Goal: Task Accomplishment & Management: Manage account settings

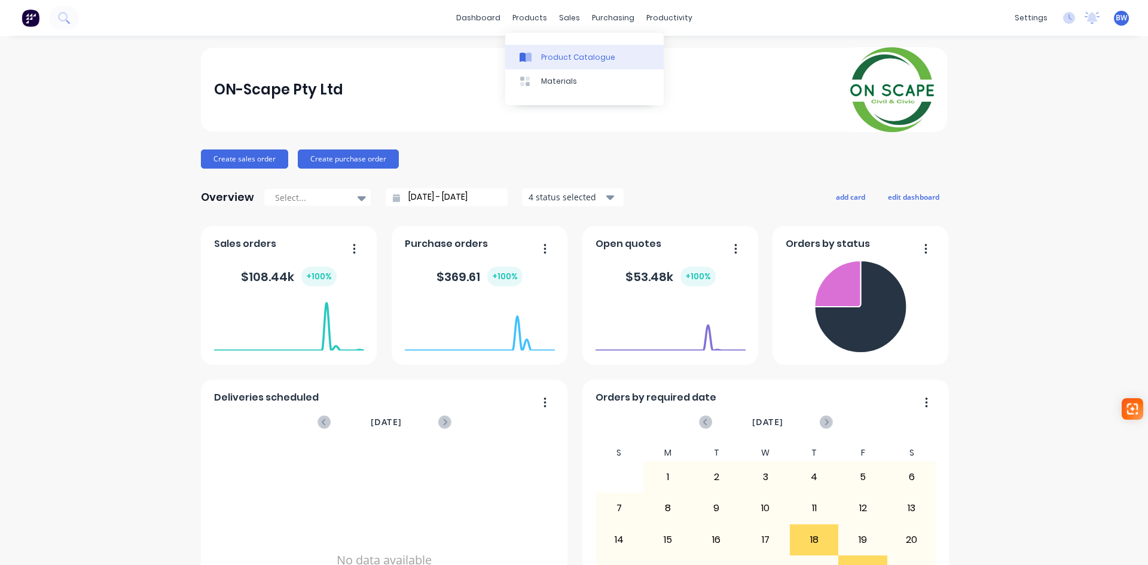
click at [535, 55] on div at bounding box center [529, 57] width 18 height 11
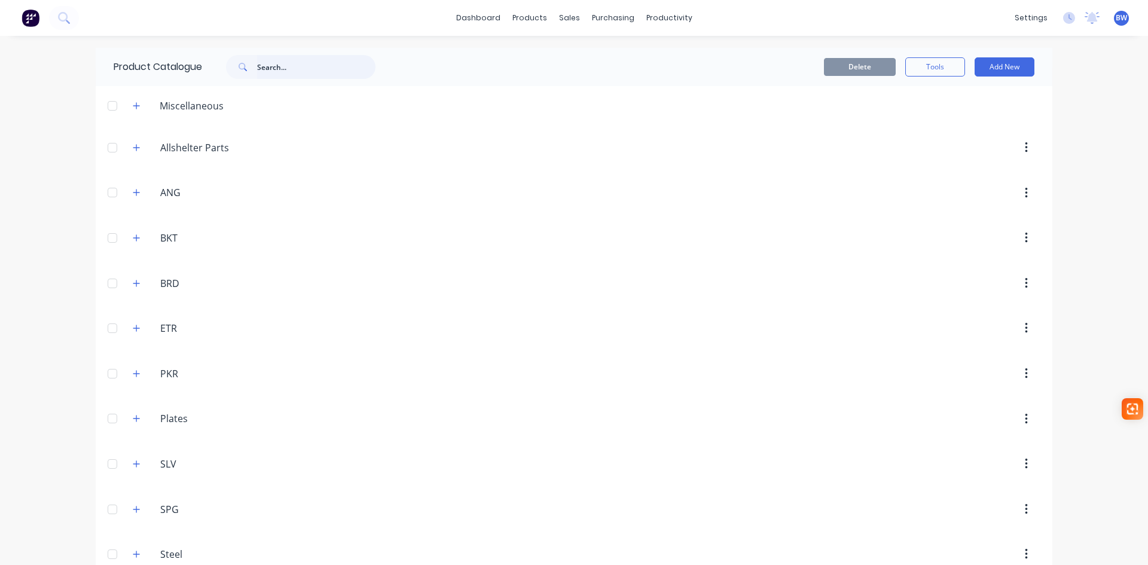
click at [294, 62] on input "text" at bounding box center [316, 67] width 118 height 24
drag, startPoint x: 282, startPoint y: 66, endPoint x: 255, endPoint y: 65, distance: 26.9
click at [255, 65] on div "2209" at bounding box center [300, 67] width 149 height 24
type input "021"
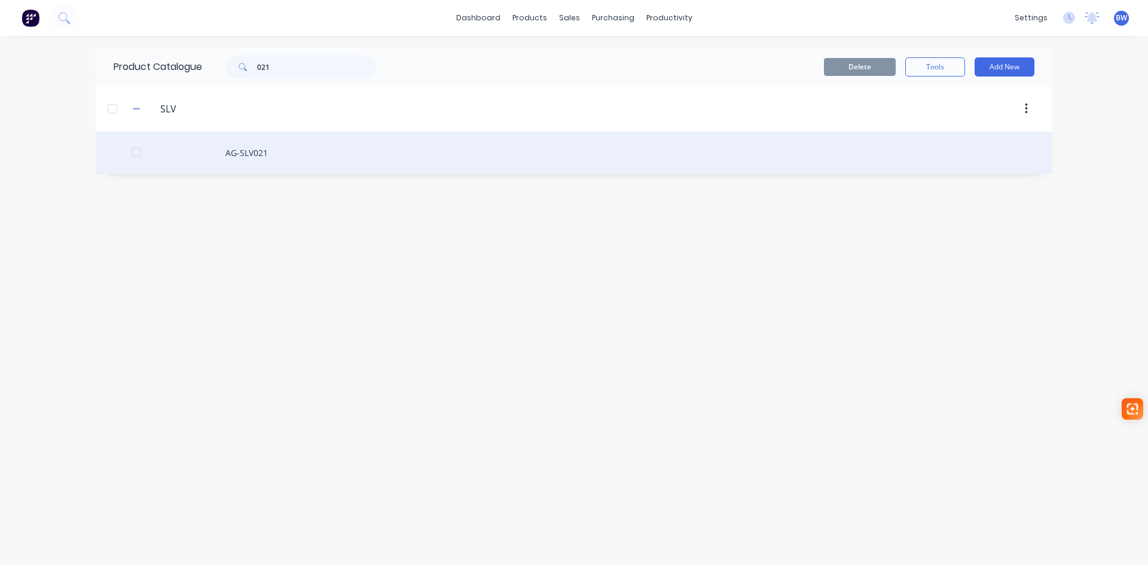
click at [244, 152] on div "AG-SLV021" at bounding box center [574, 153] width 957 height 42
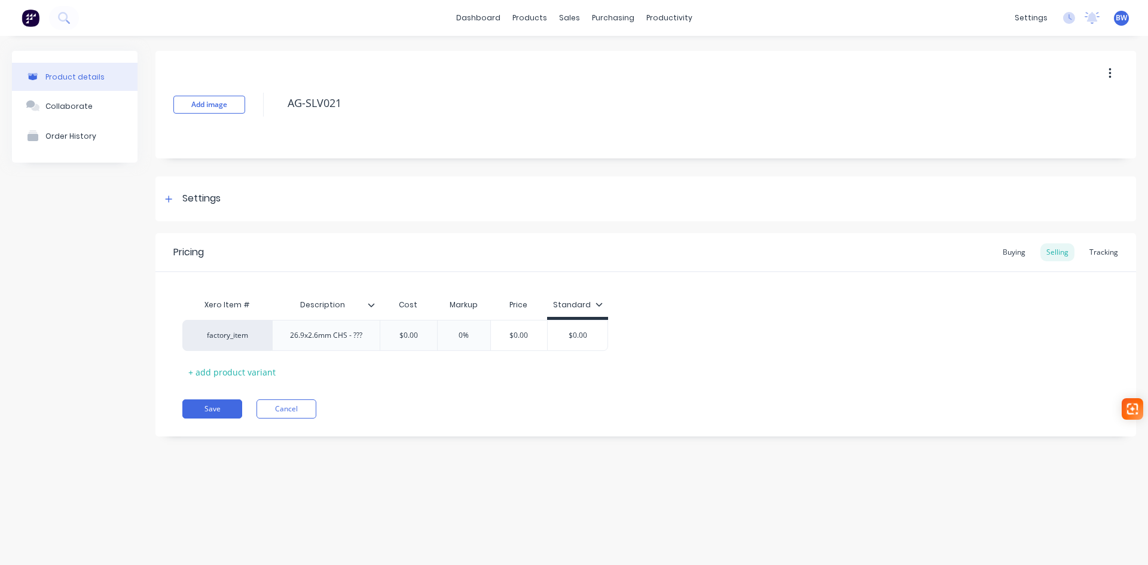
click at [1113, 74] on button "button" at bounding box center [1110, 74] width 28 height 22
click at [1043, 103] on span "Duplicate" at bounding box center [1066, 105] width 90 height 13
click at [538, 16] on div "products" at bounding box center [529, 18] width 47 height 18
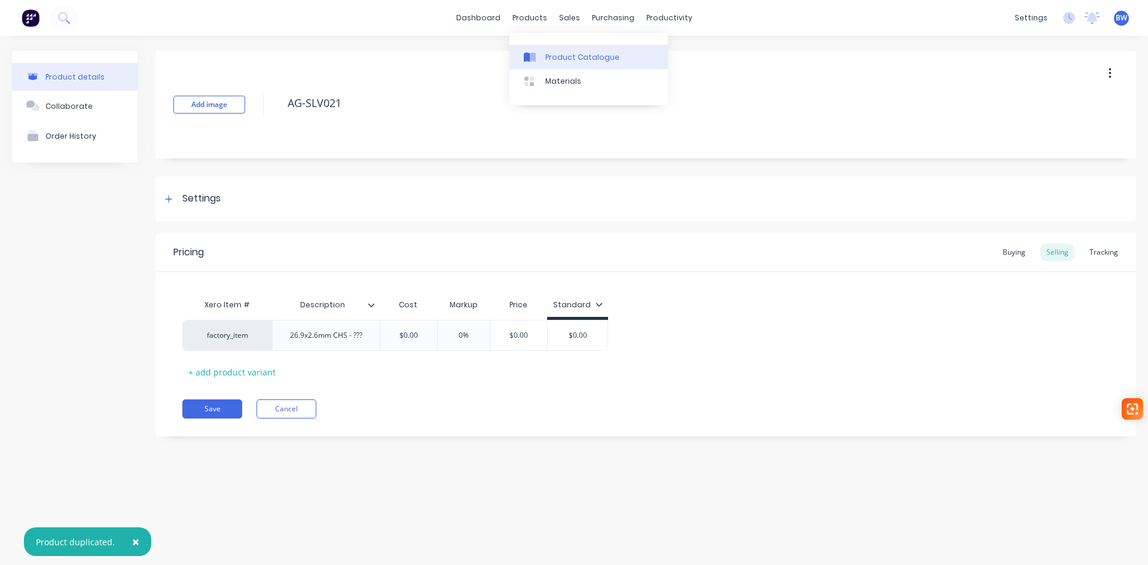
click at [546, 53] on div "Product Catalogue" at bounding box center [582, 57] width 74 height 11
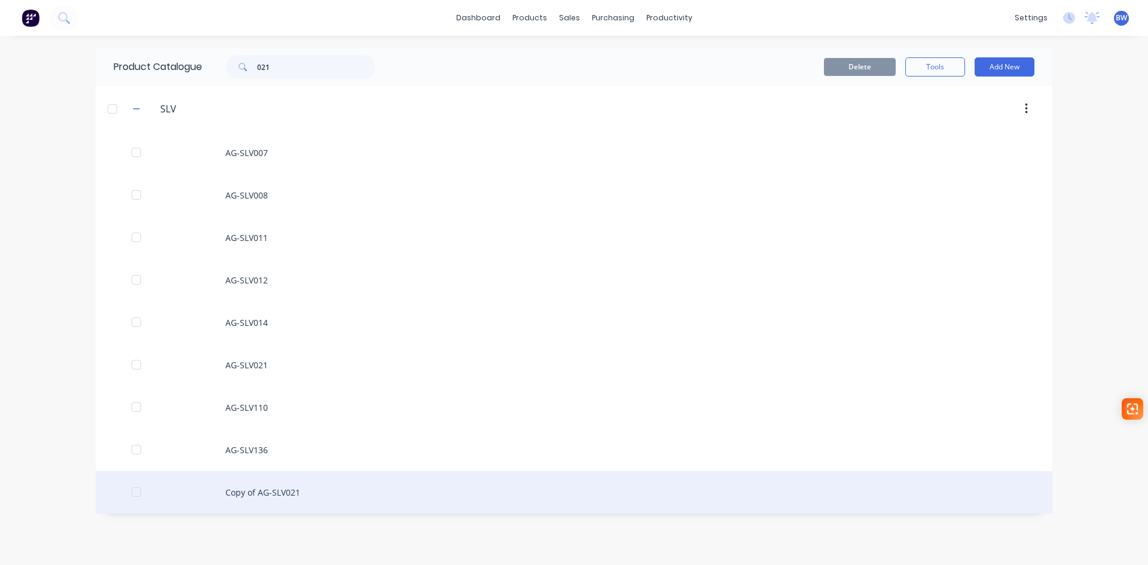
click at [271, 494] on div "Copy of AG-SLV021" at bounding box center [574, 492] width 957 height 42
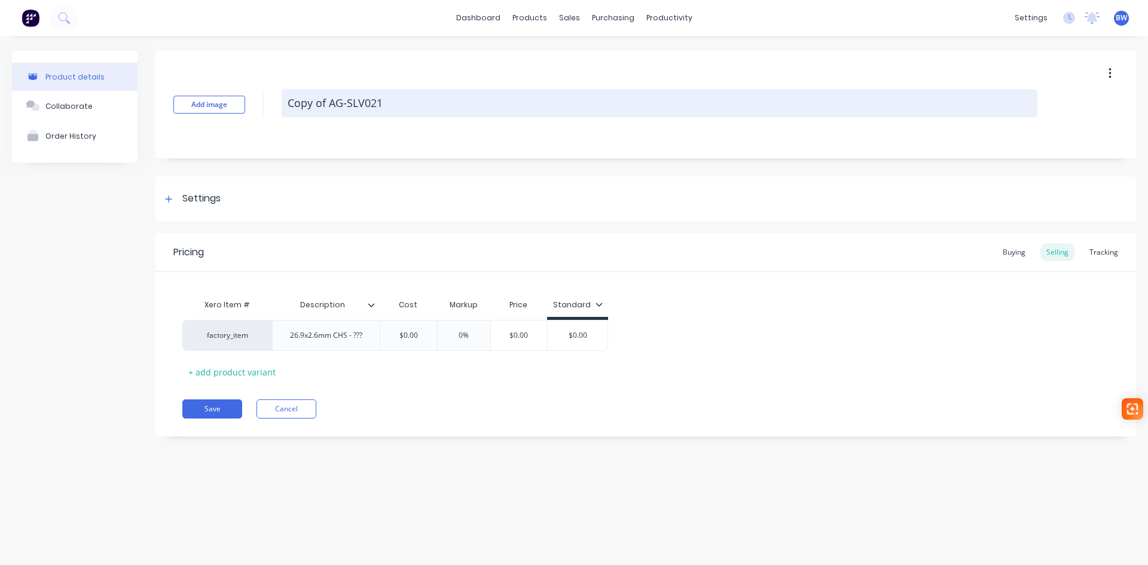
click at [328, 99] on textarea "Copy of AG-SLV021" at bounding box center [660, 103] width 756 height 28
drag, startPoint x: 328, startPoint y: 103, endPoint x: 288, endPoint y: 106, distance: 40.8
click at [288, 106] on textarea "Copy of AG-SLV021" at bounding box center [660, 103] width 756 height 28
type textarea "x"
type textarea "AG-SLV021"
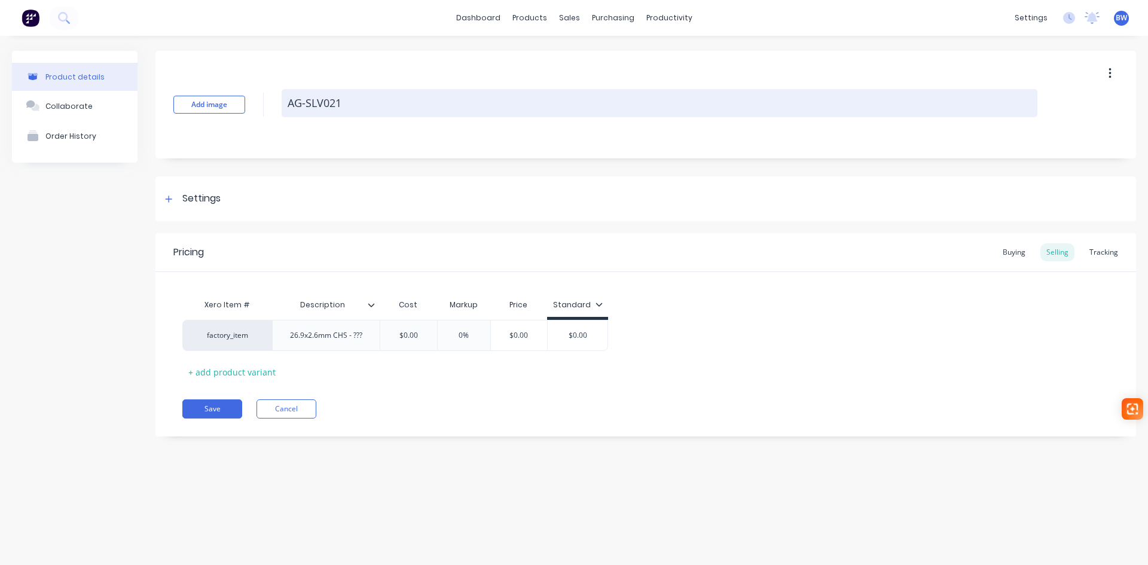
click at [364, 105] on textarea "AG-SLV021" at bounding box center [660, 103] width 756 height 28
type textarea "x"
type textarea "AG-SLV02"
type textarea "x"
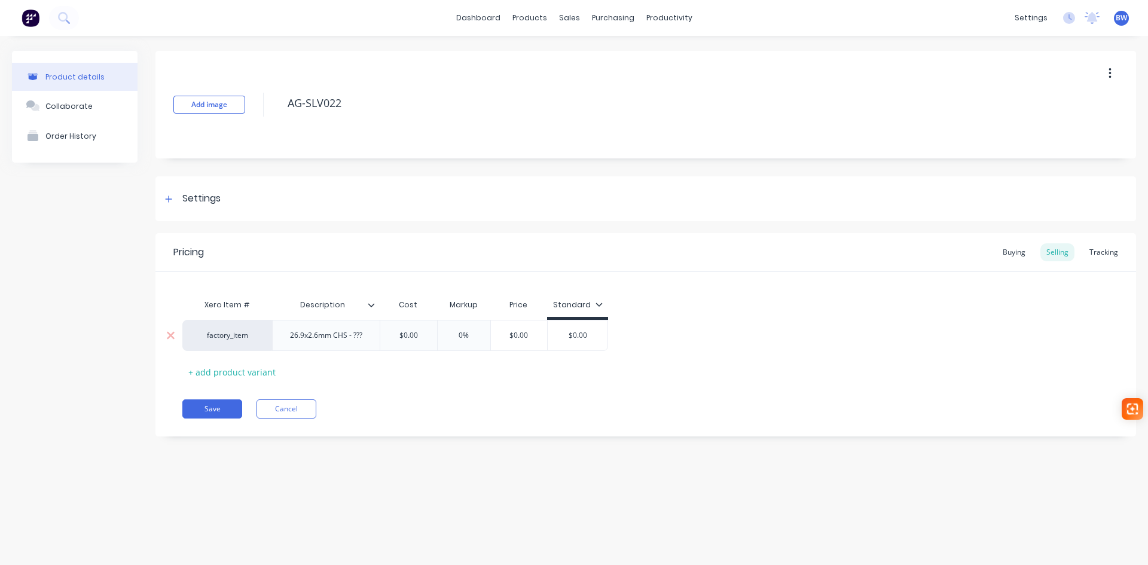
type textarea "AG-SLV022"
type textarea "x"
type textarea "AG-SLV022"
click at [361, 337] on div "26.9x2.6mm CHS - ???" at bounding box center [325, 336] width 91 height 16
drag, startPoint x: 365, startPoint y: 336, endPoint x: 291, endPoint y: 336, distance: 73.5
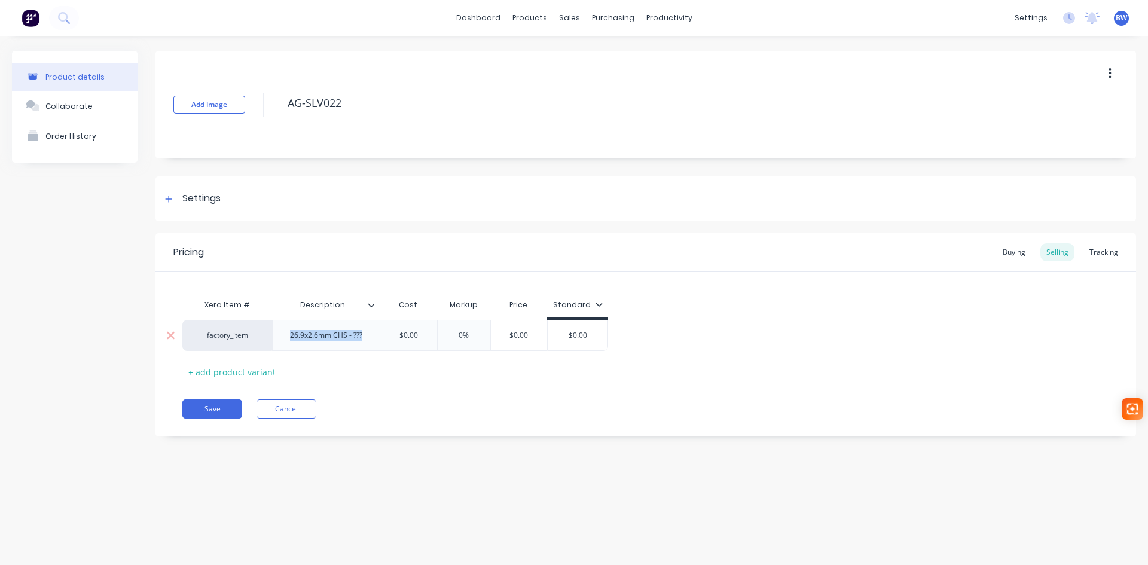
click at [291, 336] on div "26.9x2.6mm CHS - ???" at bounding box center [325, 336] width 91 height 16
click at [224, 412] on button "Save" at bounding box center [212, 408] width 60 height 19
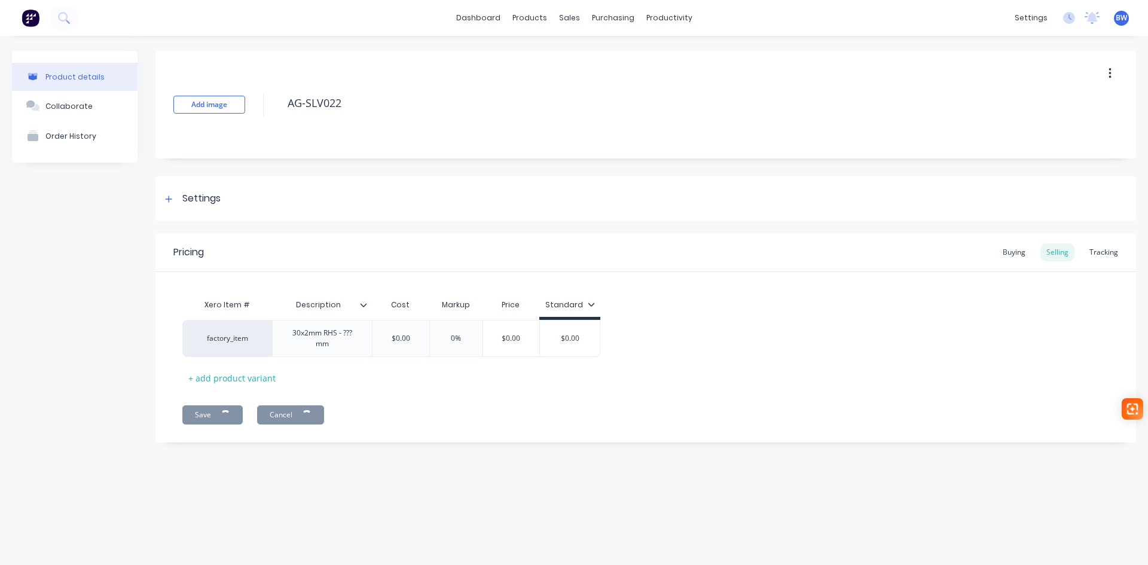
type textarea "x"
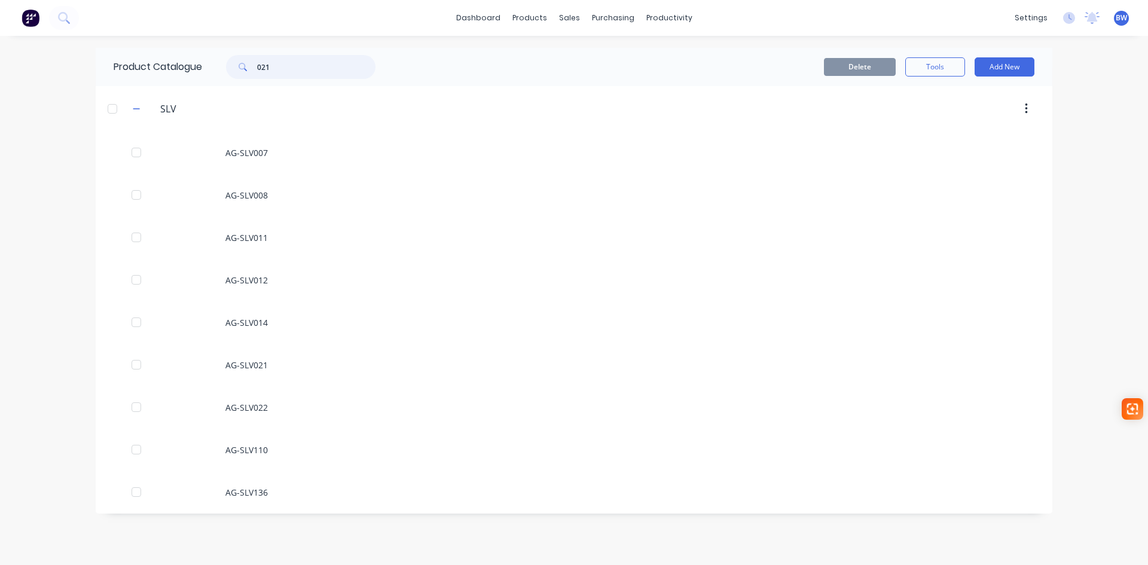
drag, startPoint x: 296, startPoint y: 65, endPoint x: 259, endPoint y: 67, distance: 37.1
click at [259, 67] on input "021" at bounding box center [316, 67] width 118 height 24
click at [1004, 61] on button "Add New" at bounding box center [1005, 66] width 60 height 19
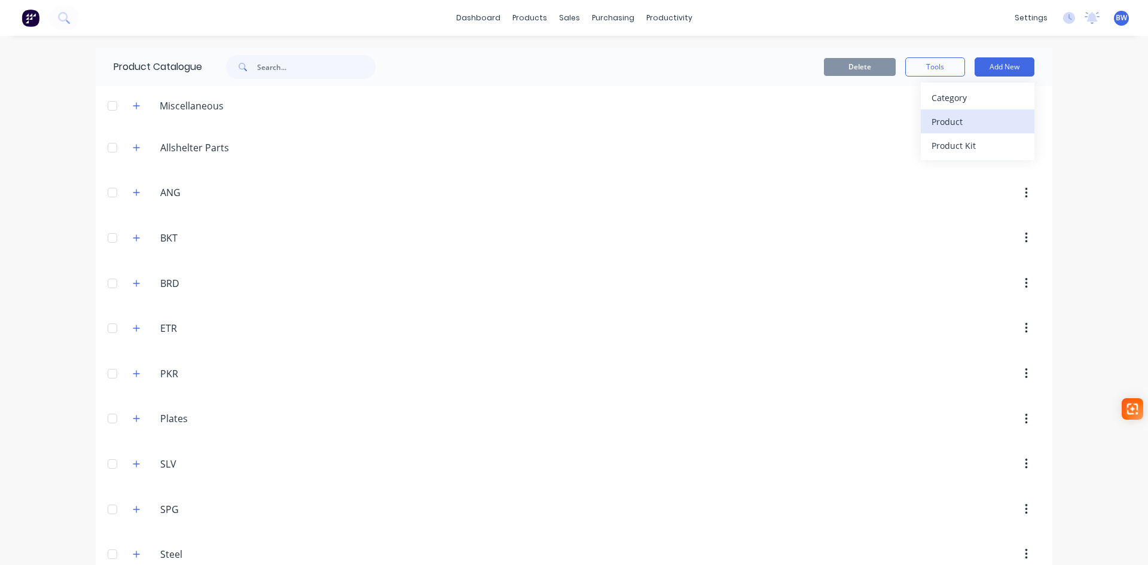
click at [936, 126] on div "Product" at bounding box center [978, 121] width 92 height 17
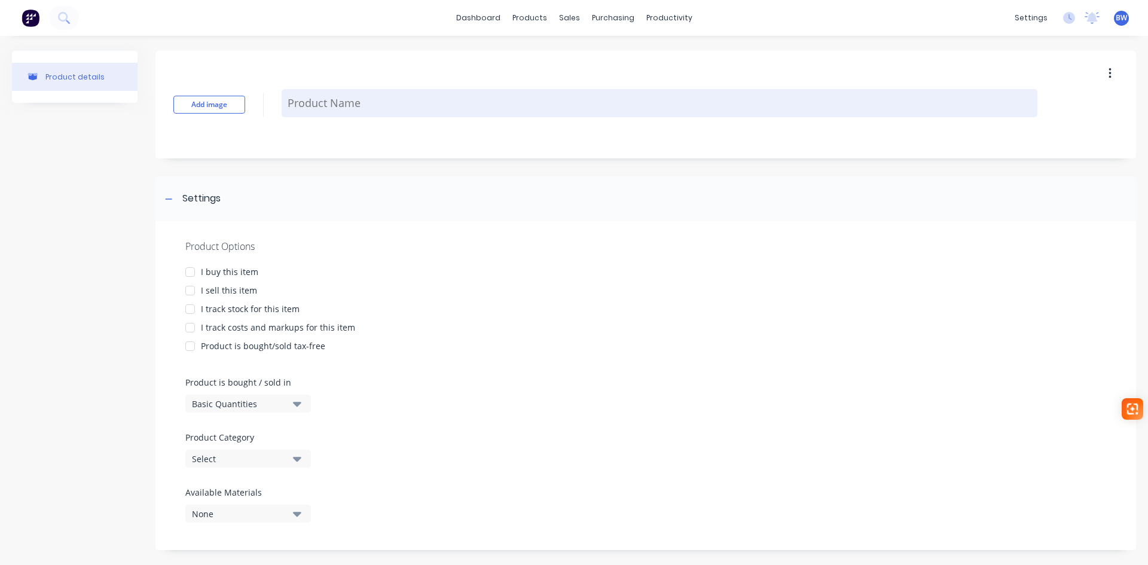
click at [306, 111] on textarea at bounding box center [660, 103] width 756 height 28
type textarea "x"
type textarea "S"
type textarea "x"
type textarea "ST"
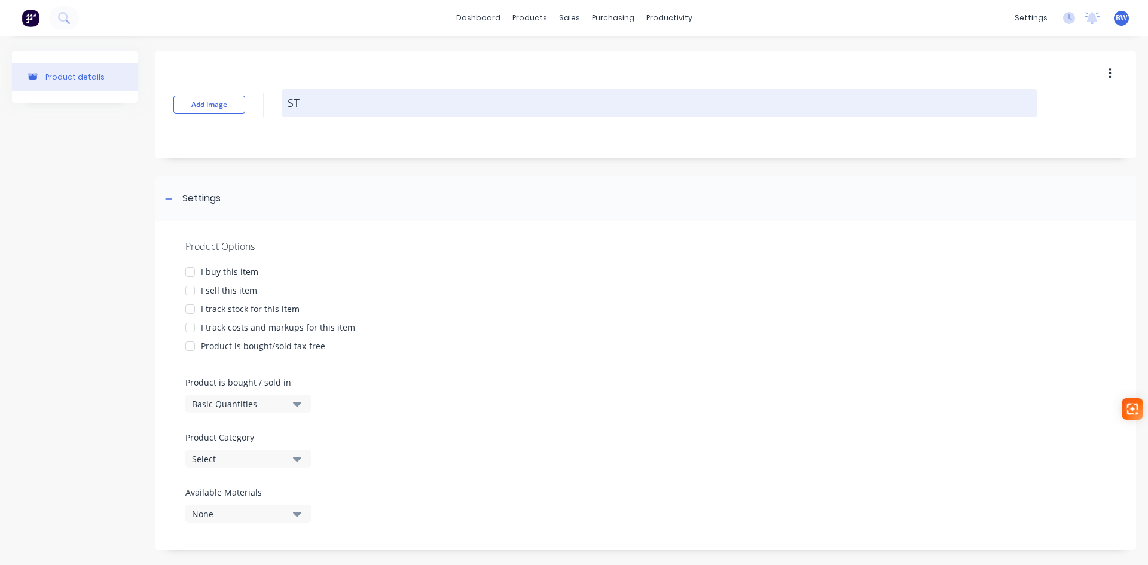
type textarea "x"
type textarea "ST-"
type textarea "x"
type textarea "ST-B"
type textarea "x"
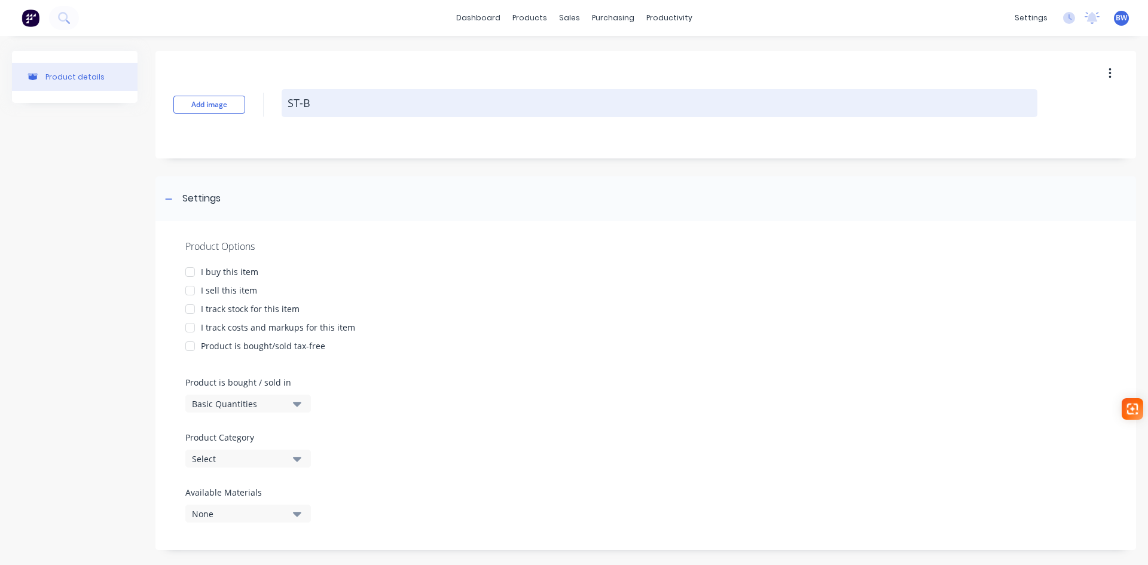
type textarea "ST-BN"
type textarea "x"
type textarea "ST-BND"
type textarea "x"
type textarea "ST-BNDH"
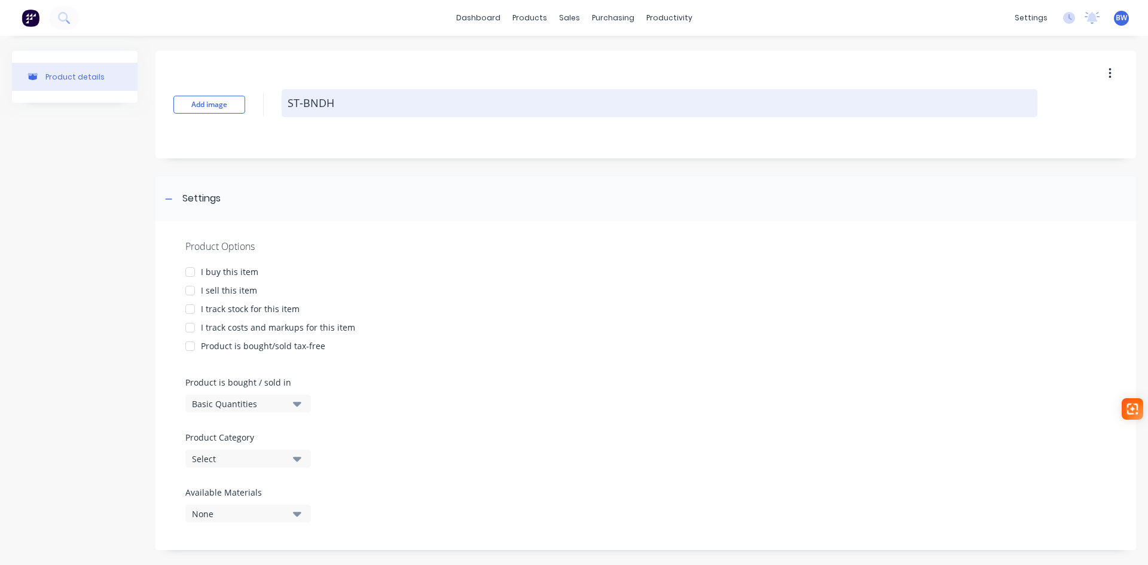
type textarea "x"
type textarea "ST-BNDHA"
type textarea "x"
type textarea "ST-BNDHAN"
type textarea "x"
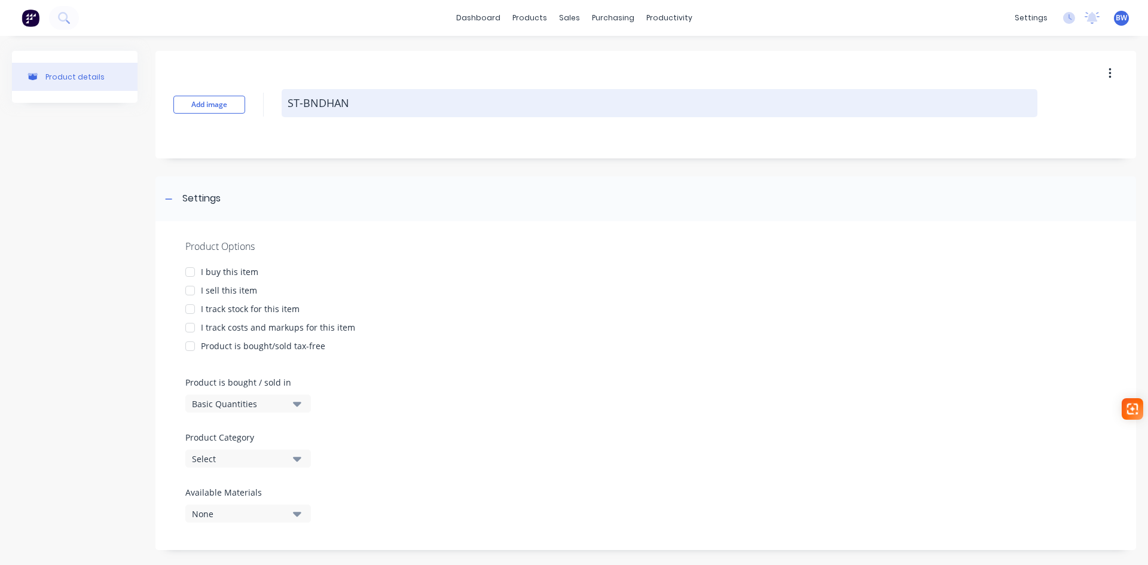
type textarea "ST-BNDHAND"
type textarea "x"
type textarea "ST-BNDHANDL"
type textarea "x"
type textarea "ST-BNDHANDLE"
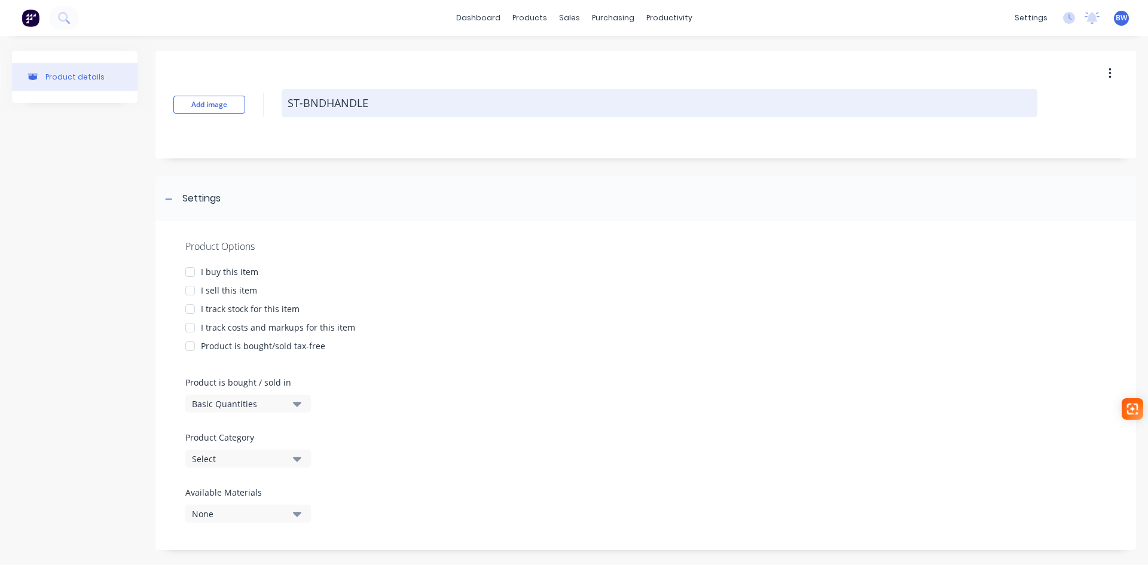
type textarea "x"
type textarea "ST-BNDHANDLEL"
type textarea "x"
type textarea "ST-BNDHANDLELH"
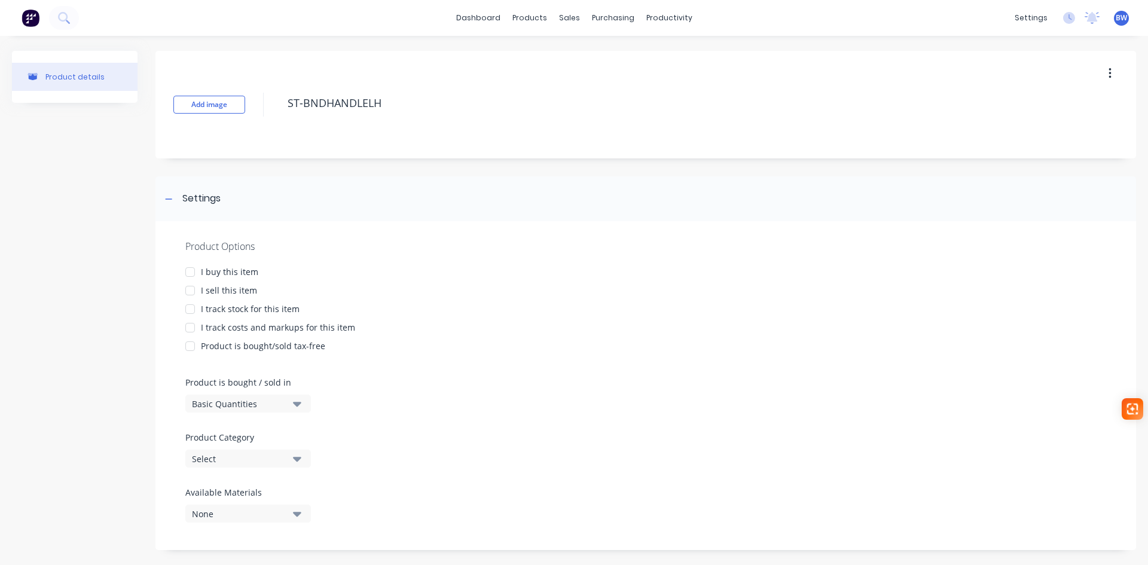
click at [187, 273] on div at bounding box center [190, 272] width 24 height 24
drag, startPoint x: 189, startPoint y: 288, endPoint x: 192, endPoint y: 314, distance: 26.5
click at [190, 288] on div at bounding box center [190, 291] width 24 height 24
click at [188, 313] on div at bounding box center [190, 309] width 24 height 24
click at [188, 326] on div at bounding box center [190, 328] width 24 height 24
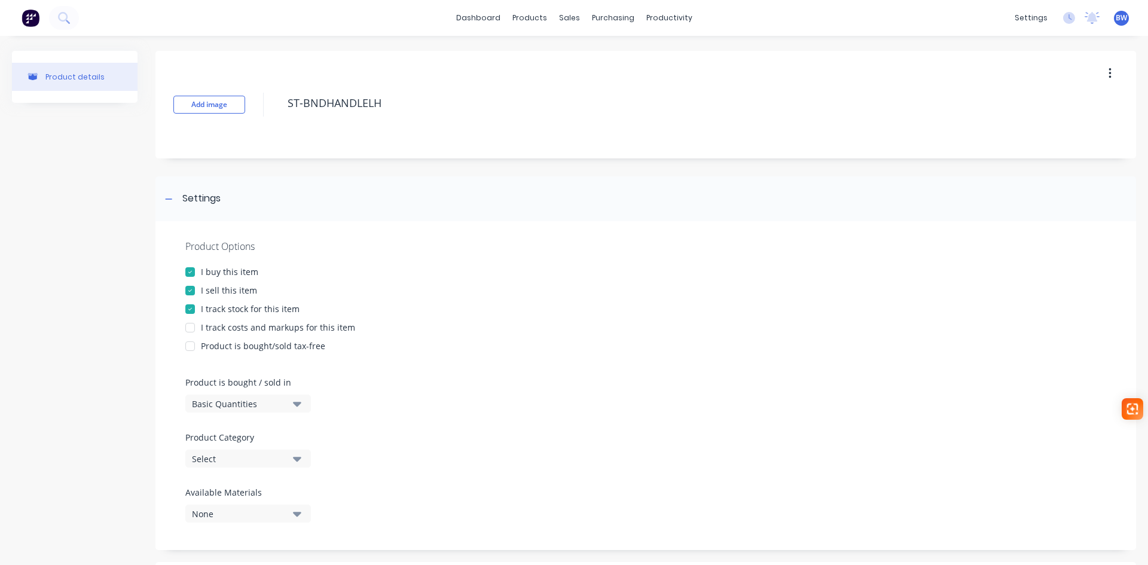
type textarea "x"
type textarea "ST-BNDHANDLELH"
type textarea "x"
type textarea "ST-BNDHANDLELH"
click at [232, 463] on div "Select" at bounding box center [240, 459] width 96 height 13
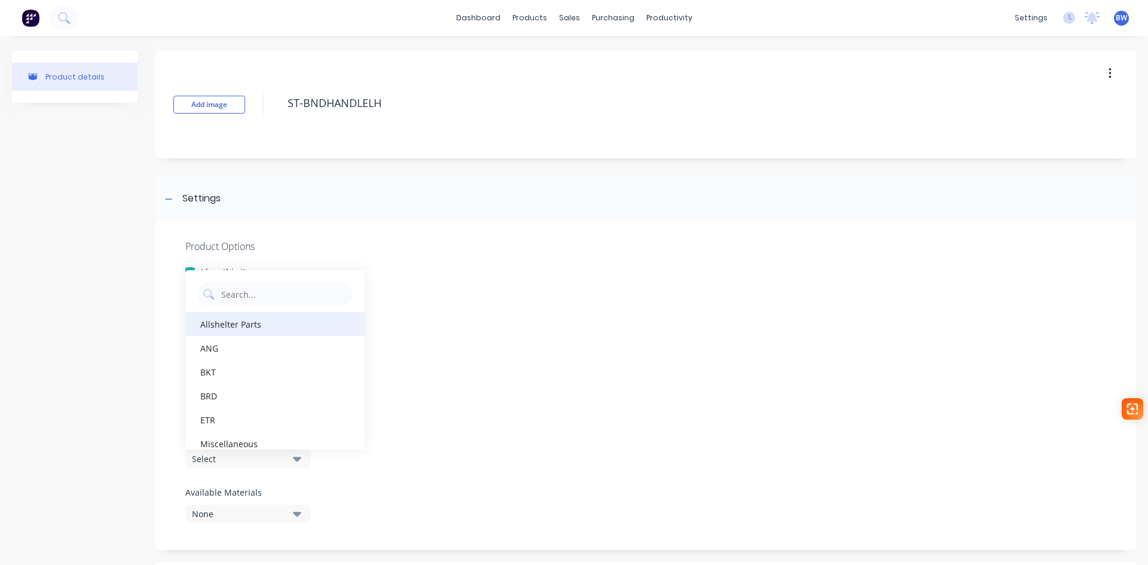
click at [256, 327] on div "Allshelter Parts" at bounding box center [274, 324] width 179 height 24
type textarea "x"
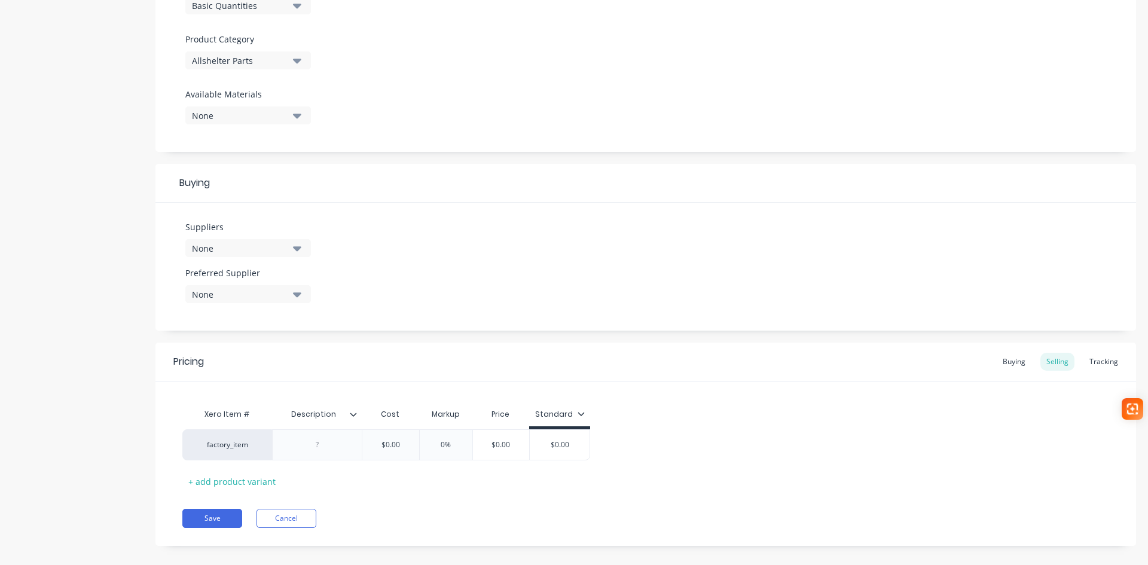
scroll to position [412, 0]
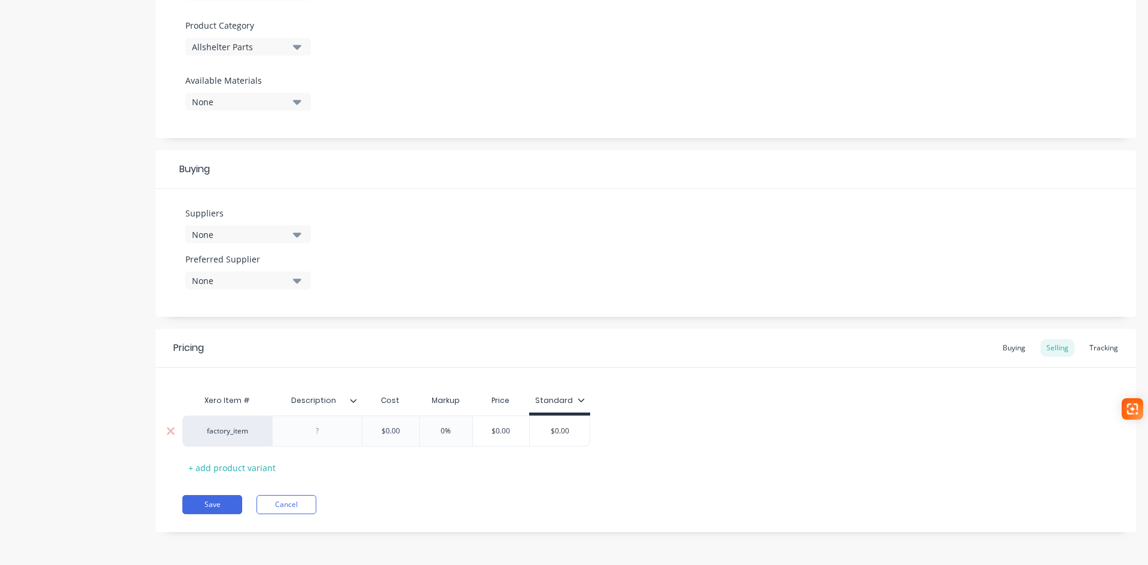
click at [319, 430] on div at bounding box center [318, 431] width 60 height 16
click at [215, 509] on button "Save" at bounding box center [212, 504] width 60 height 19
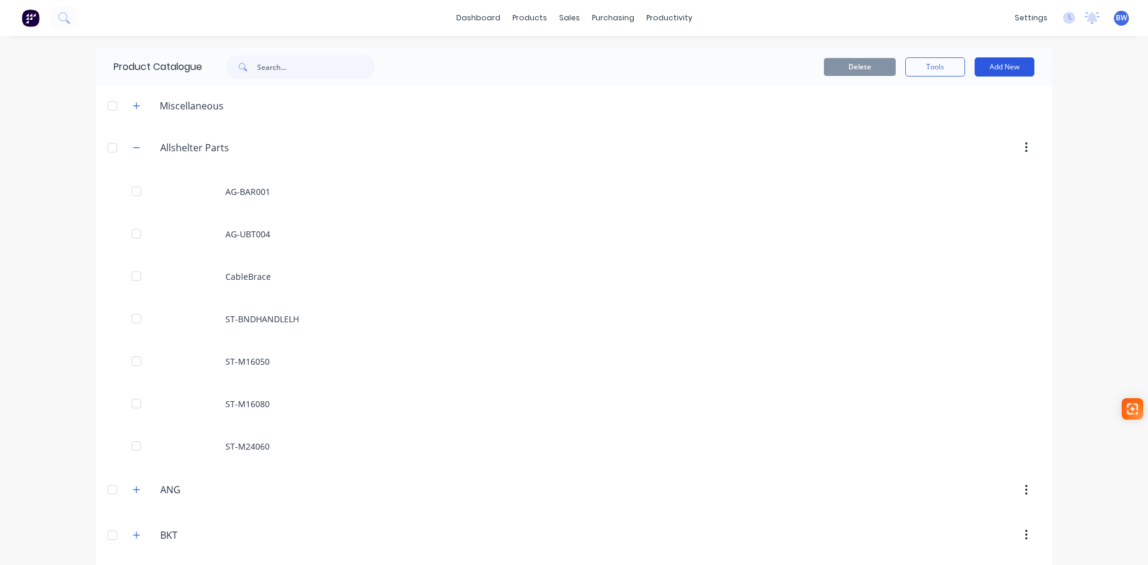
click at [985, 62] on button "Add New" at bounding box center [1005, 66] width 60 height 19
click at [933, 115] on div "Product" at bounding box center [978, 121] width 92 height 17
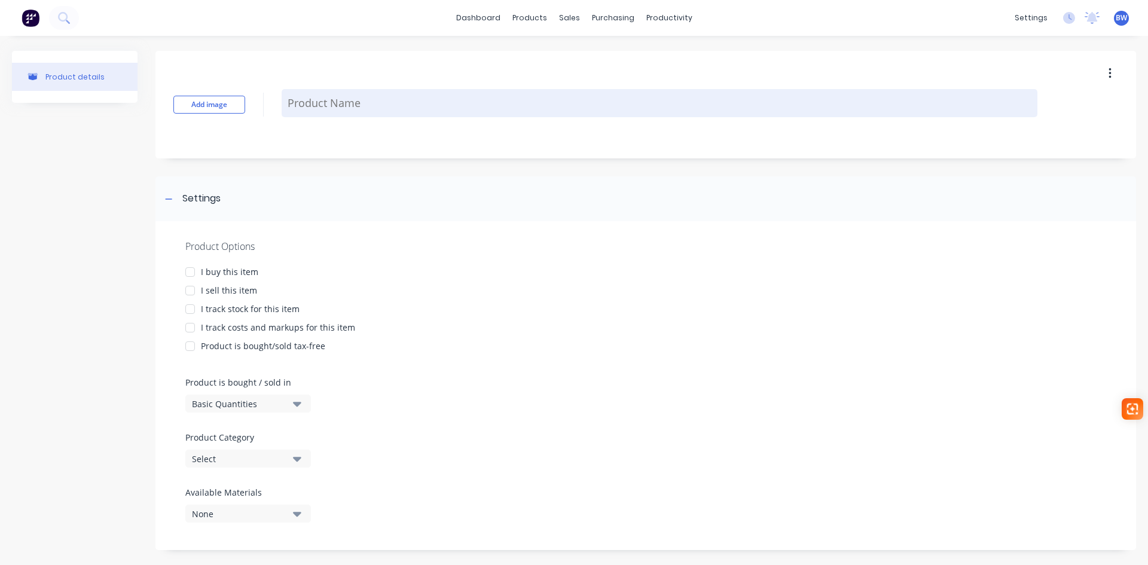
drag, startPoint x: 933, startPoint y: 115, endPoint x: 358, endPoint y: 106, distance: 574.7
click at [358, 106] on textarea at bounding box center [660, 103] width 756 height 28
type textarea "x"
type textarea "S"
type textarea "x"
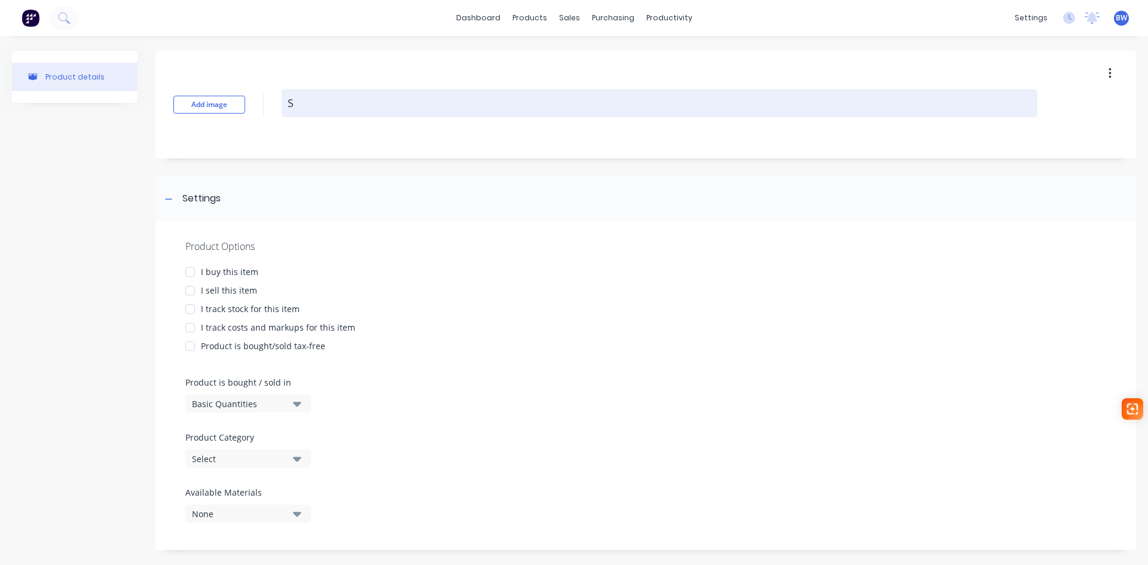
type textarea "ST"
type textarea "x"
type textarea "ST-"
type textarea "x"
type textarea "ST-B"
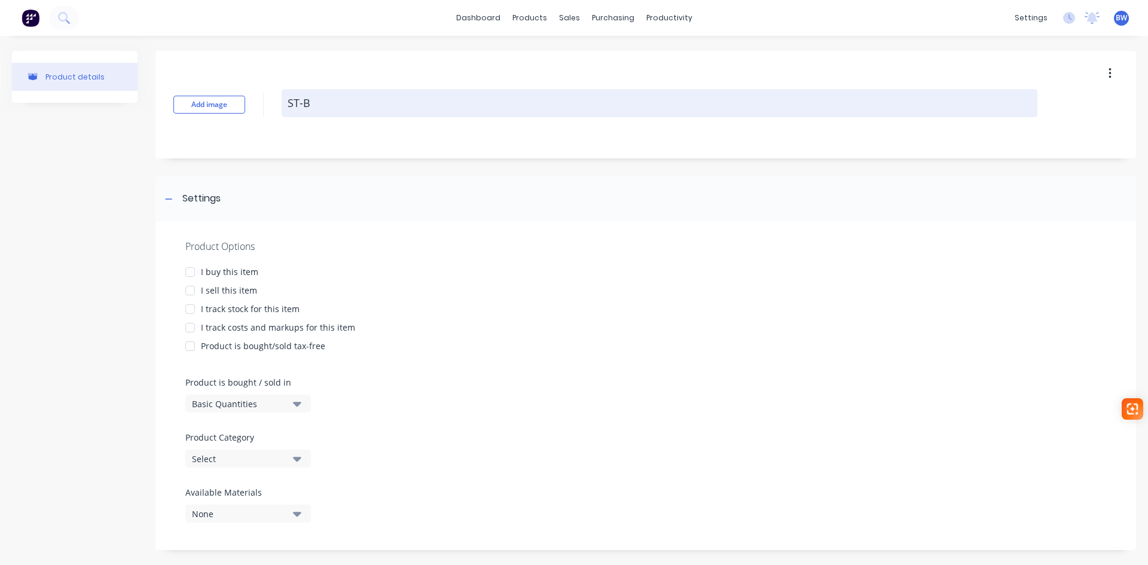
type textarea "x"
type textarea "ST-BN"
type textarea "x"
type textarea "ST-BND"
type textarea "x"
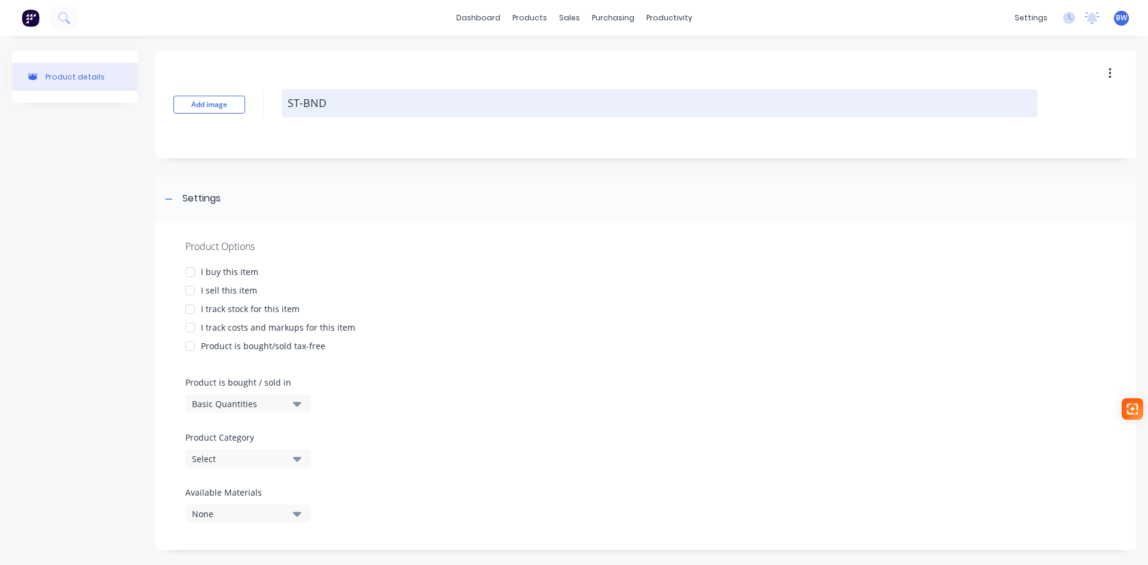
type textarea "ST-BNDP"
type textarea "x"
type textarea "ST-BNDPI"
type textarea "x"
type textarea "ST-BNDPIN"
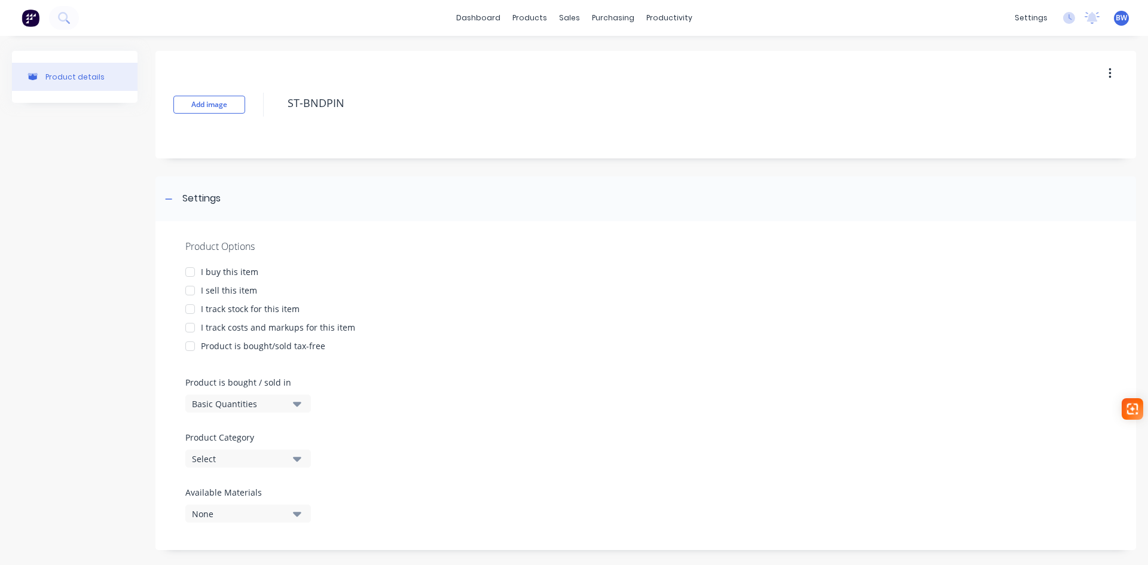
click at [190, 272] on div at bounding box center [190, 272] width 24 height 24
click at [187, 296] on div at bounding box center [190, 291] width 24 height 24
click at [191, 308] on div at bounding box center [190, 309] width 24 height 24
click at [187, 325] on div at bounding box center [190, 328] width 24 height 24
type textarea "x"
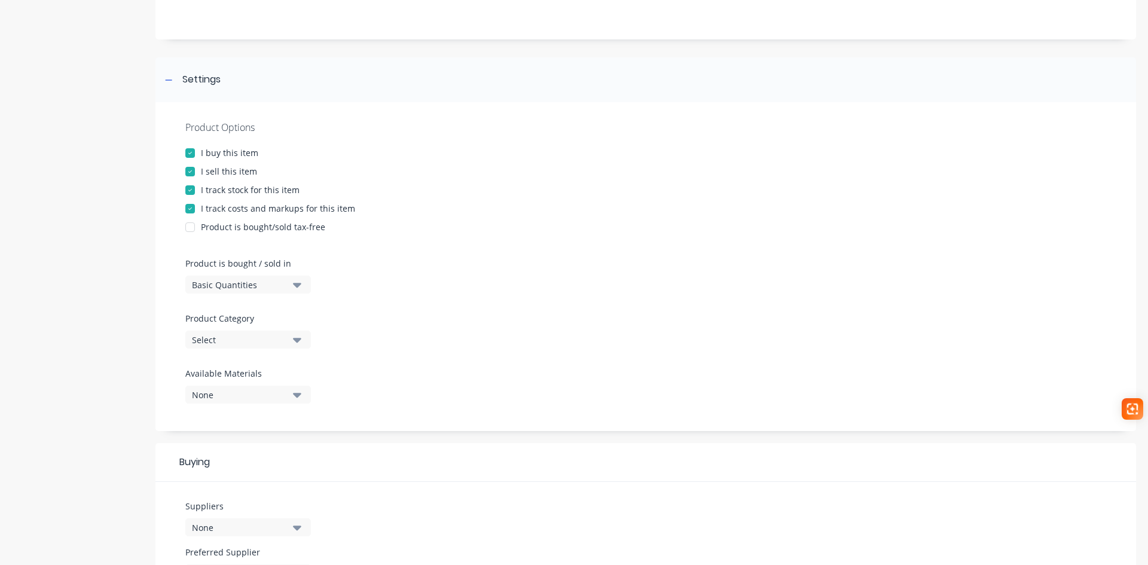
scroll to position [120, 0]
type textarea "ST-BNDPIN"
type textarea "x"
type textarea "ST-BNDPIN"
click at [252, 334] on div "Select" at bounding box center [240, 339] width 96 height 13
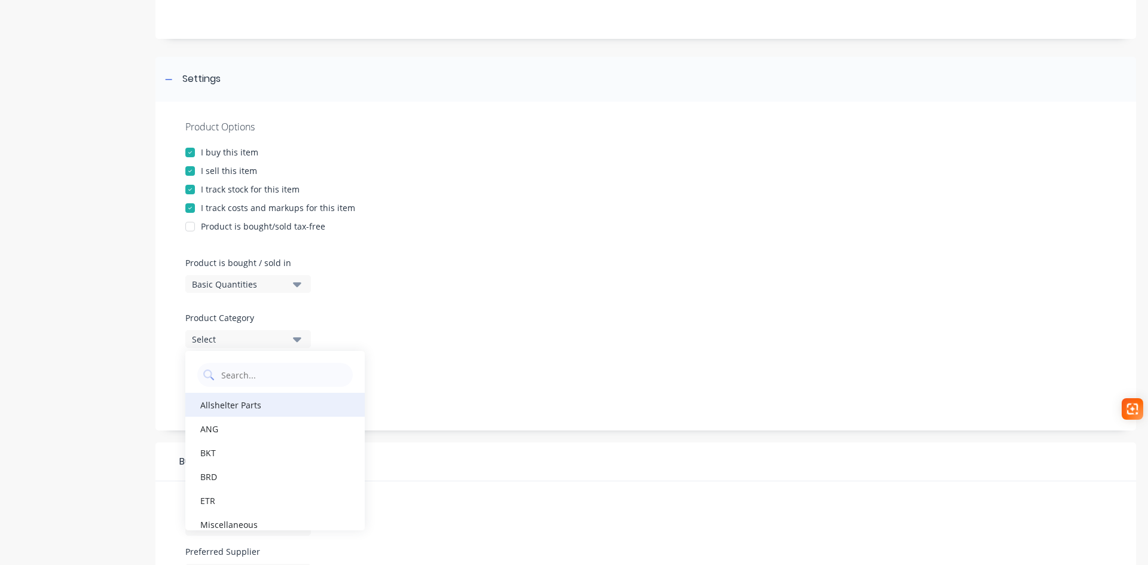
click at [261, 407] on div "Allshelter Parts" at bounding box center [274, 405] width 179 height 24
type textarea "x"
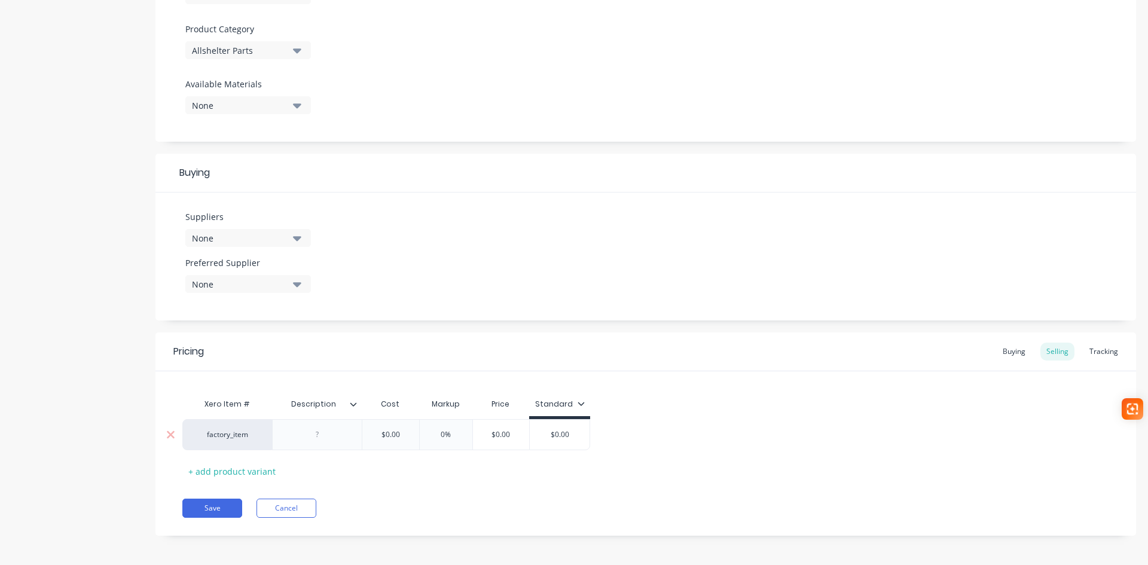
scroll to position [412, 0]
click at [314, 429] on div at bounding box center [318, 431] width 60 height 16
click at [224, 509] on button "Save" at bounding box center [212, 504] width 60 height 19
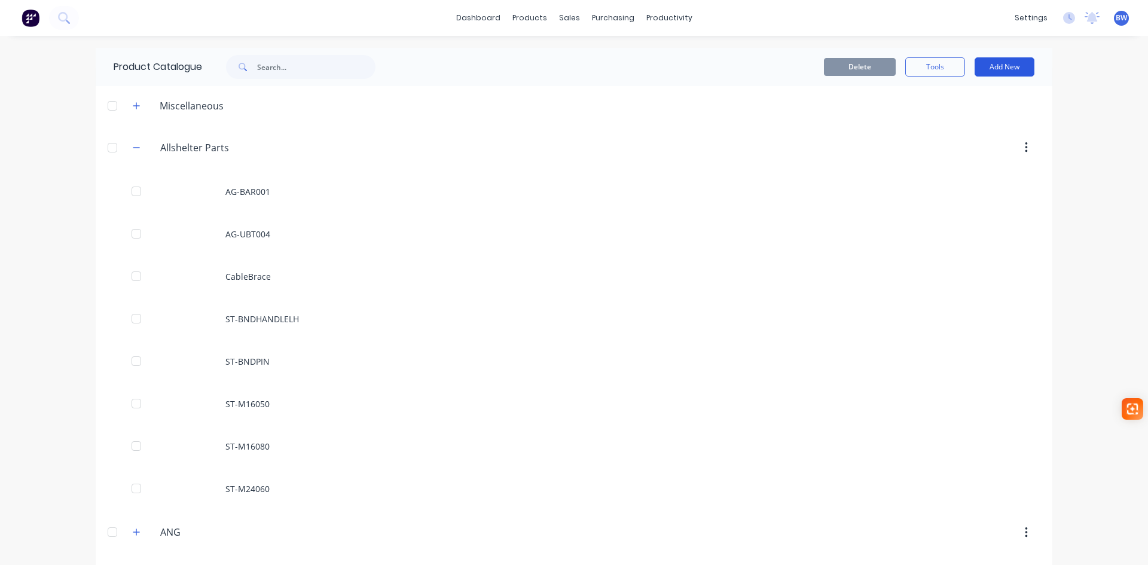
click at [1022, 73] on button "Add New" at bounding box center [1005, 66] width 60 height 19
click at [979, 120] on div "Product" at bounding box center [978, 121] width 92 height 17
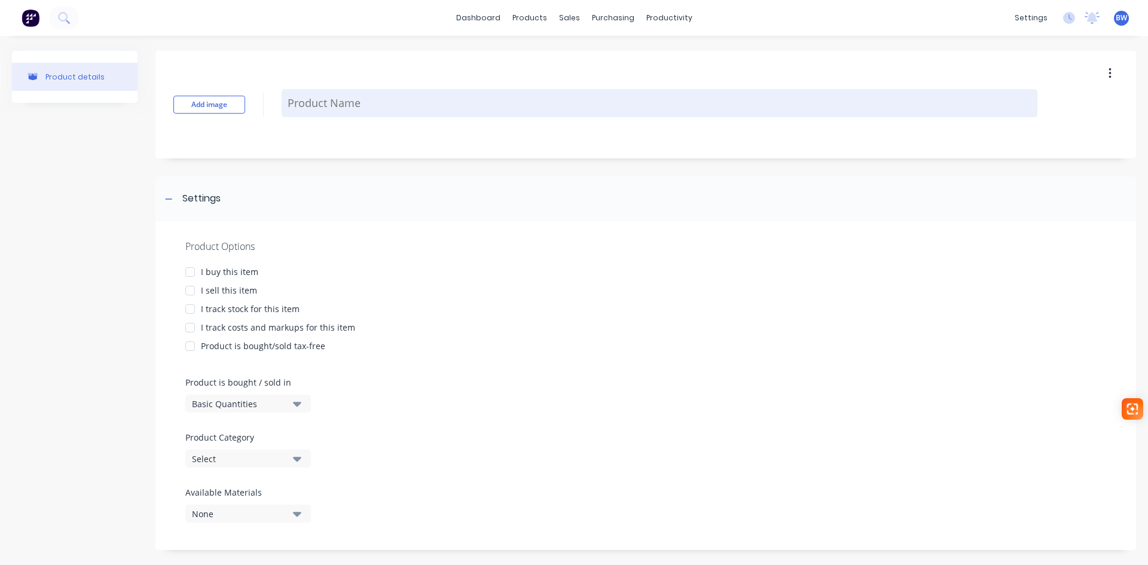
click at [332, 104] on textarea at bounding box center [660, 103] width 756 height 28
type textarea "x"
type textarea "S"
type textarea "x"
type textarea "ST"
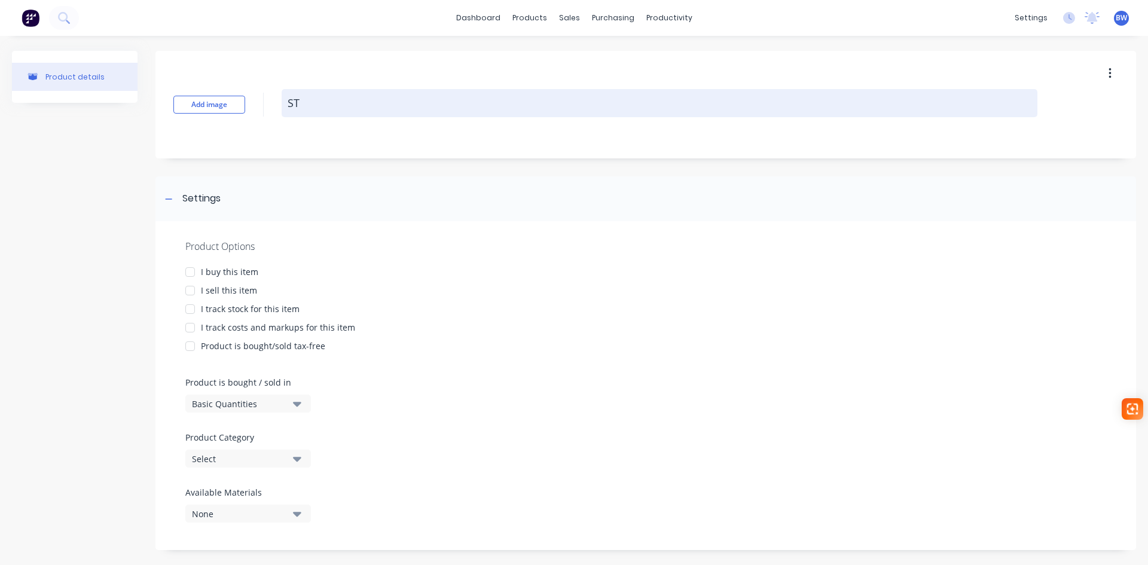
type textarea "x"
type textarea "ST-"
type textarea "x"
type textarea "ST-D"
type textarea "x"
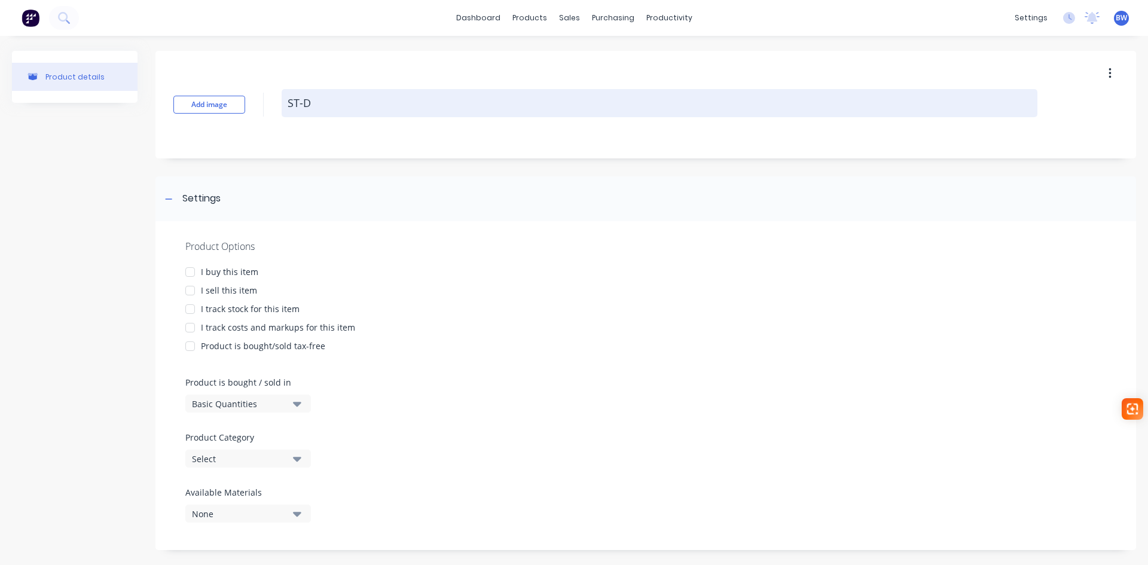
type textarea "ST-DO"
type textarea "x"
type textarea "ST-DOO"
type textarea "x"
type textarea "ST-DOOR"
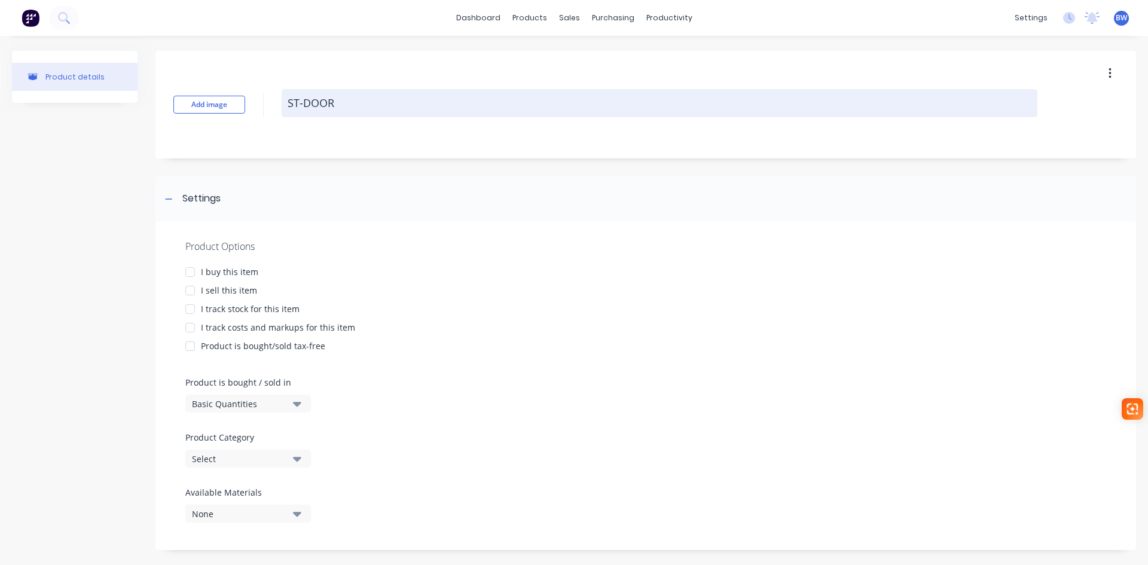
type textarea "x"
type textarea "ST-DOORH"
type textarea "x"
type textarea "ST-DOORHI"
type textarea "x"
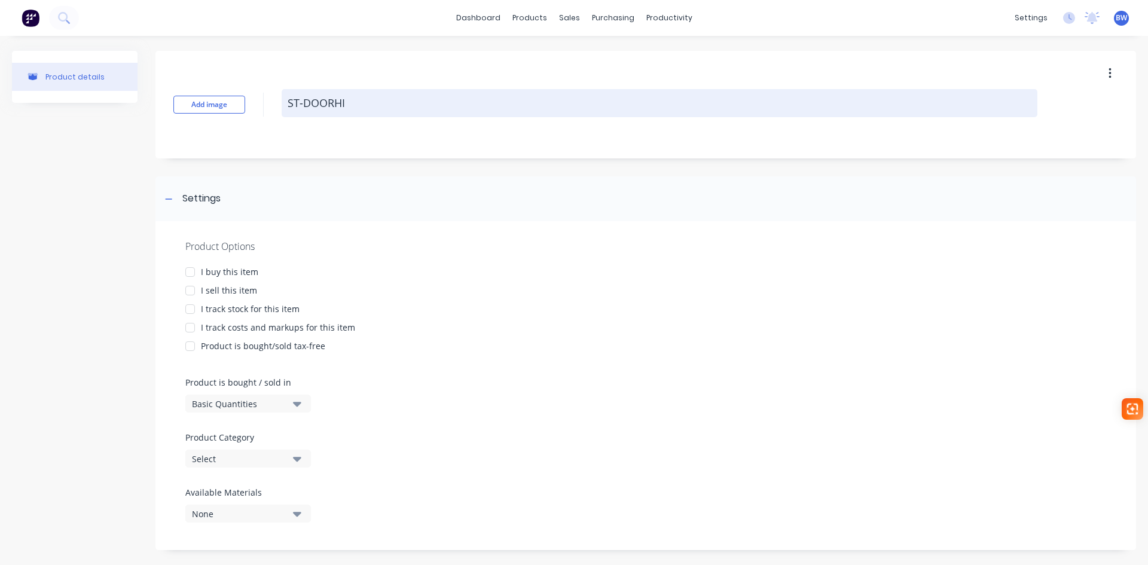
type textarea "ST-DOORHIN"
type textarea "x"
type textarea "ST-DOORHING"
type textarea "x"
type textarea "ST-DOORHINGE"
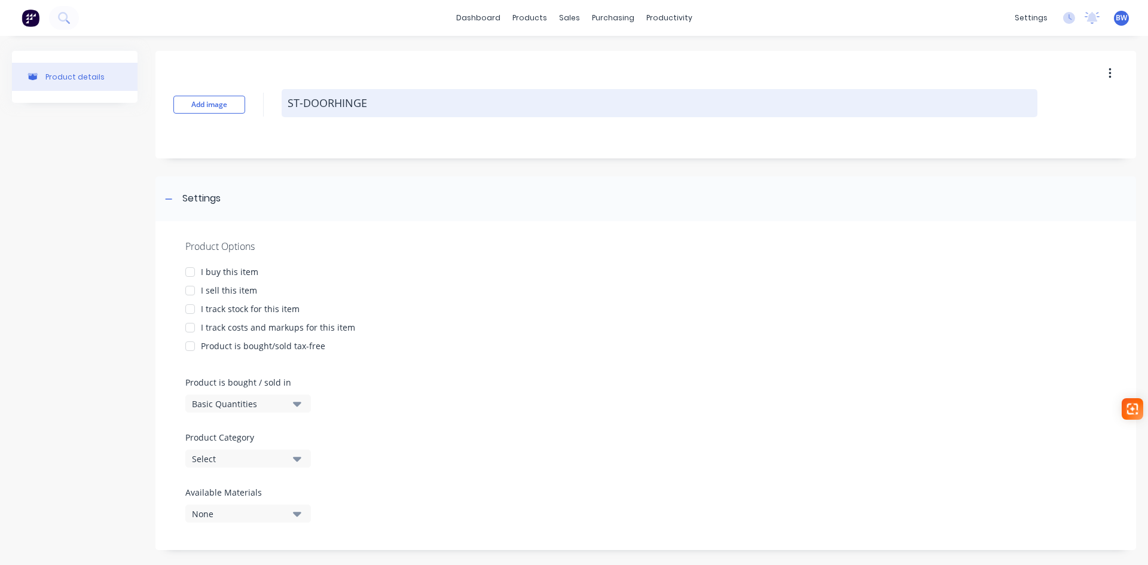
type textarea "x"
type textarea "ST-DOORHINGE0"
type textarea "x"
type textarea "ST-DOORHINGE00"
type textarea "x"
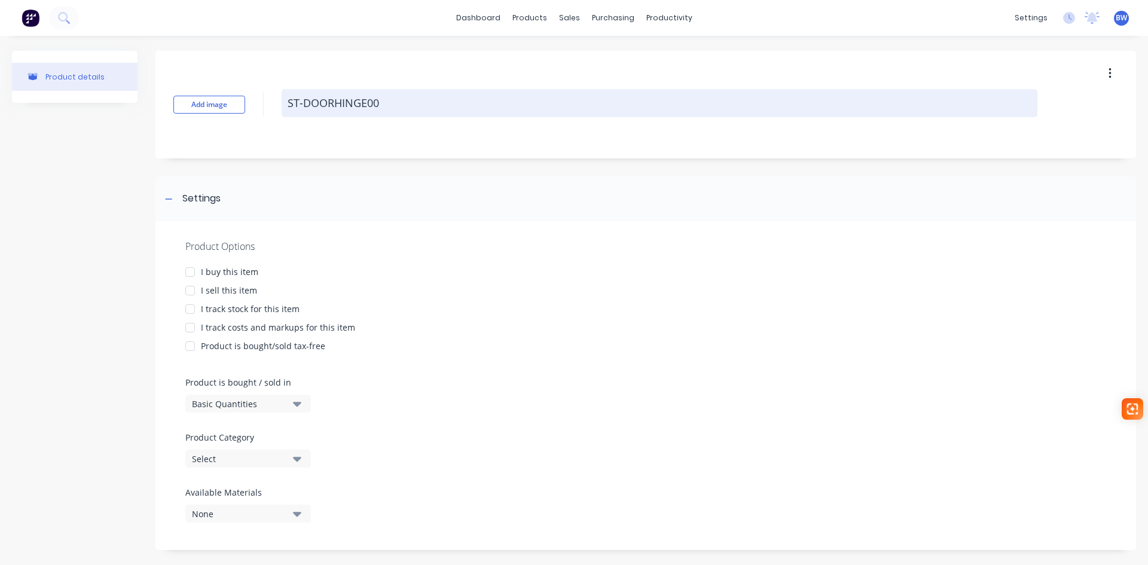
type textarea "ST-DOORHINGE005"
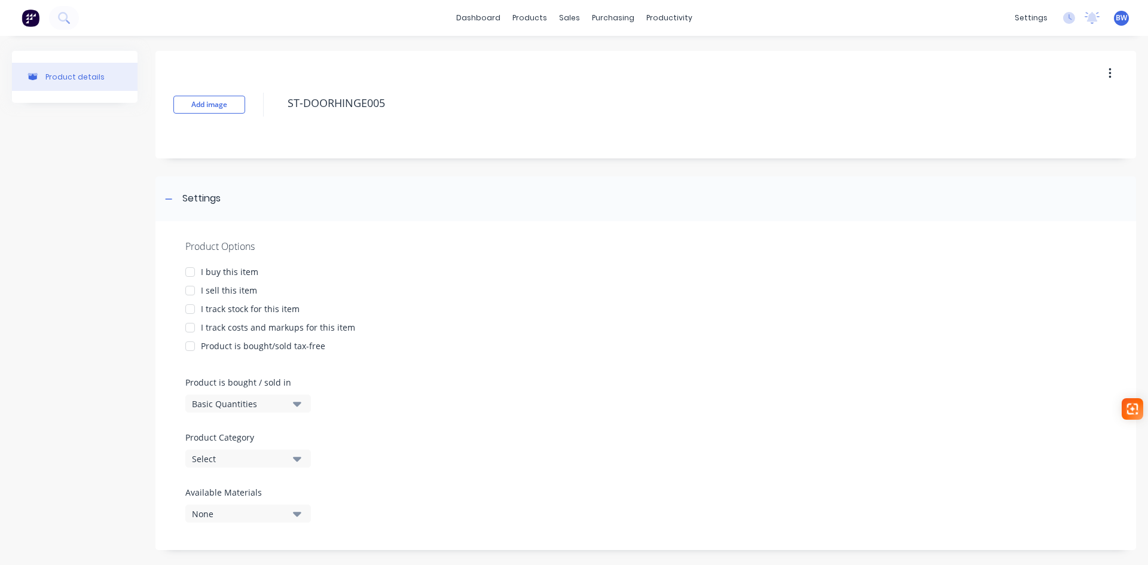
click at [190, 271] on div at bounding box center [190, 272] width 24 height 24
click at [188, 291] on div at bounding box center [190, 291] width 24 height 24
click at [192, 313] on div at bounding box center [190, 309] width 24 height 24
click at [191, 326] on div at bounding box center [190, 328] width 24 height 24
type textarea "x"
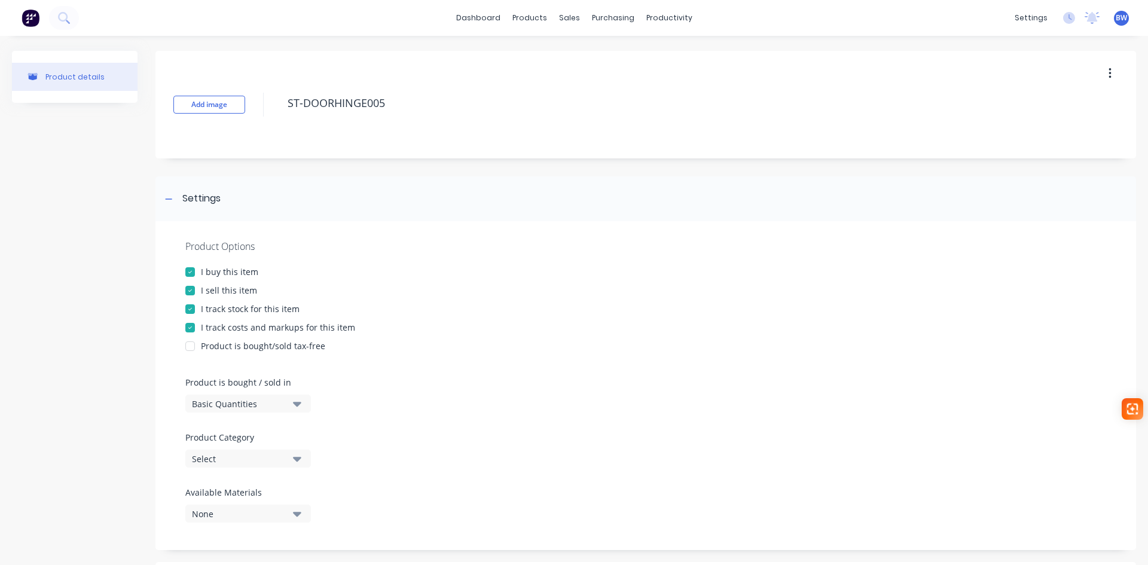
type textarea "ST-DOORHINGE005"
type textarea "x"
type textarea "ST-DOORHINGE005"
click at [232, 465] on div "Select" at bounding box center [240, 459] width 96 height 13
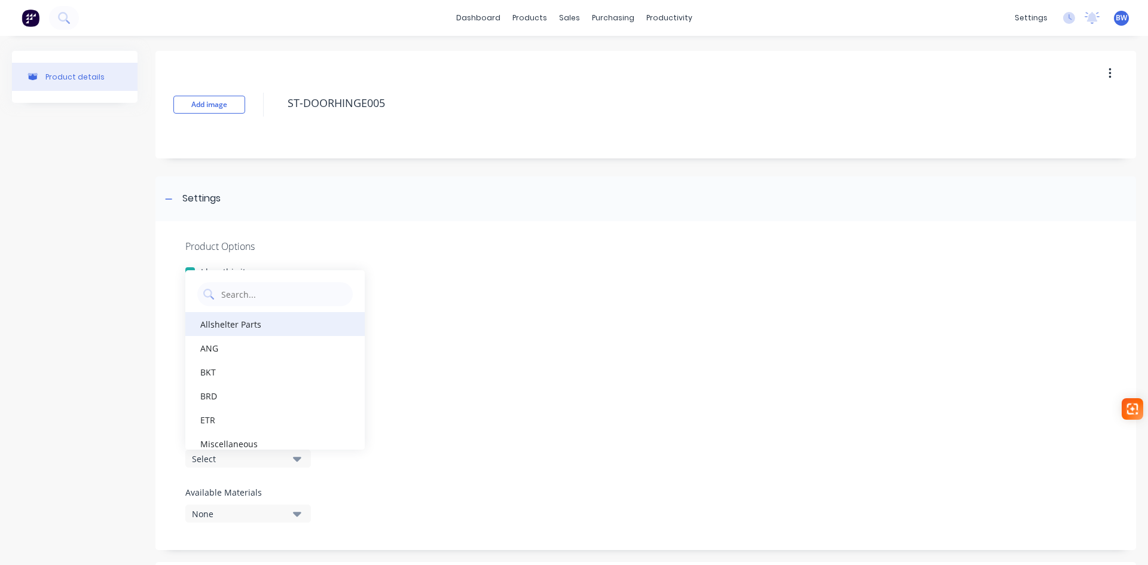
click at [251, 329] on div "Allshelter Parts" at bounding box center [274, 324] width 179 height 24
type textarea "x"
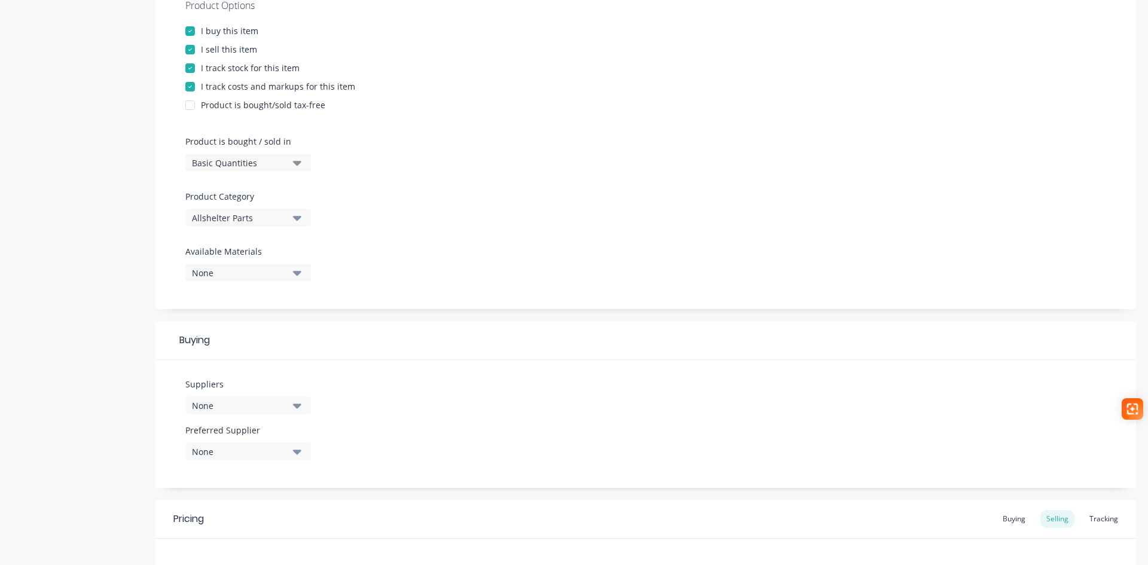
scroll to position [412, 0]
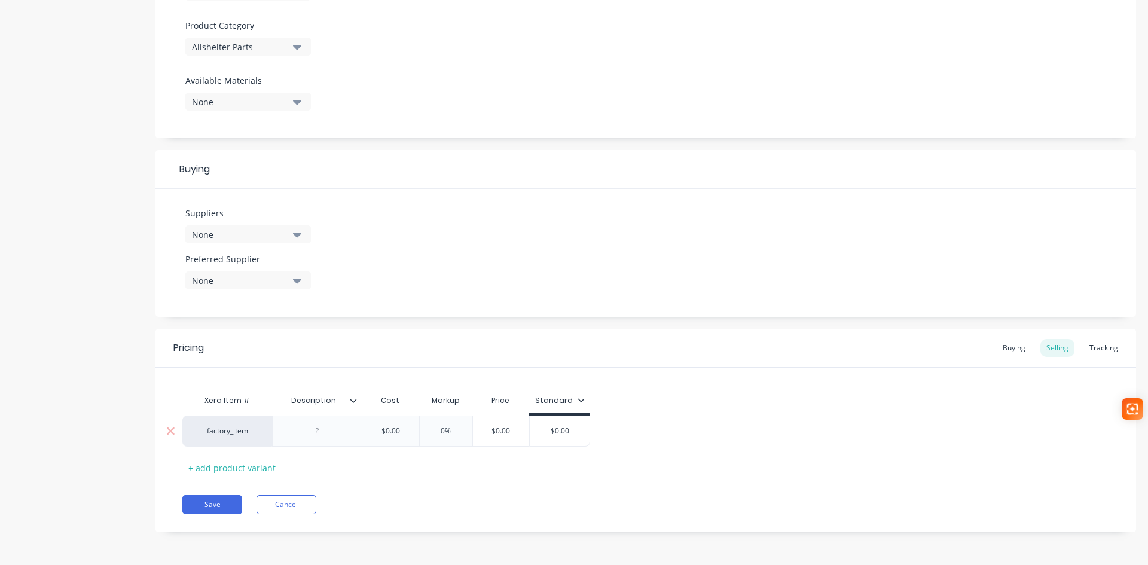
click at [316, 429] on div at bounding box center [318, 431] width 60 height 16
click at [309, 430] on div "Shakle Hinge" at bounding box center [317, 431] width 63 height 16
click at [309, 435] on div "Shakle Hinge" at bounding box center [317, 431] width 63 height 16
click at [344, 433] on div "Shackle Hinge" at bounding box center [317, 431] width 66 height 16
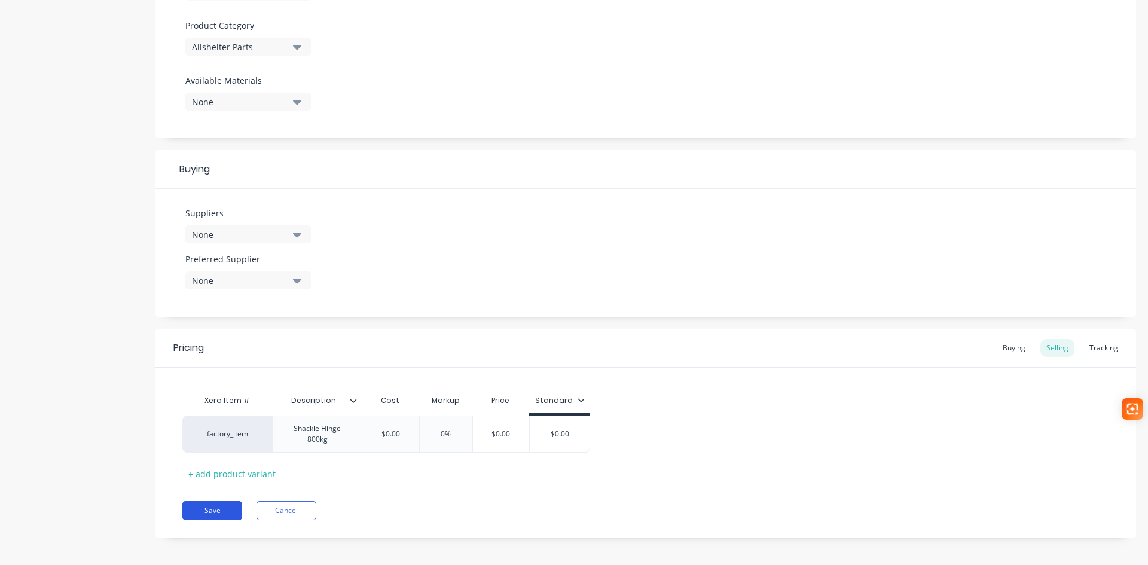
click at [210, 512] on button "Save" at bounding box center [212, 510] width 60 height 19
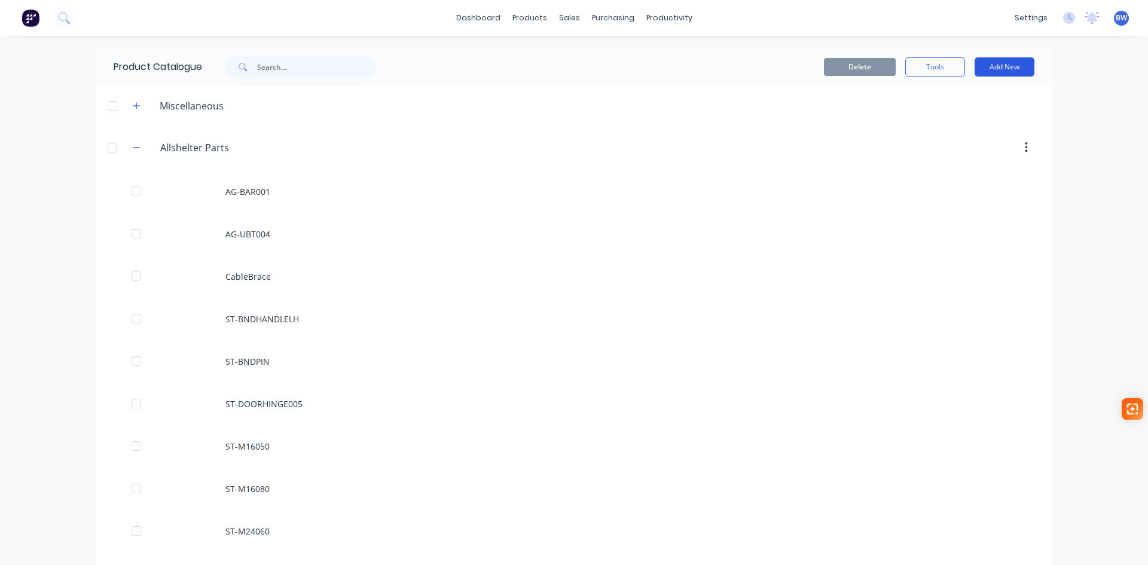
click at [1006, 66] on button "Add New" at bounding box center [1005, 66] width 60 height 19
click at [958, 117] on div "Product" at bounding box center [978, 121] width 92 height 17
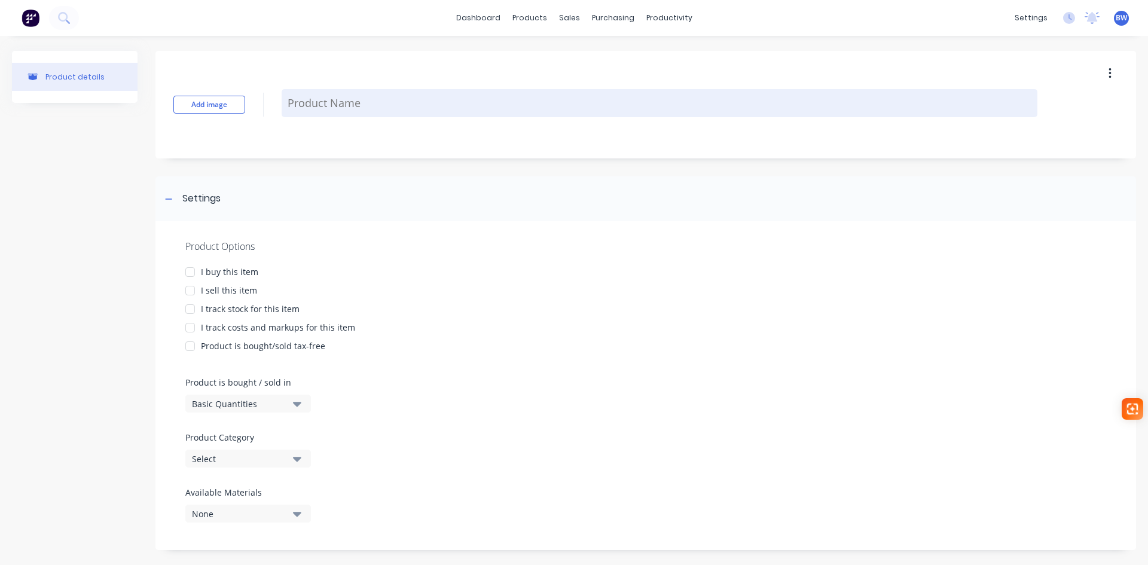
click at [327, 109] on textarea at bounding box center [660, 103] width 756 height 28
type textarea "x"
type textarea "S"
type textarea "x"
type textarea "ST"
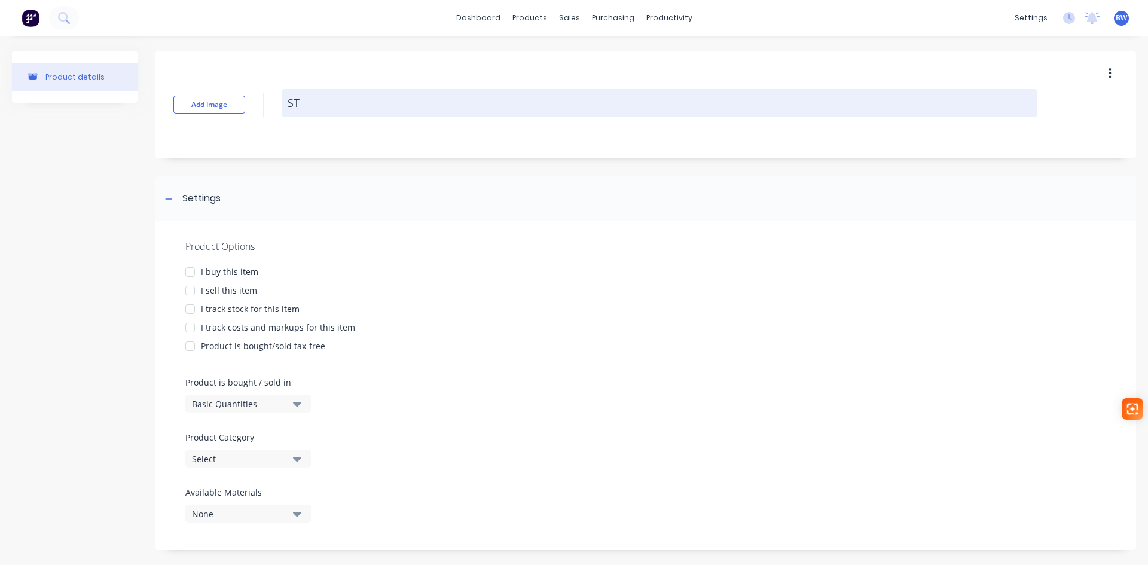
type textarea "x"
type textarea "ST-"
type textarea "x"
type textarea "ST-D"
type textarea "x"
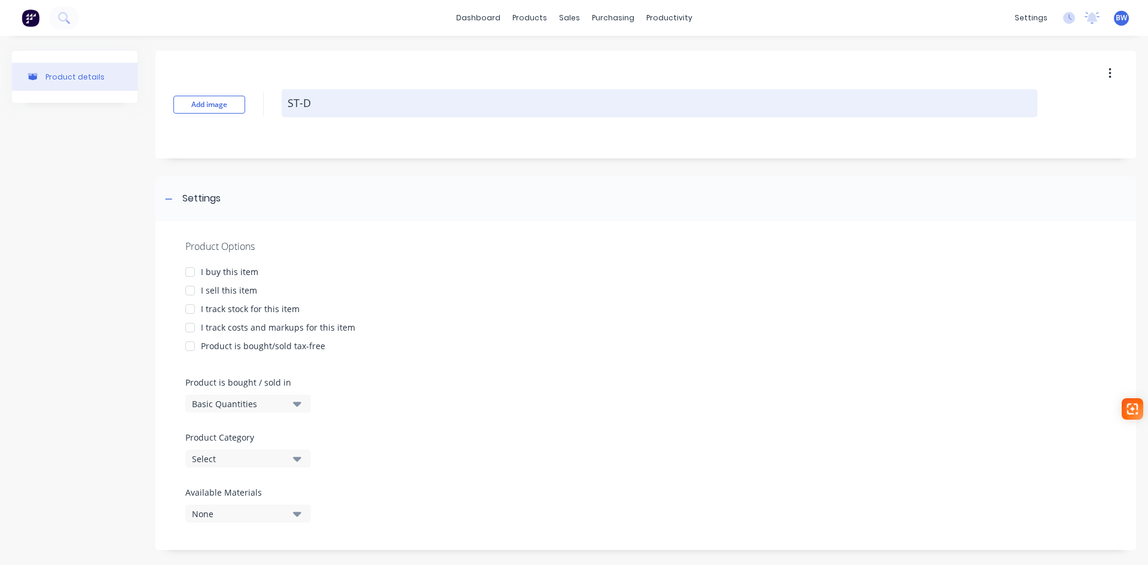
type textarea "ST-DO"
type textarea "x"
type textarea "ST-DOO"
type textarea "x"
type textarea "ST-DOOR"
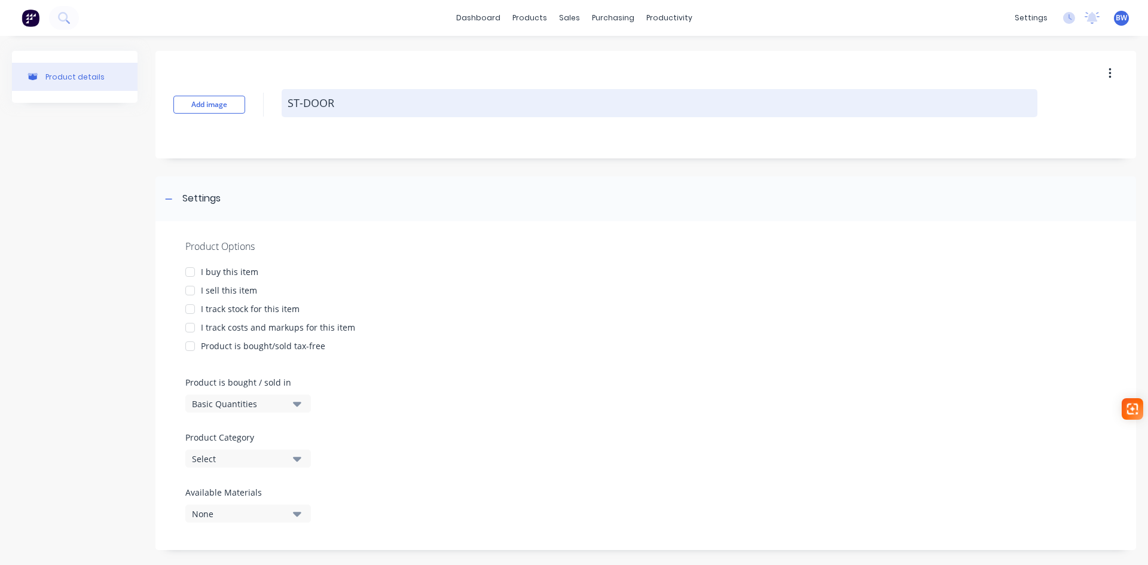
type textarea "x"
type textarea "ST-DOO"
type textarea "x"
type textarea "ST-DOOR"
type textarea "x"
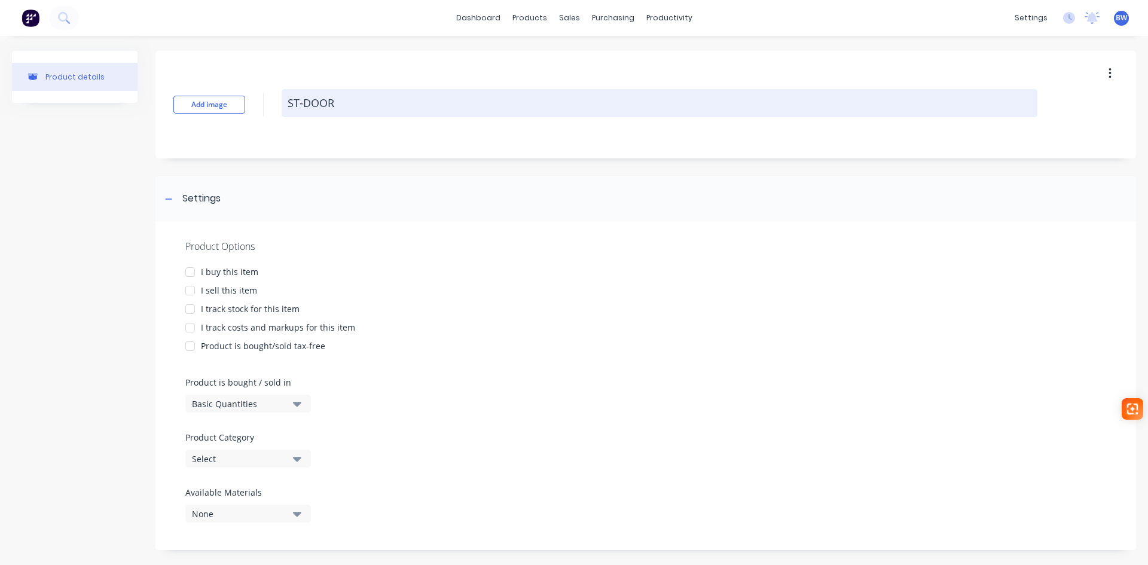
type textarea "ST-DOORP"
type textarea "x"
type textarea "ST-DOORPI"
type textarea "x"
type textarea "ST-DOORPIN"
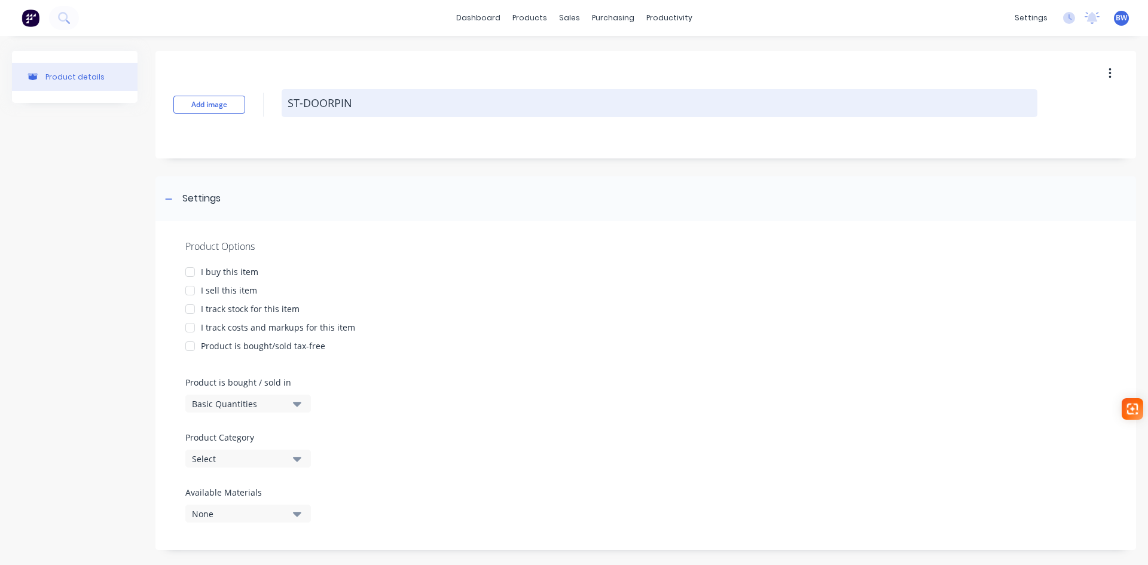
type textarea "x"
type textarea "ST-DOORPINR"
type textarea "x"
type textarea "ST-DOORPINRE"
type textarea "x"
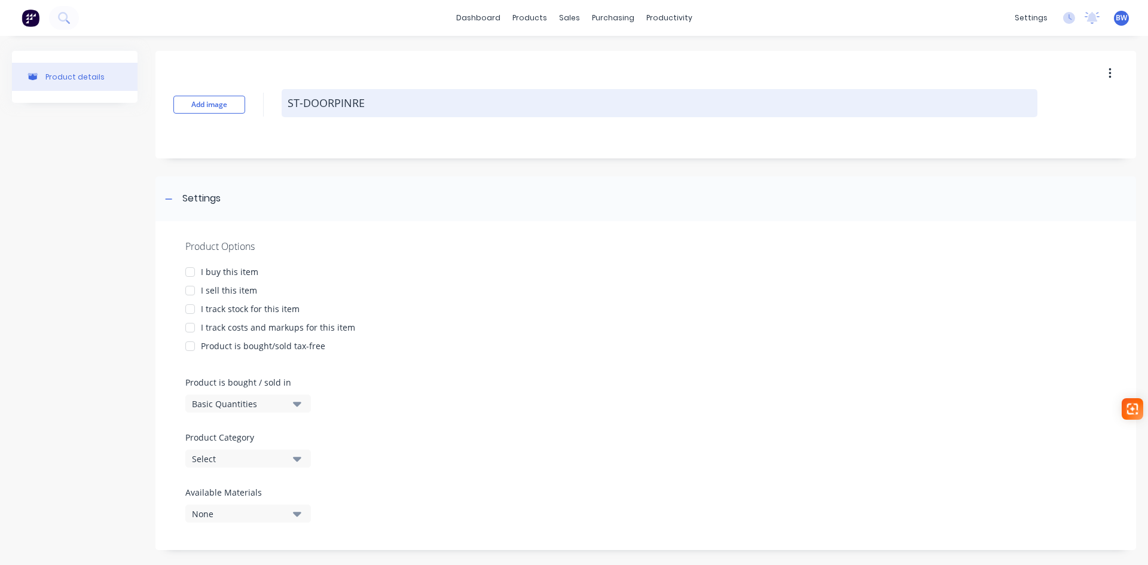
type textarea "ST-DOORPINREA"
type textarea "x"
type textarea "ST-DOORPINRE"
type textarea "x"
type textarea "ST-DOORPINREL"
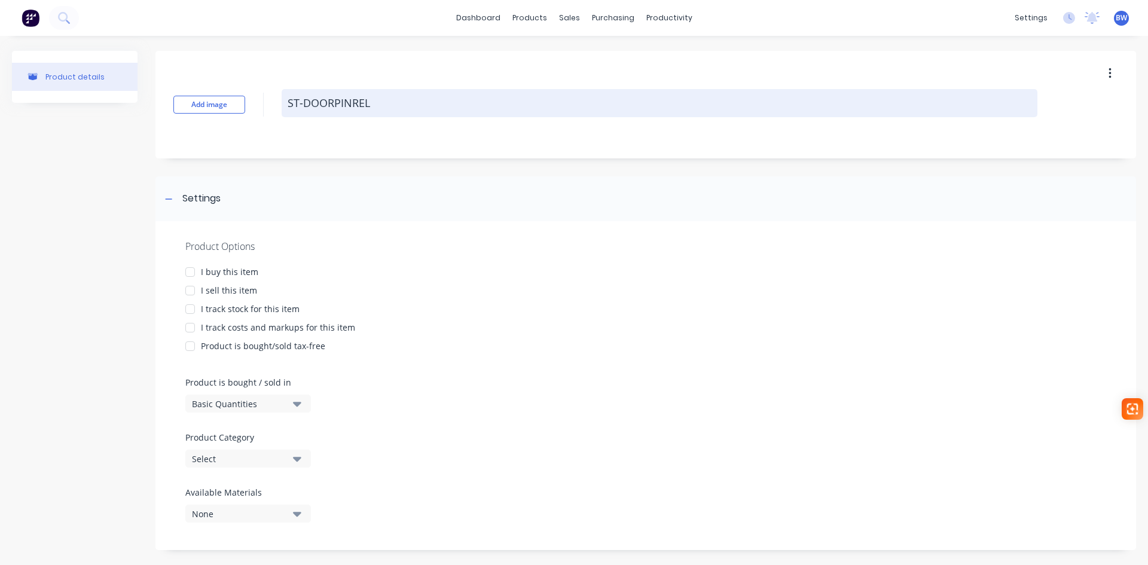
type textarea "x"
type textarea "ST-DOORPINRELA"
type textarea "x"
type textarea "ST-DOORPINRELAN"
type textarea "x"
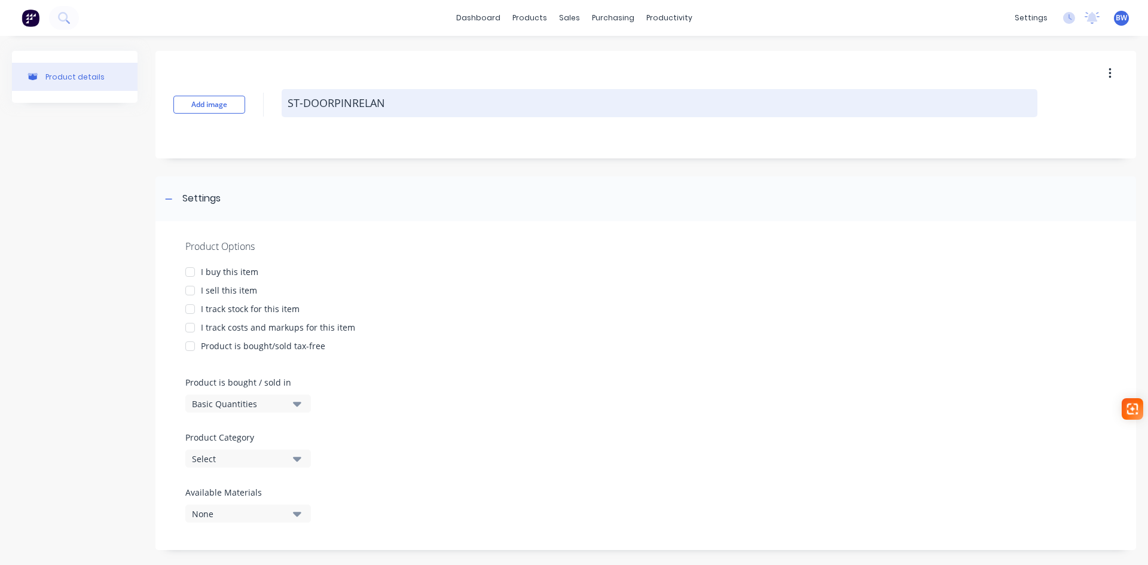
type textarea "ST-DOORPINRELA"
type textarea "x"
type textarea "ST-DOORPINRELAS"
type textarea "x"
type textarea "ST-DOORPINRELASE"
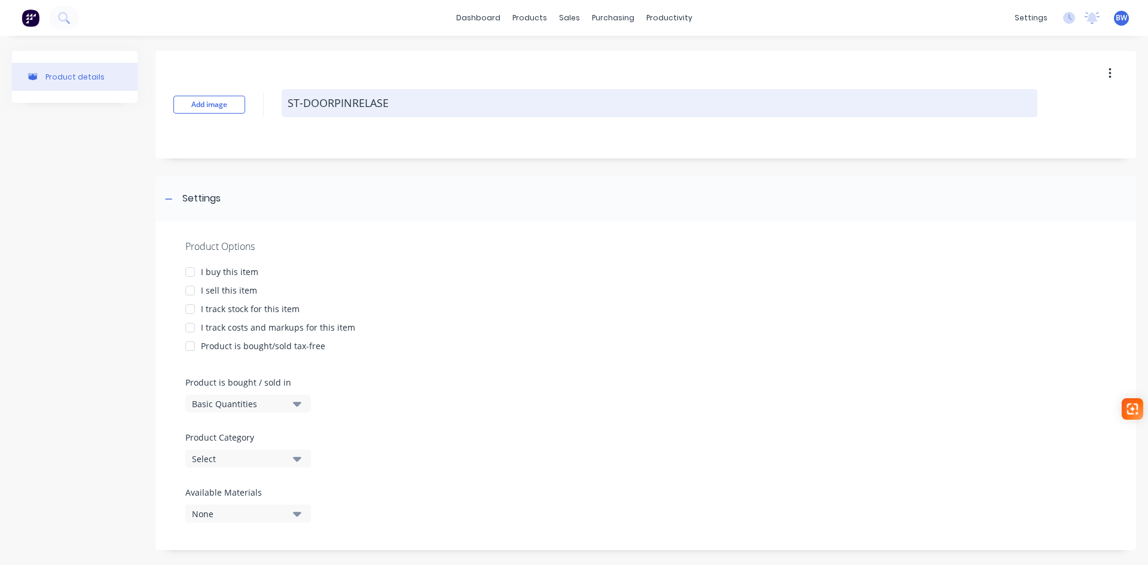
type textarea "x"
type textarea "ST-DOORPINRELAS"
click at [368, 103] on textarea "ST-DOORPINRELAS" at bounding box center [660, 103] width 756 height 28
type textarea "x"
type textarea "ST-DOORPINRELEAS"
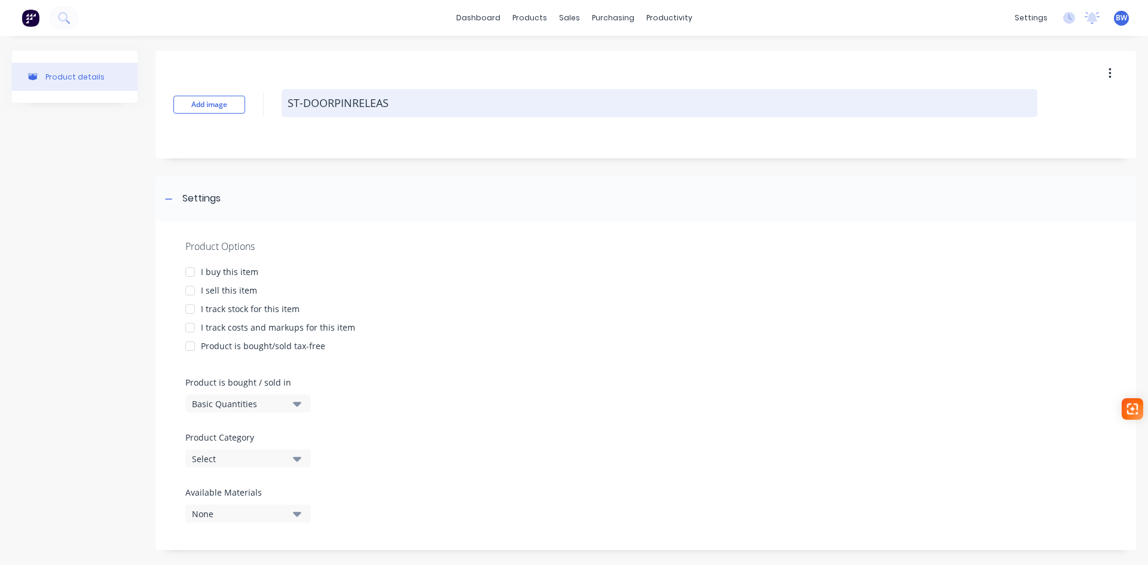
click at [390, 103] on textarea "ST-DOORPINRELEAS" at bounding box center [660, 103] width 756 height 28
type textarea "x"
type textarea "ST-DOORPINRELEASE"
type textarea "x"
type textarea "ST-DOORPINRELEASER"
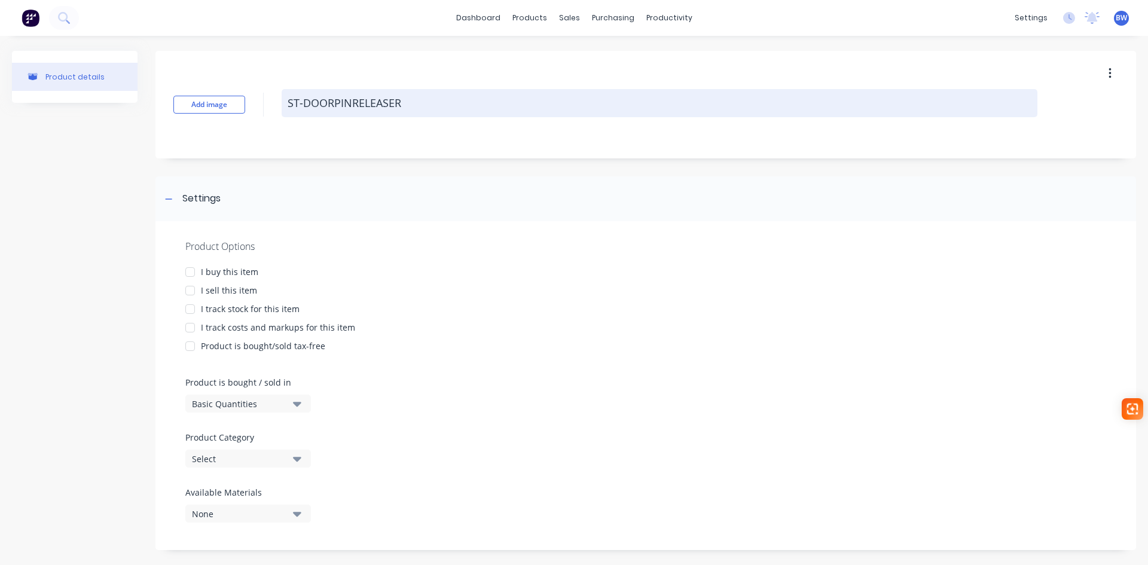
type textarea "x"
type textarea "ST-DOORPINRELEASER2"
type textarea "x"
type textarea "ST-DOORPINRELEASER29"
type textarea "x"
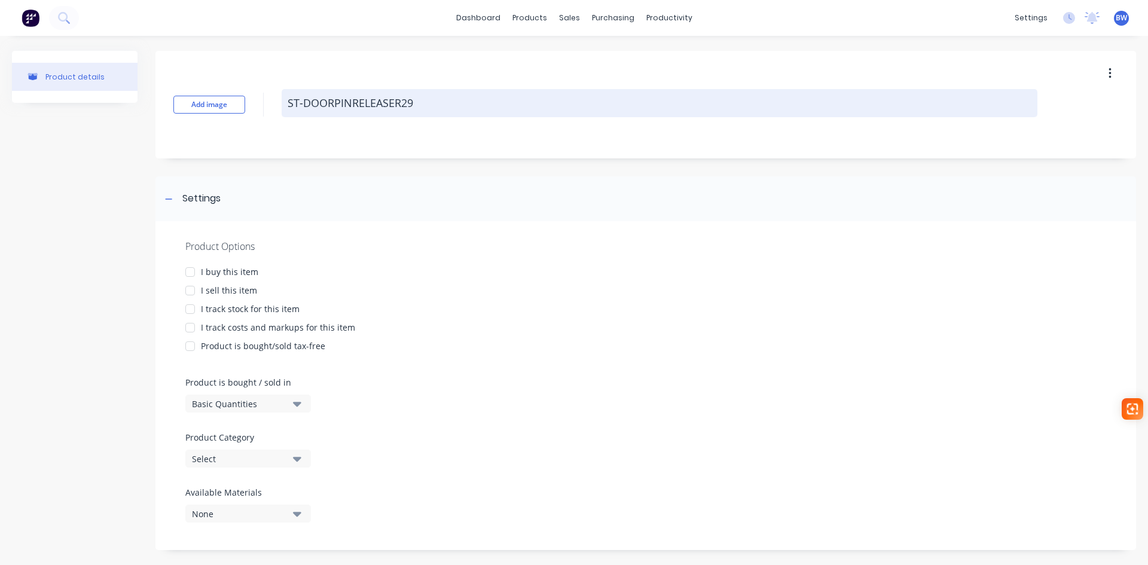
type textarea "ST-DOORPINRELEASER296"
type textarea "x"
type textarea "ST-DOORPINRELEASER2965"
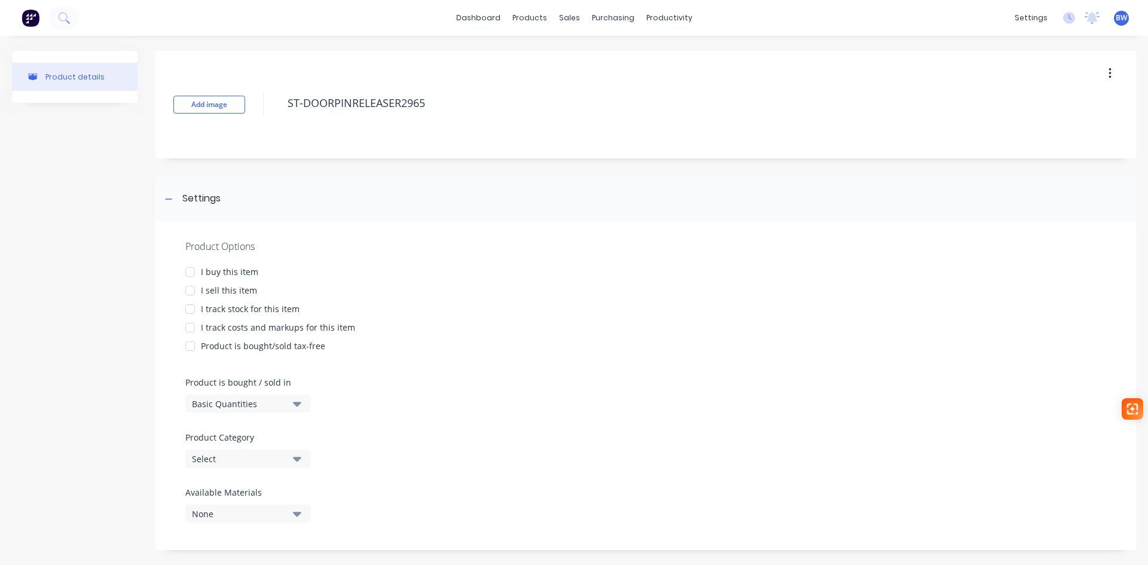
click at [191, 270] on div at bounding box center [190, 272] width 24 height 24
click at [190, 288] on div at bounding box center [190, 291] width 24 height 24
click at [190, 307] on div at bounding box center [190, 309] width 24 height 24
drag, startPoint x: 190, startPoint y: 329, endPoint x: 218, endPoint y: 358, distance: 40.2
click at [190, 330] on div at bounding box center [190, 328] width 24 height 24
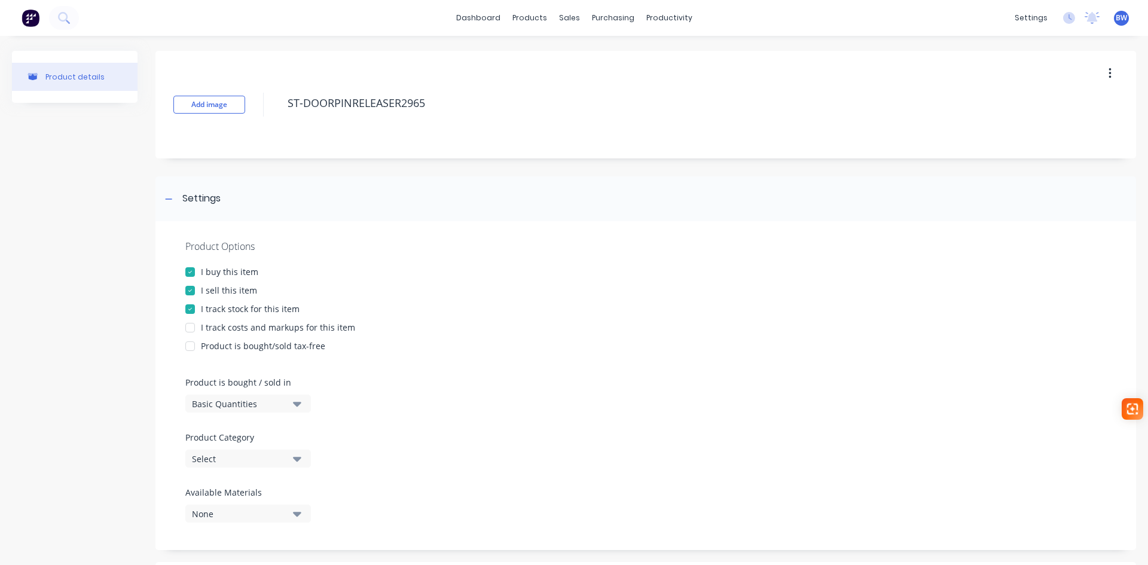
type textarea "x"
type textarea "ST-DOORPINRELEASER2965"
type textarea "x"
type textarea "ST-DOORPINRELEASER2965"
click at [242, 460] on div "Select" at bounding box center [240, 459] width 96 height 13
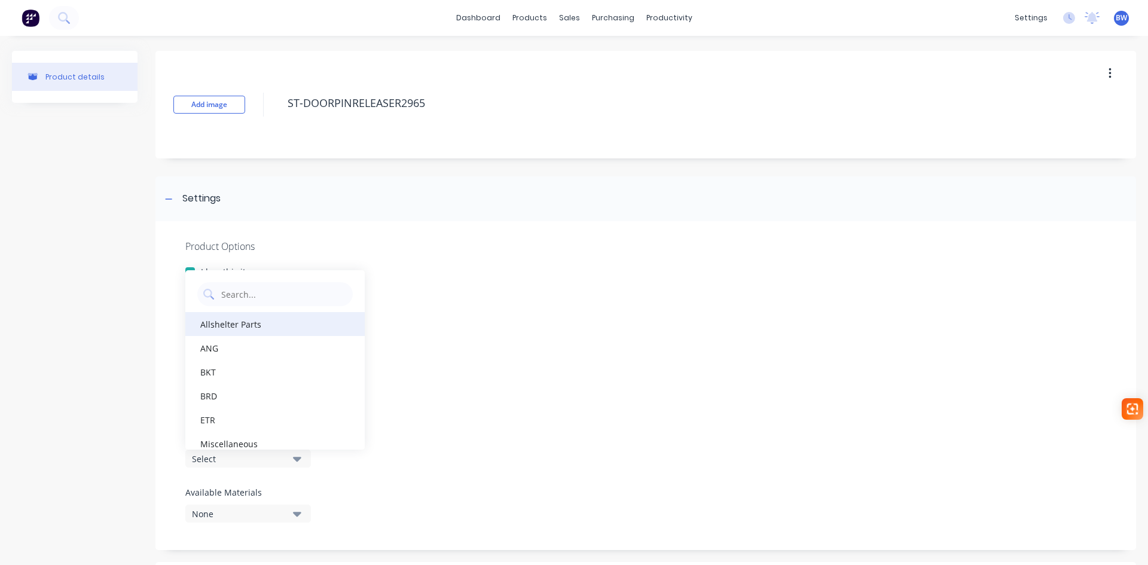
click at [251, 323] on div "Allshelter Parts" at bounding box center [274, 324] width 179 height 24
type textarea "x"
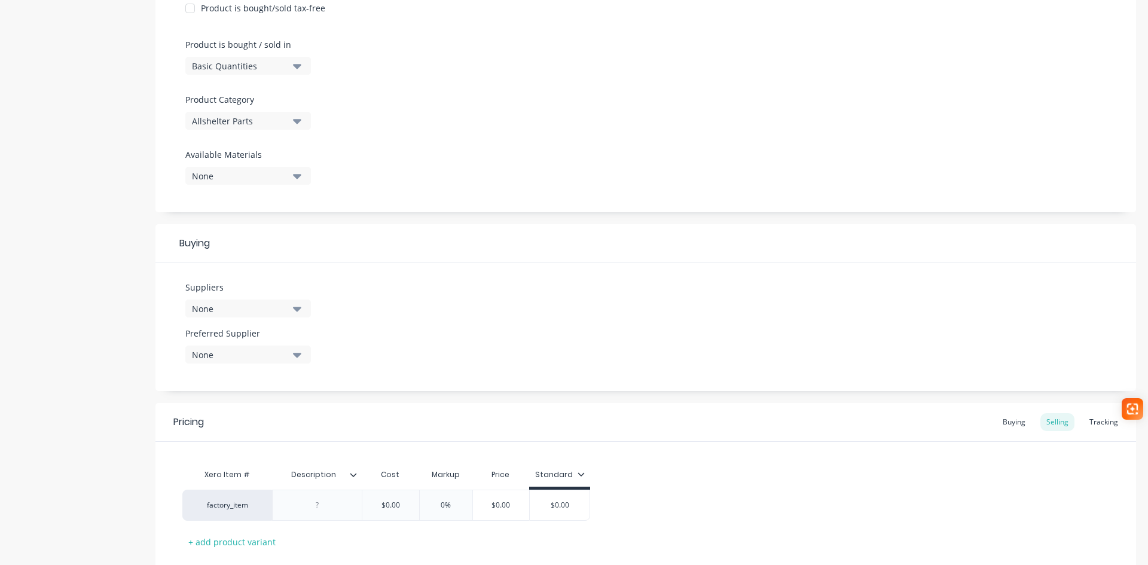
scroll to position [412, 0]
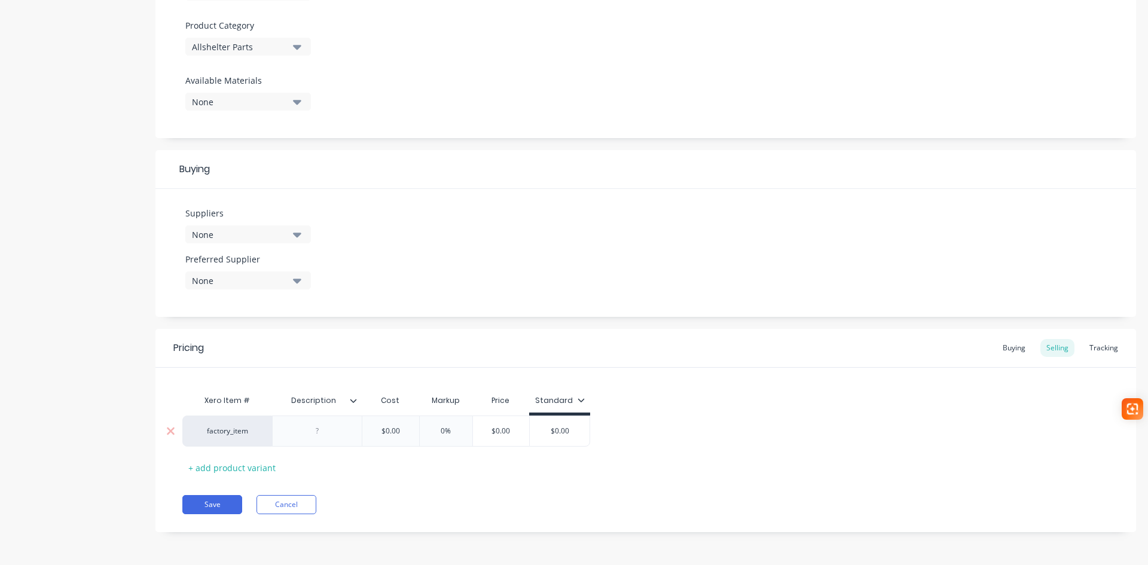
click at [317, 429] on div at bounding box center [318, 431] width 60 height 16
click at [200, 506] on button "Save" at bounding box center [212, 504] width 60 height 19
type textarea "x"
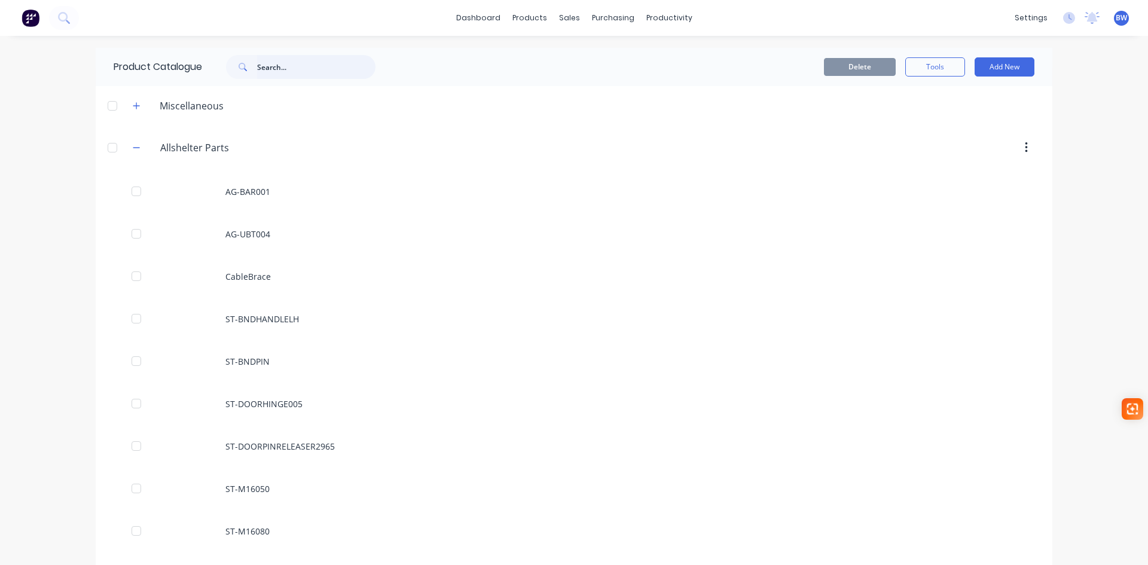
click at [298, 65] on input "text" at bounding box center [316, 67] width 118 height 24
type input "HBR"
click at [1017, 64] on button "Add New" at bounding box center [1005, 66] width 60 height 19
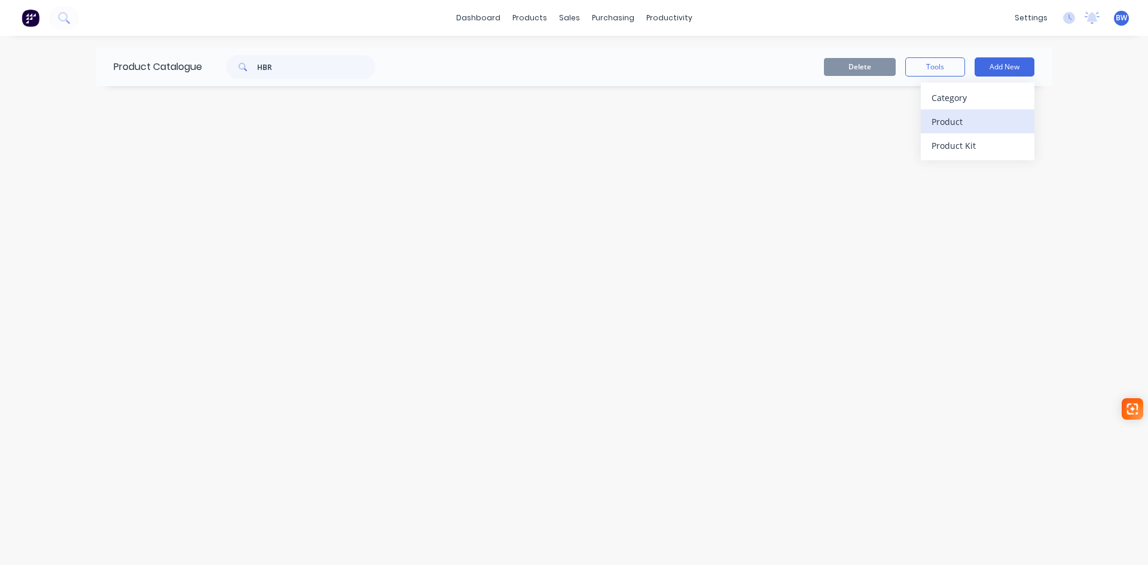
click at [948, 117] on div "Product" at bounding box center [978, 121] width 92 height 17
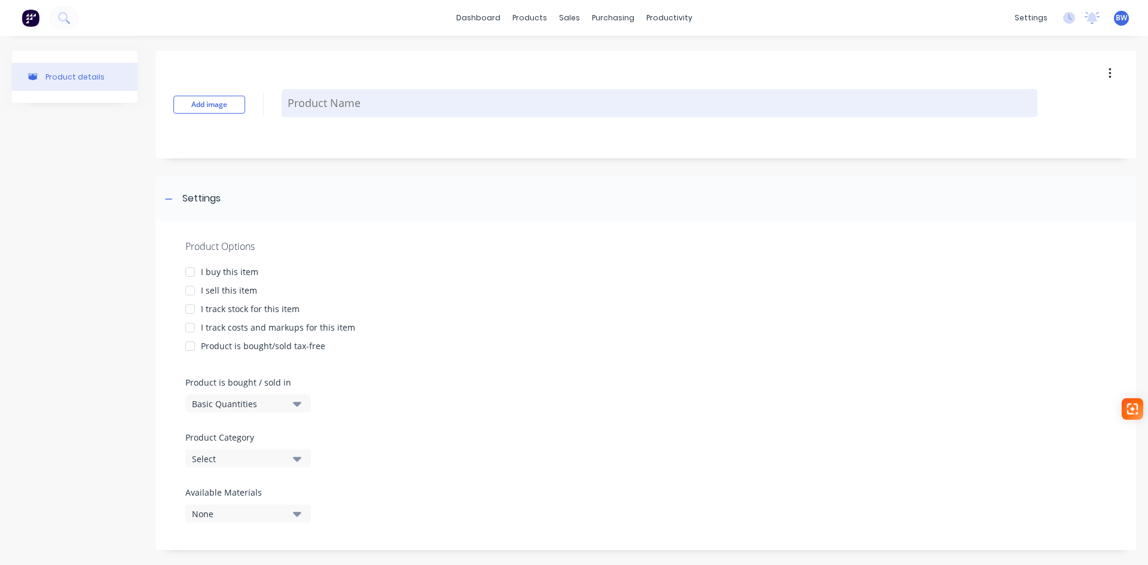
click at [330, 94] on textarea at bounding box center [660, 103] width 756 height 28
type textarea "x"
type textarea "A"
type textarea "x"
type textarea "AG"
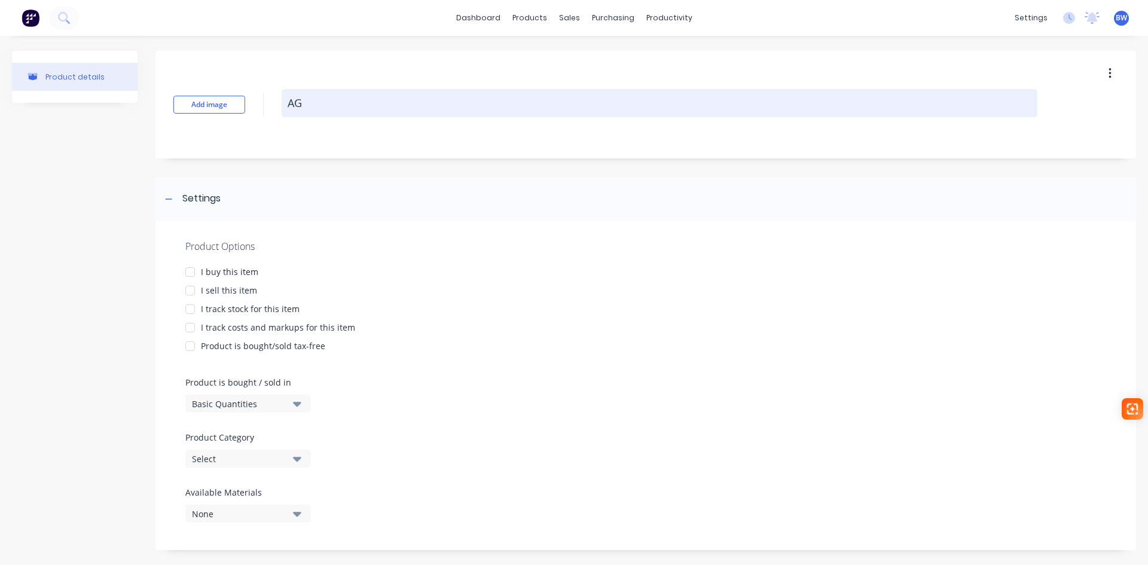
type textarea "x"
type textarea "AG-"
type textarea "x"
type textarea "AG-H"
type textarea "x"
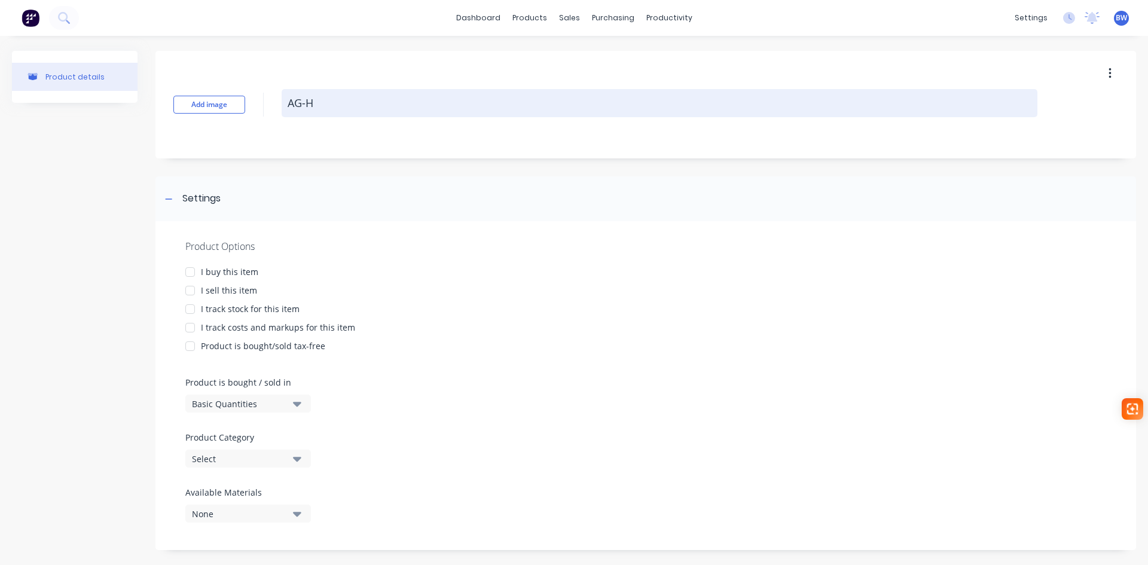
type textarea "AG-HB"
type textarea "x"
type textarea "AG-HBR"
type textarea "x"
type textarea "AG-HBR5"
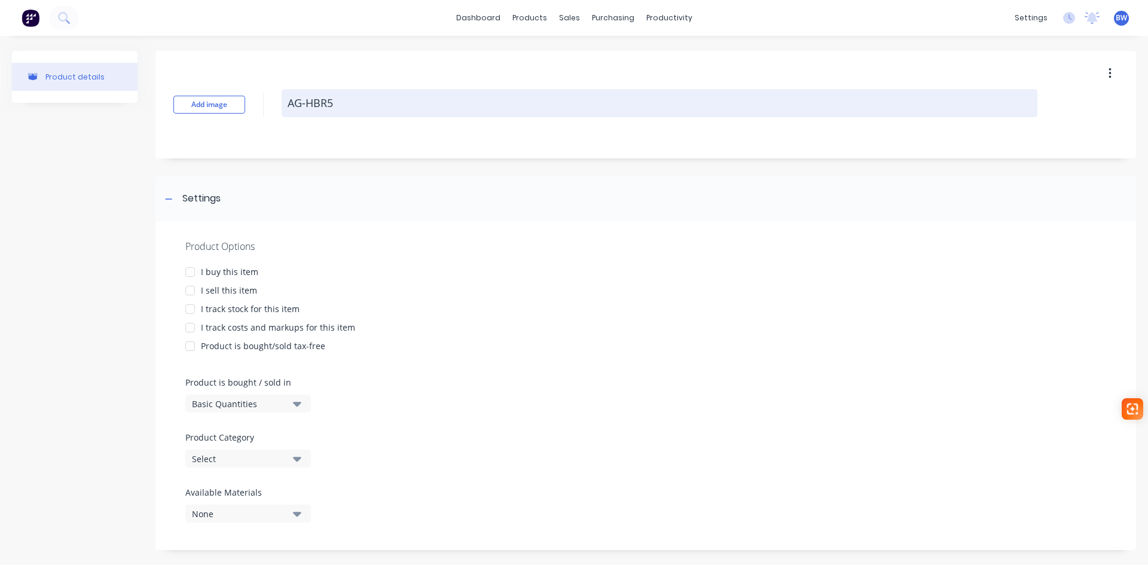
type textarea "x"
type textarea "AG-HBR50"
type textarea "x"
type textarea "AG-HBR502"
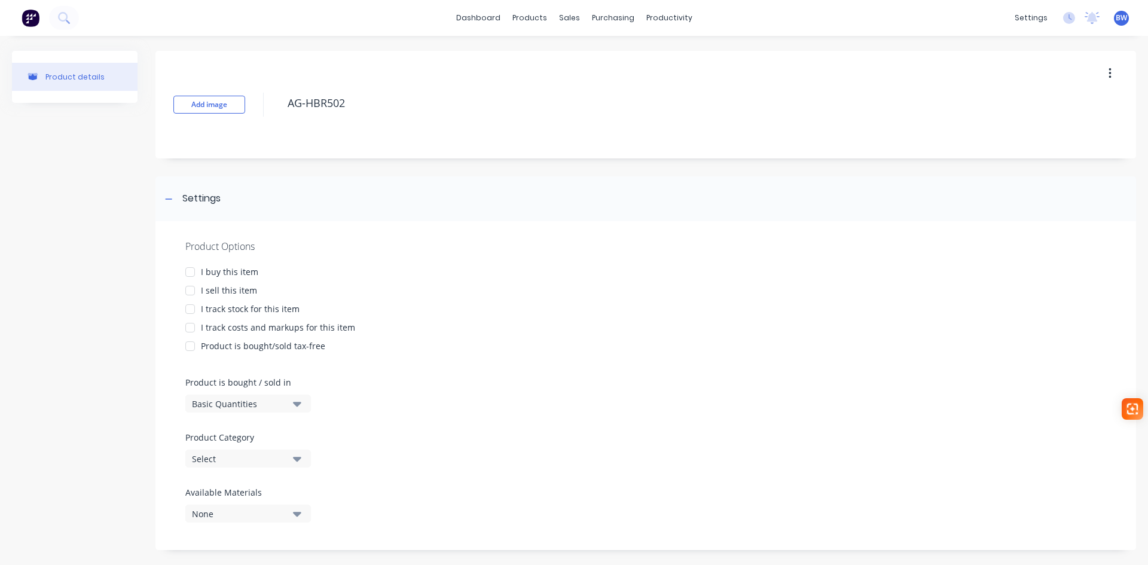
click at [191, 270] on div at bounding box center [190, 272] width 24 height 24
click at [190, 291] on div at bounding box center [190, 291] width 24 height 24
click at [193, 312] on div at bounding box center [190, 309] width 24 height 24
click at [192, 328] on div at bounding box center [190, 328] width 24 height 24
type textarea "x"
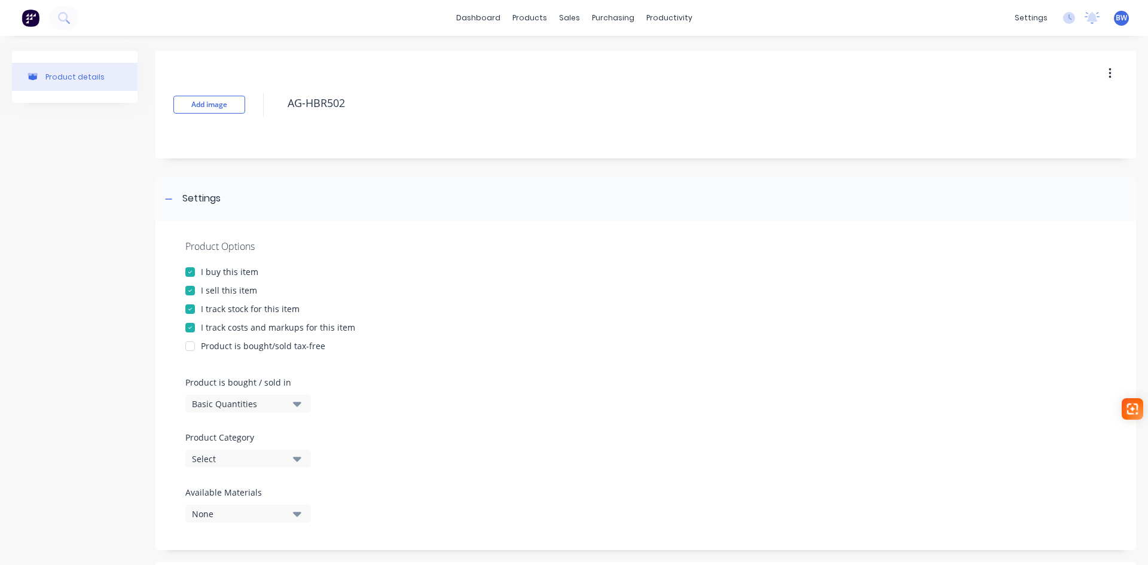
type textarea "AG-HBR502"
type textarea "x"
type textarea "AG-HBR502"
click at [240, 460] on div "Select" at bounding box center [240, 459] width 96 height 13
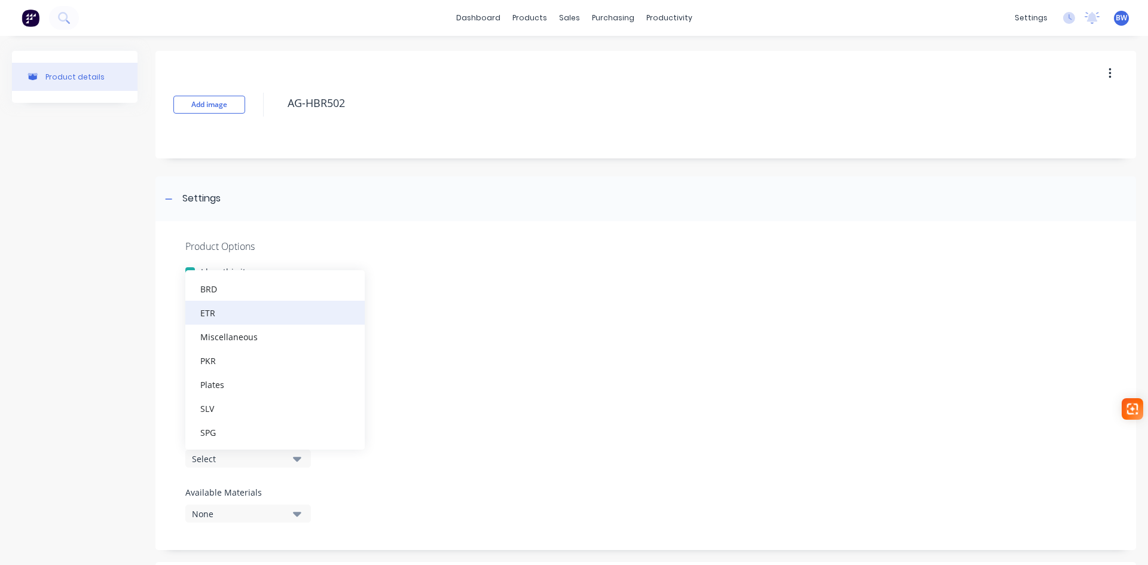
scroll to position [120, 0]
click at [230, 373] on div "Plates" at bounding box center [274, 372] width 179 height 24
type textarea "x"
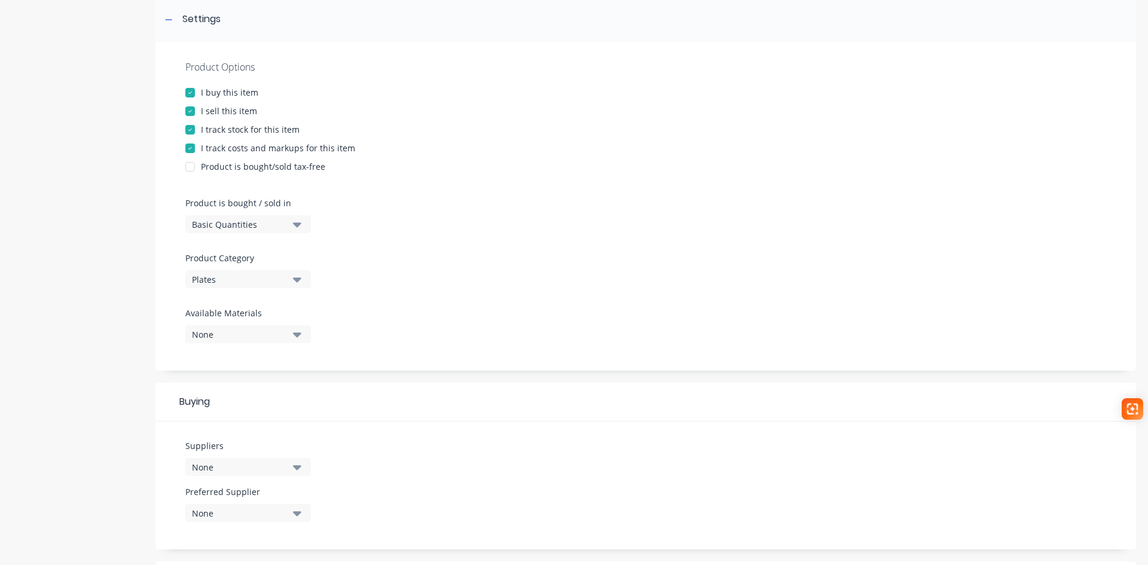
scroll to position [412, 0]
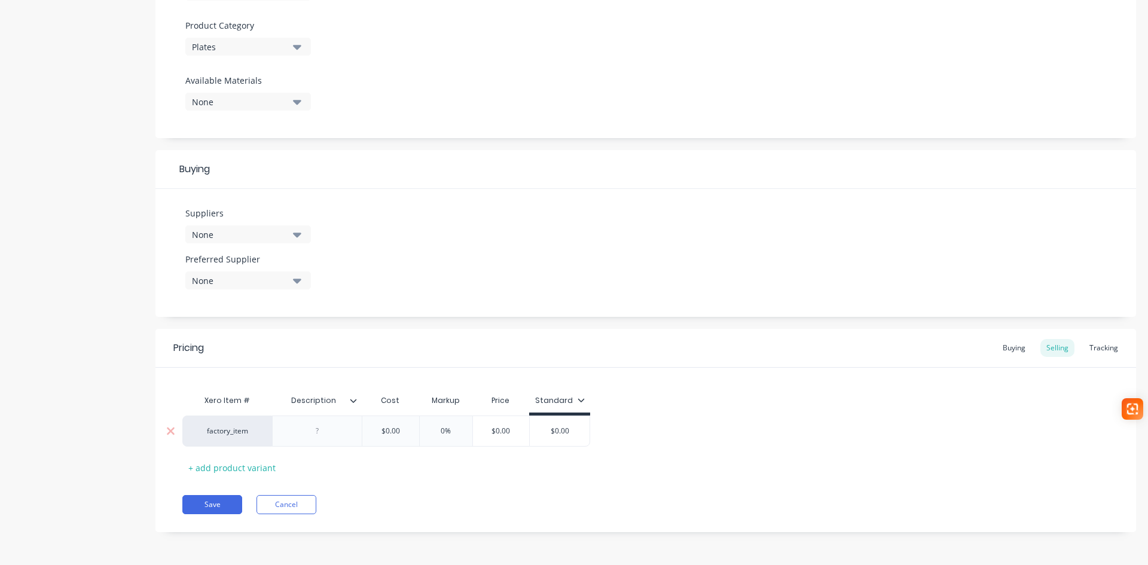
click at [321, 429] on div at bounding box center [318, 431] width 60 height 16
click at [214, 506] on button "Save" at bounding box center [212, 504] width 60 height 19
type textarea "x"
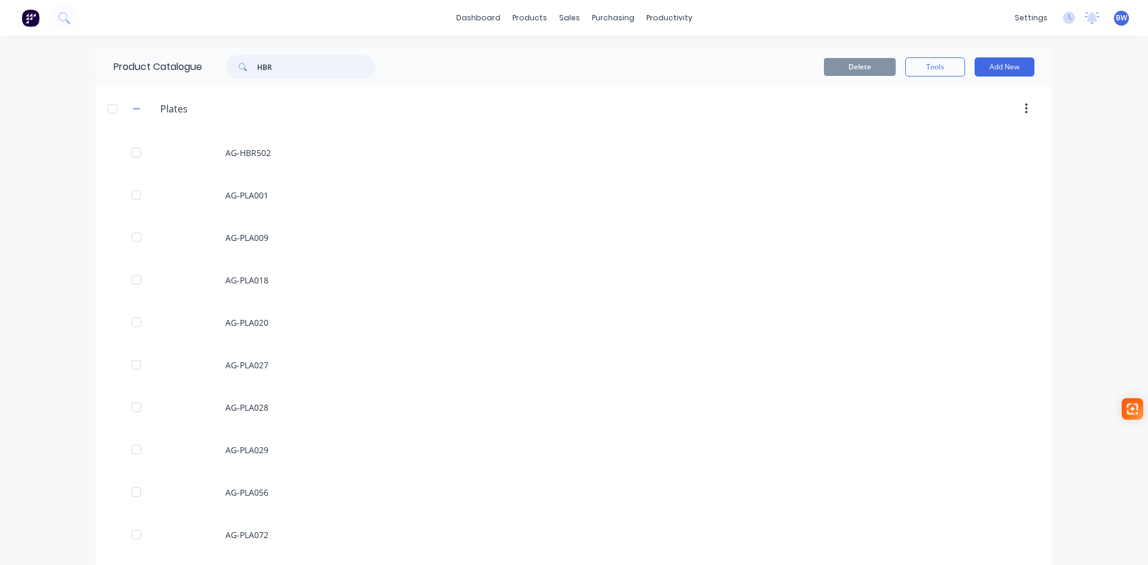
drag, startPoint x: 274, startPoint y: 66, endPoint x: 245, endPoint y: 68, distance: 29.4
click at [245, 68] on div "HBR" at bounding box center [300, 67] width 149 height 24
type input "2427"
click at [1014, 69] on button "Add New" at bounding box center [1005, 66] width 60 height 19
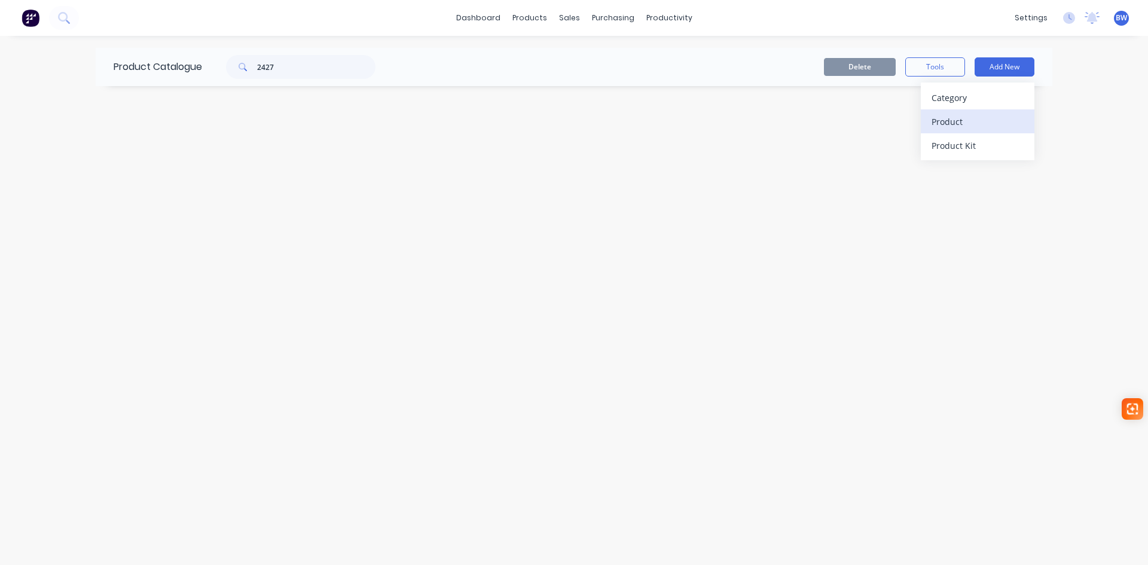
click at [976, 125] on div "Product" at bounding box center [978, 121] width 92 height 17
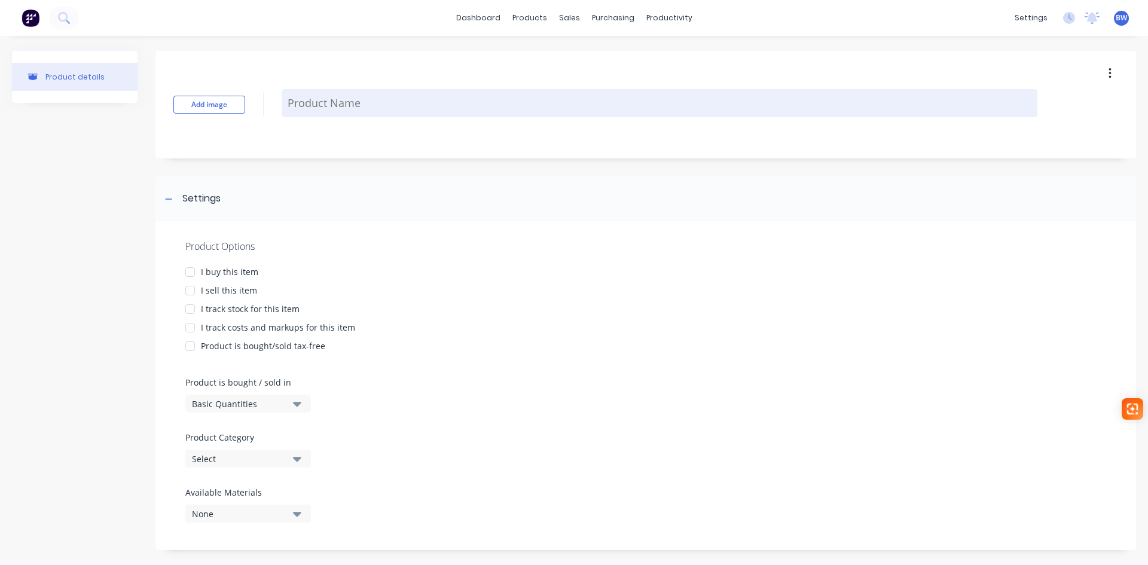
click at [402, 101] on textarea at bounding box center [660, 103] width 756 height 28
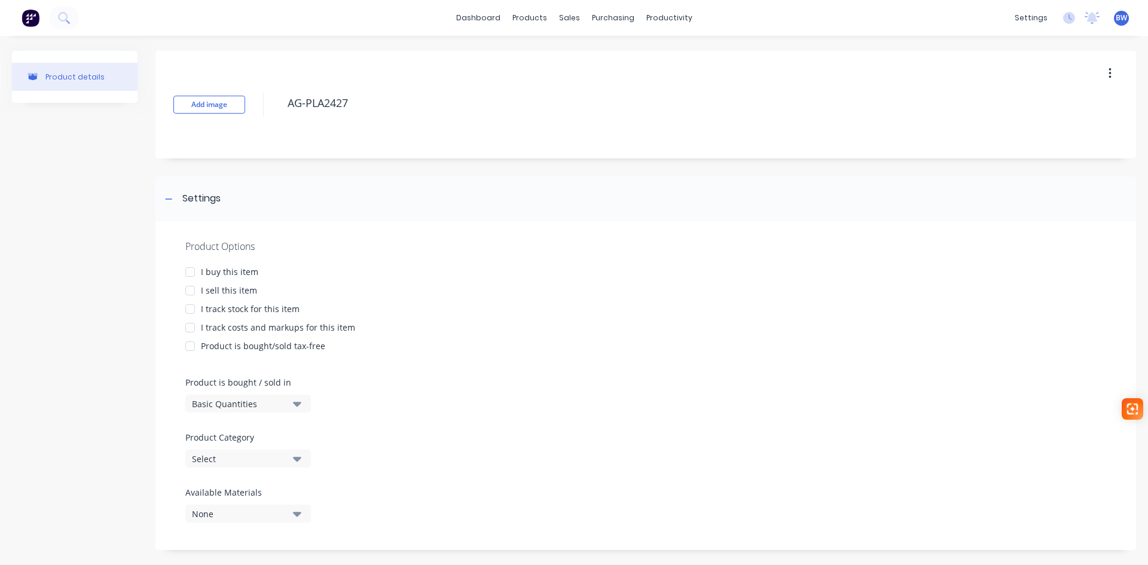
click at [193, 276] on div at bounding box center [190, 272] width 24 height 24
click at [190, 288] on div at bounding box center [190, 291] width 24 height 24
click at [190, 310] on div at bounding box center [190, 309] width 24 height 24
click at [187, 329] on div at bounding box center [190, 328] width 24 height 24
click at [240, 461] on div "Select" at bounding box center [240, 459] width 96 height 13
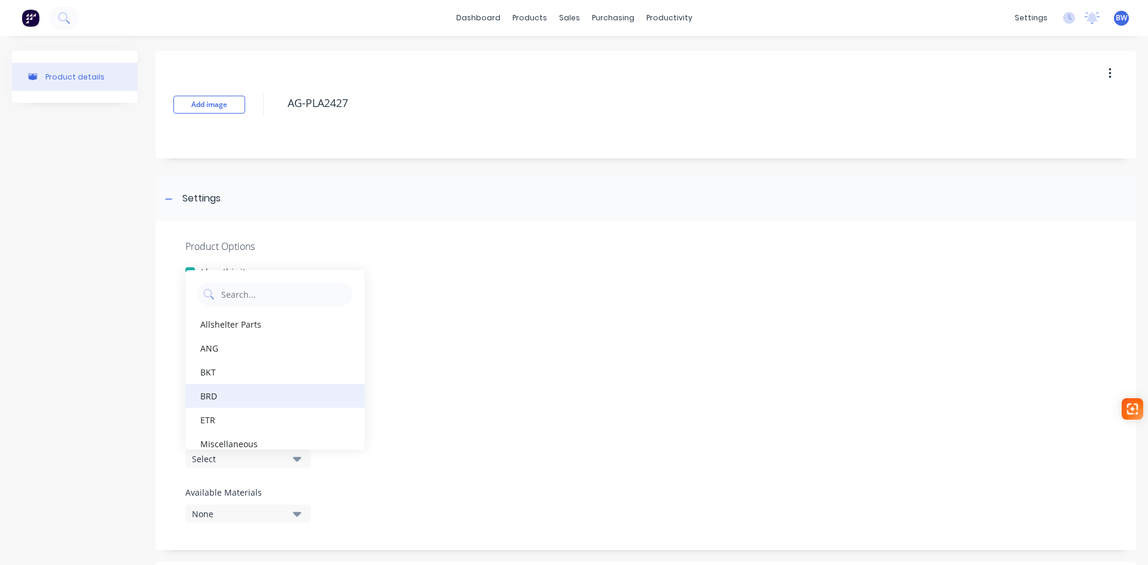
scroll to position [60, 0]
click at [248, 412] on div "PKR" at bounding box center [274, 408] width 179 height 24
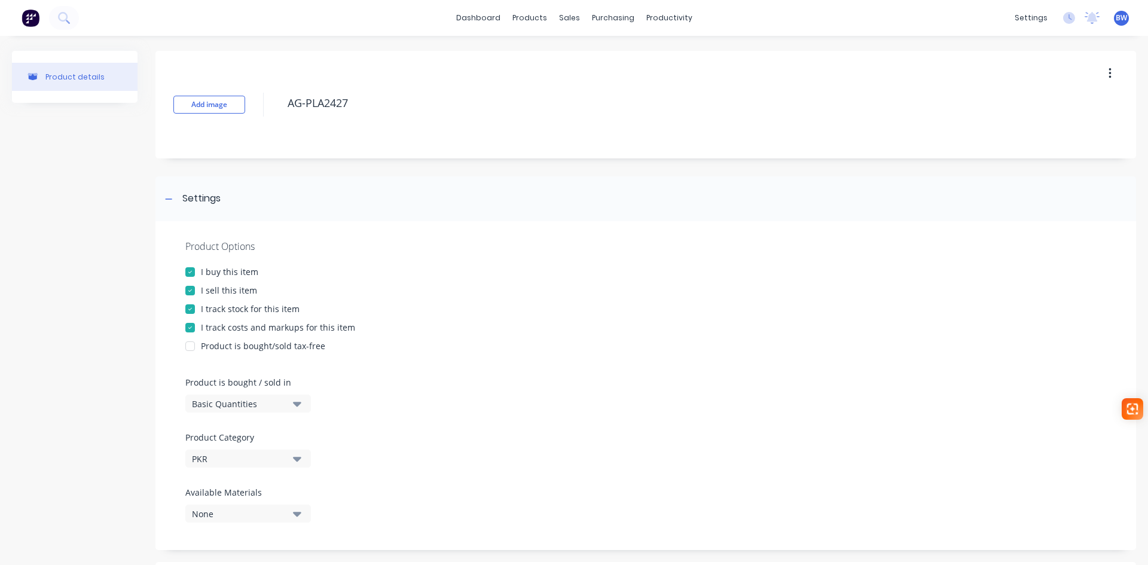
click at [235, 457] on div "PKR" at bounding box center [240, 459] width 96 height 13
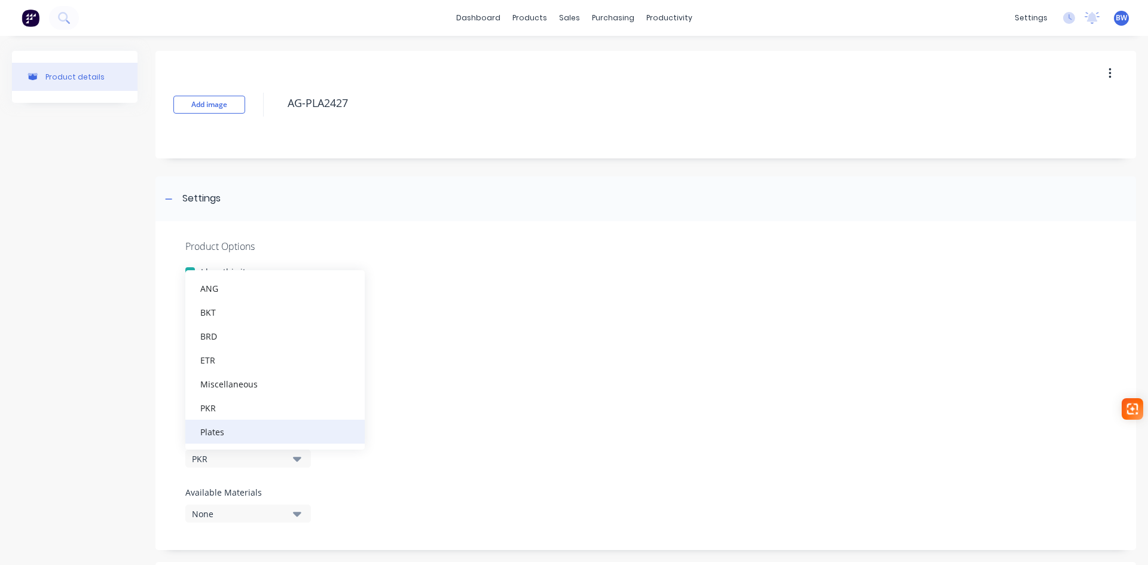
click at [230, 431] on div "Plates" at bounding box center [274, 432] width 179 height 24
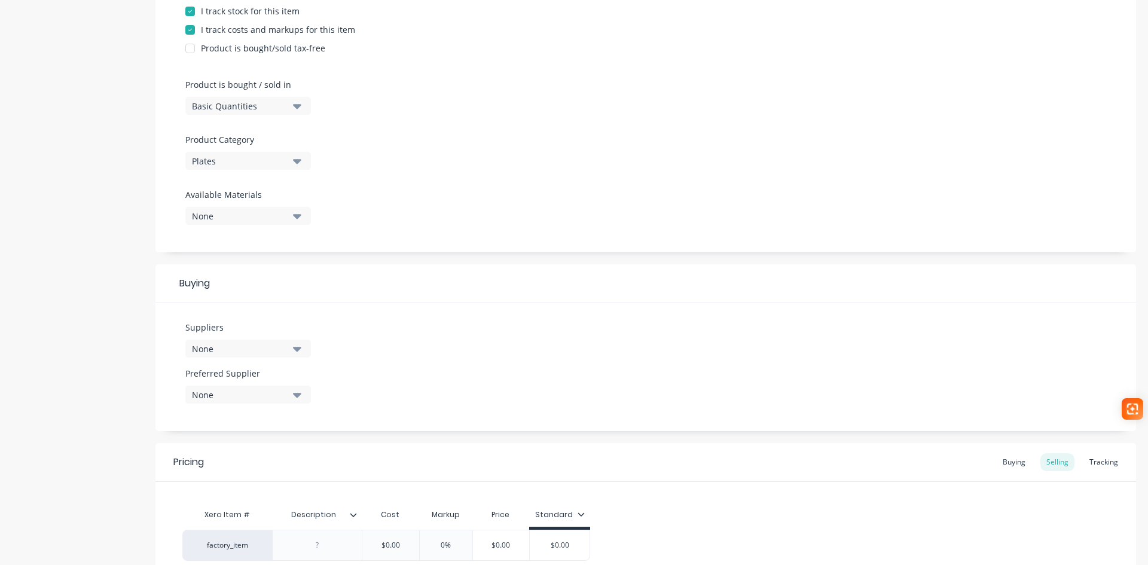
scroll to position [412, 0]
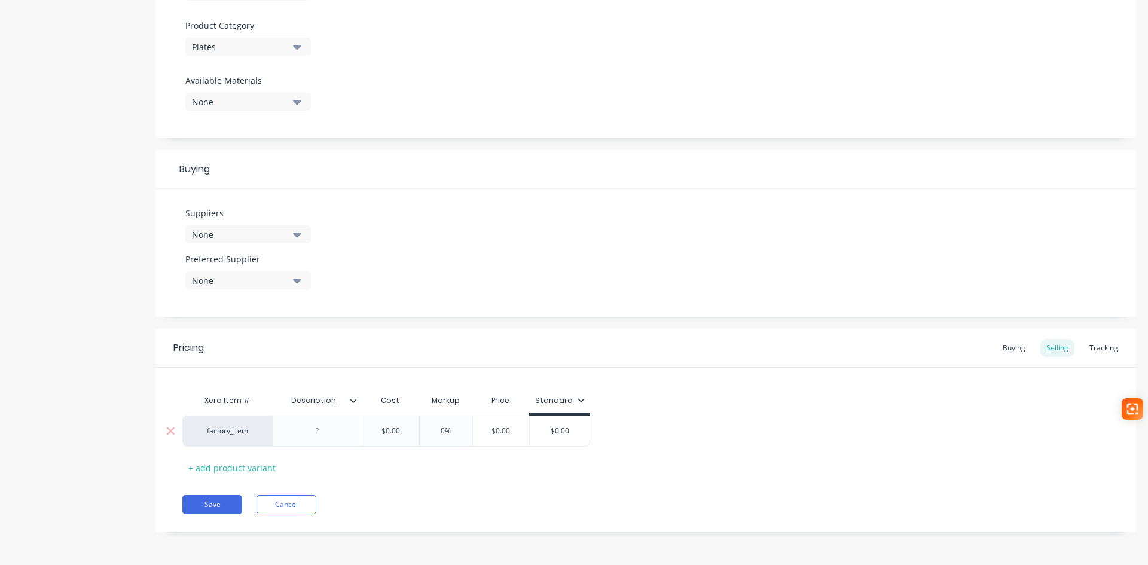
click at [303, 433] on div at bounding box center [318, 431] width 60 height 16
click at [222, 506] on button "Save" at bounding box center [212, 504] width 60 height 19
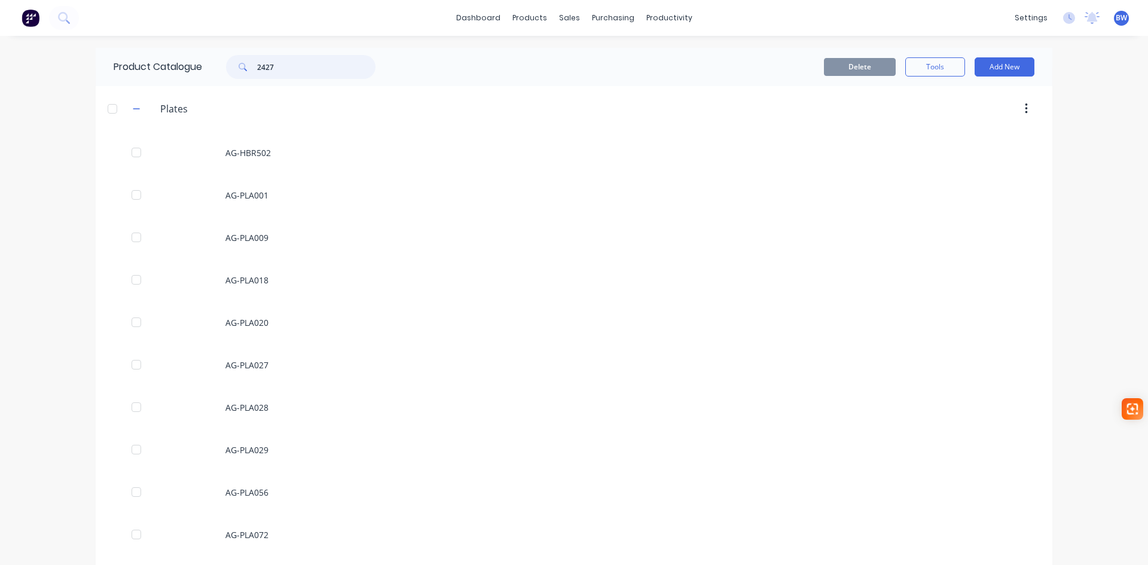
drag, startPoint x: 280, startPoint y: 65, endPoint x: 243, endPoint y: 68, distance: 37.2
click at [243, 68] on div "2427" at bounding box center [300, 67] width 149 height 24
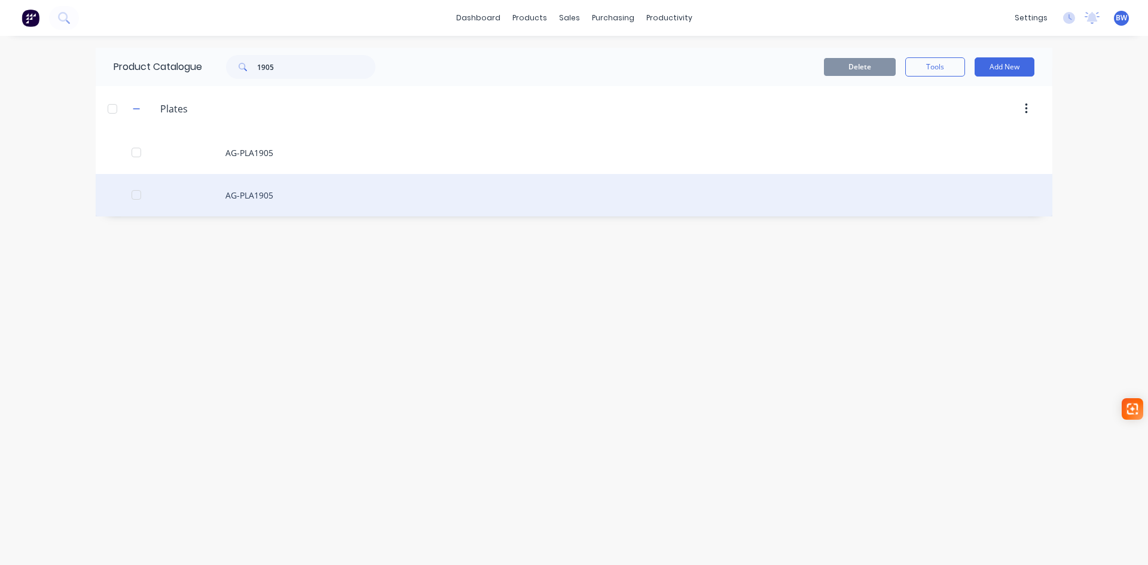
click at [264, 203] on div "AG-PLA1905" at bounding box center [574, 195] width 957 height 42
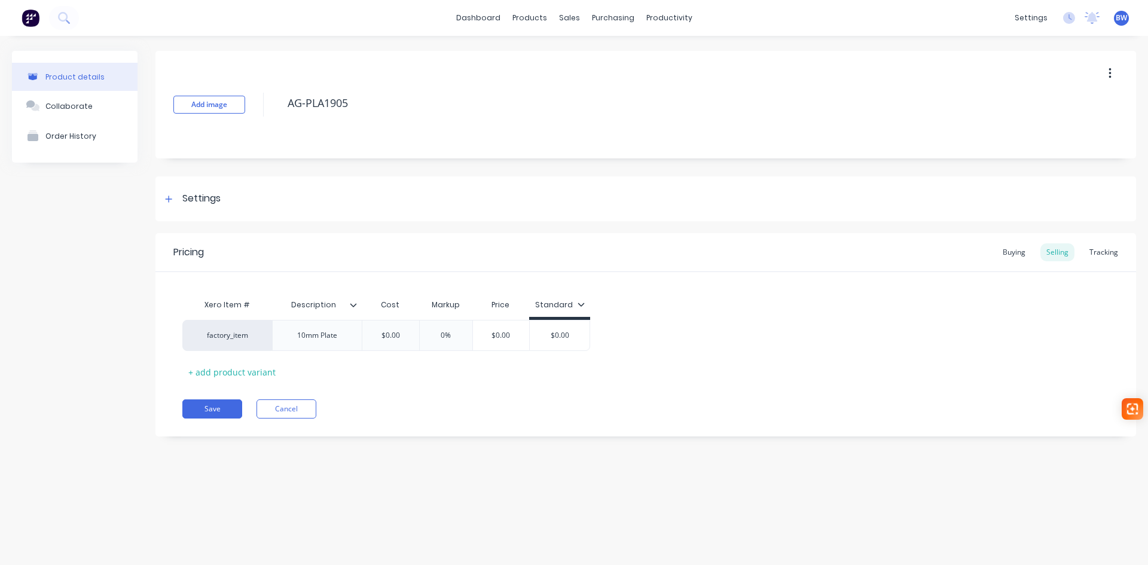
click at [1112, 71] on button "button" at bounding box center [1110, 74] width 28 height 22
click at [1036, 132] on div "Delete" at bounding box center [1067, 128] width 92 height 17
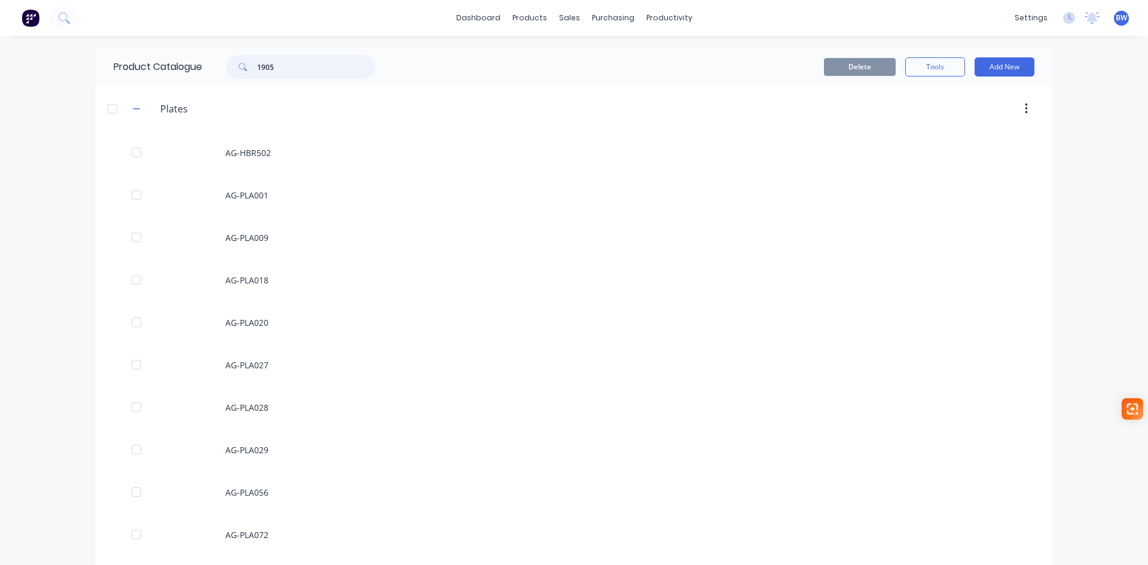
click at [277, 65] on input "1905" at bounding box center [316, 67] width 118 height 24
drag, startPoint x: 279, startPoint y: 68, endPoint x: 245, endPoint y: 78, distance: 36.3
click at [245, 78] on div "1909" at bounding box center [300, 67] width 149 height 24
click at [1019, 69] on button "Add New" at bounding box center [1005, 66] width 60 height 19
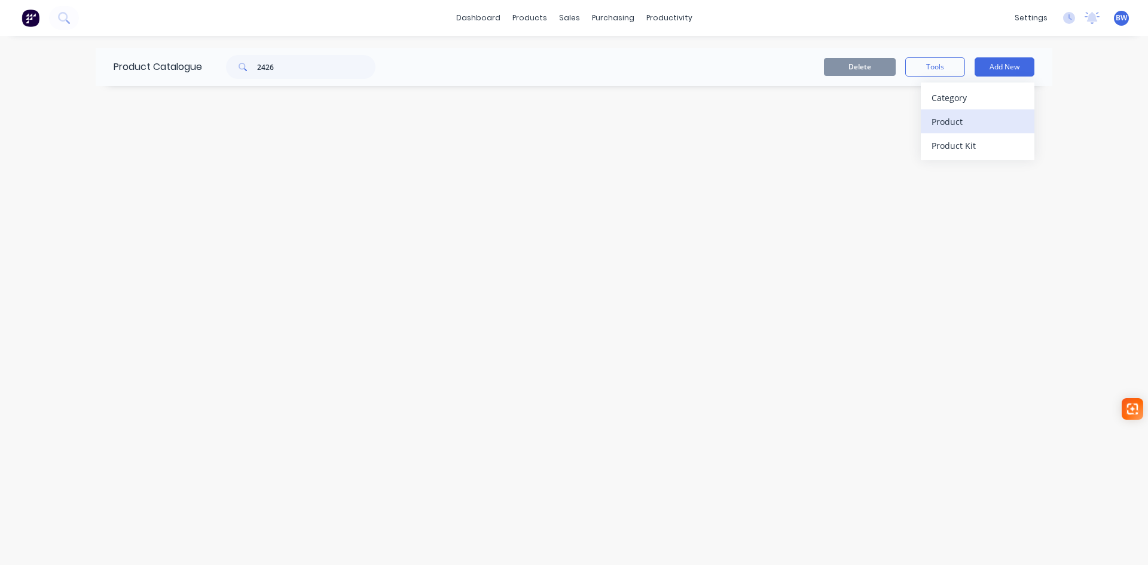
click at [967, 121] on div "Product" at bounding box center [978, 121] width 92 height 17
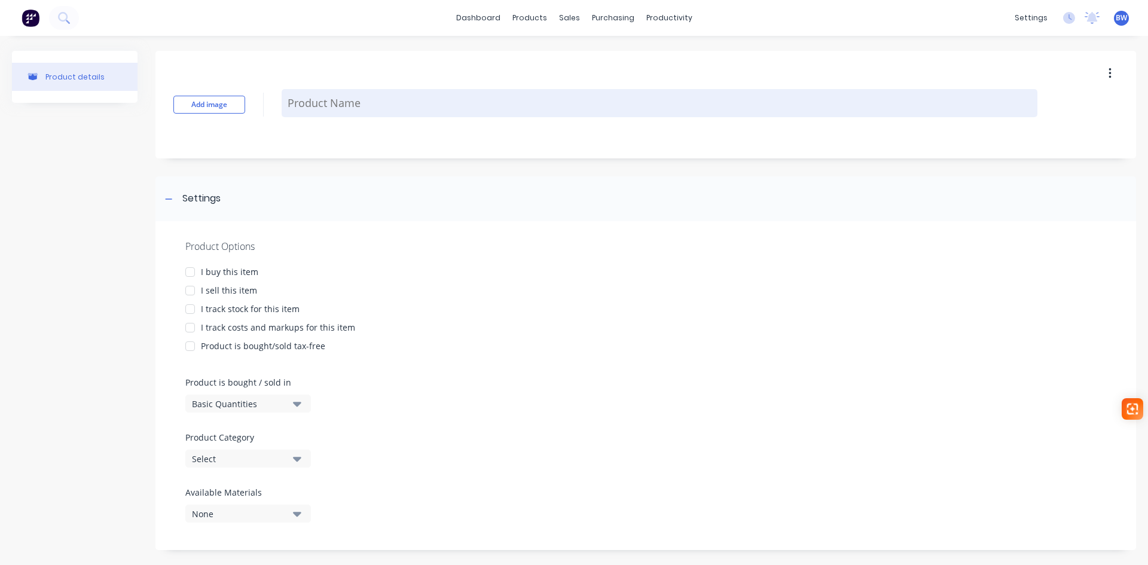
click at [372, 108] on textarea at bounding box center [660, 103] width 756 height 28
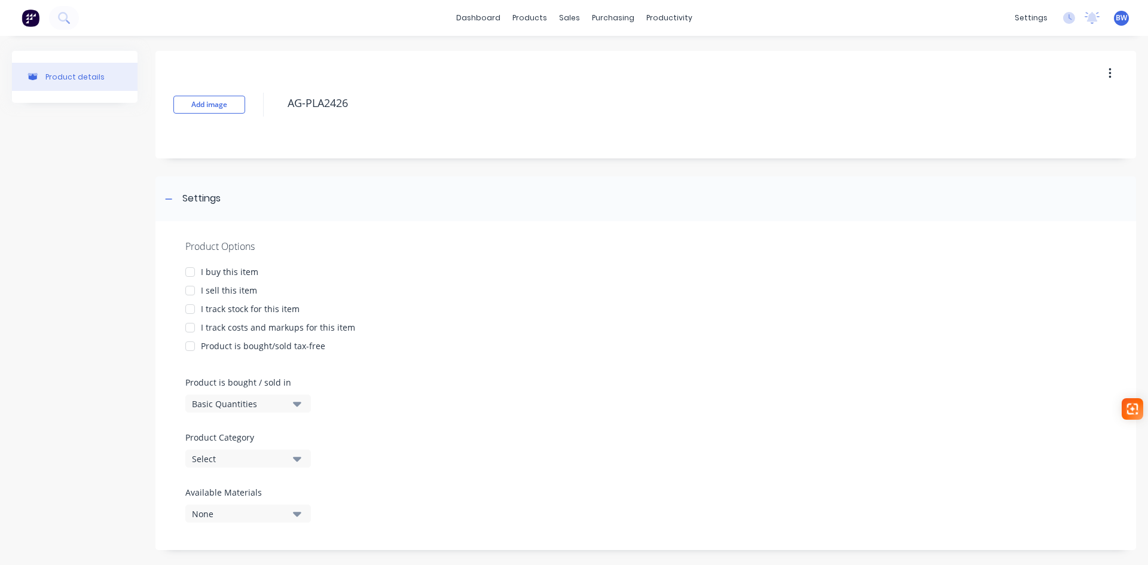
click at [189, 273] on div at bounding box center [190, 272] width 24 height 24
click at [190, 286] on div at bounding box center [190, 291] width 24 height 24
click at [190, 309] on div at bounding box center [190, 309] width 24 height 24
click at [191, 329] on div at bounding box center [190, 328] width 24 height 24
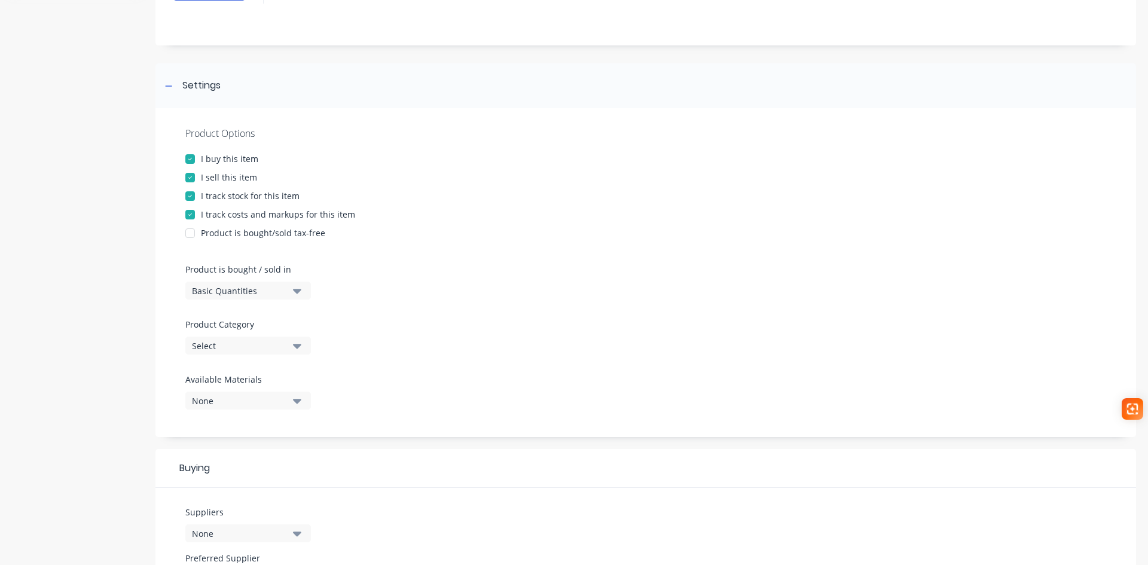
scroll to position [120, 0]
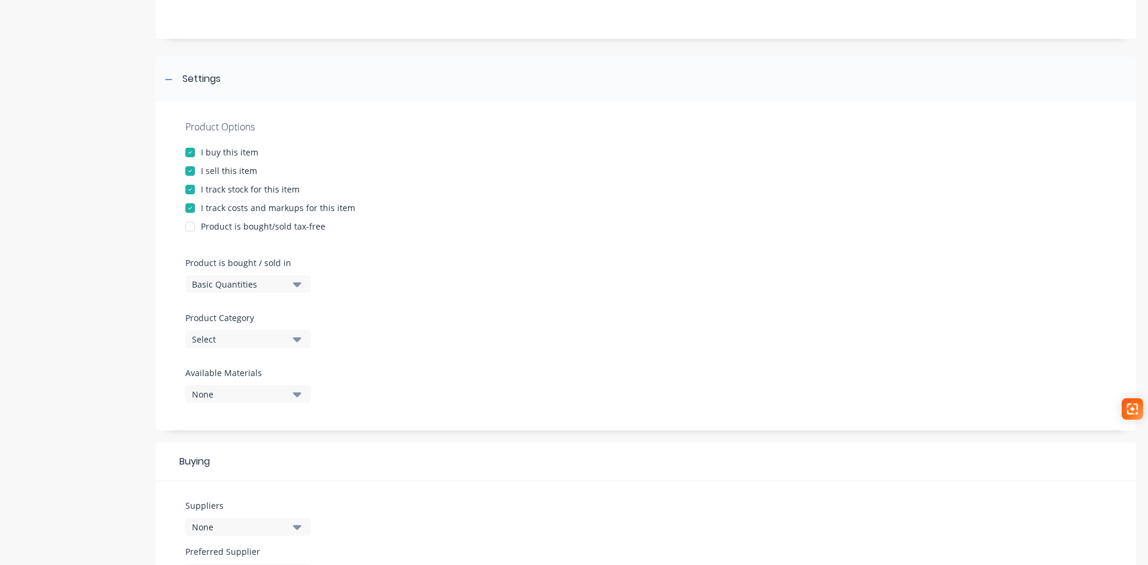
click at [246, 343] on div "Select" at bounding box center [240, 339] width 96 height 13
click at [261, 460] on div "Plates" at bounding box center [274, 453] width 179 height 24
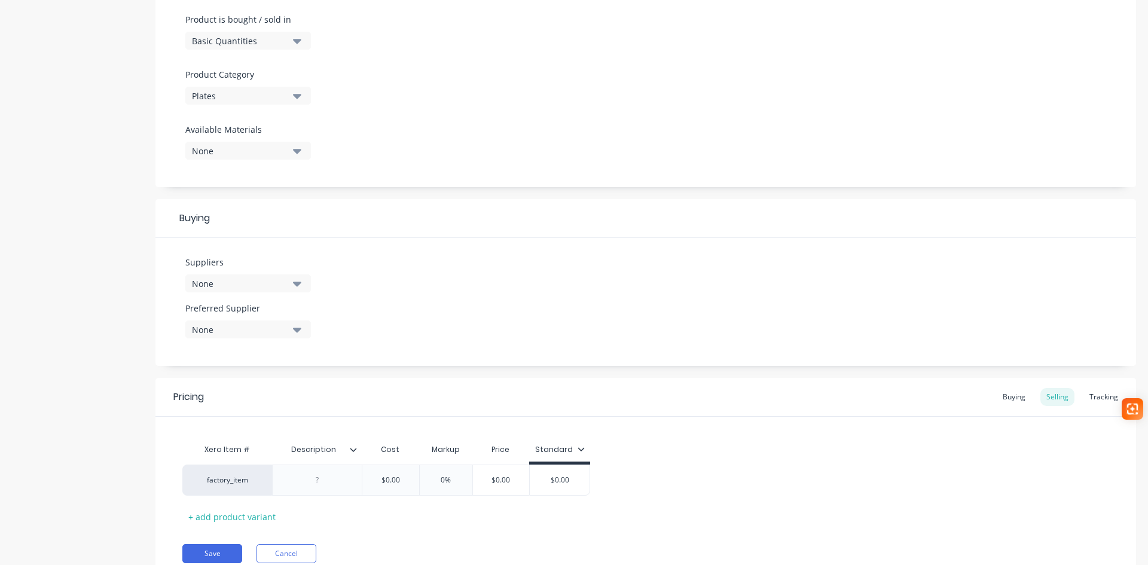
scroll to position [412, 0]
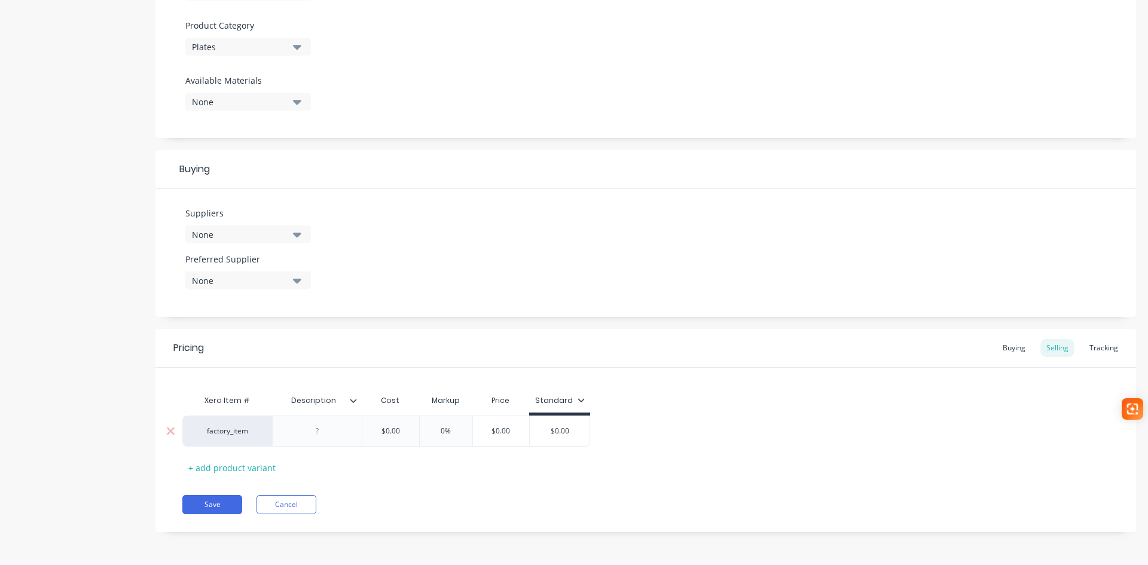
click at [321, 433] on div at bounding box center [318, 431] width 60 height 16
click at [229, 503] on button "Save" at bounding box center [212, 504] width 60 height 19
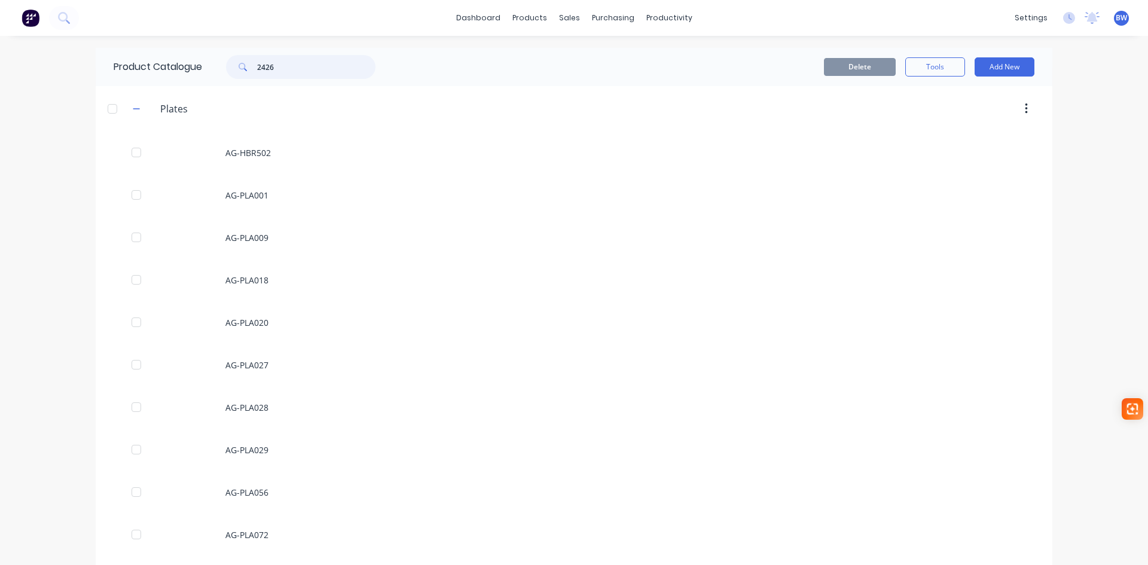
drag, startPoint x: 298, startPoint y: 62, endPoint x: 235, endPoint y: 65, distance: 63.4
click at [235, 65] on div "2426" at bounding box center [300, 67] width 149 height 24
click at [532, 20] on div "products" at bounding box center [529, 18] width 47 height 18
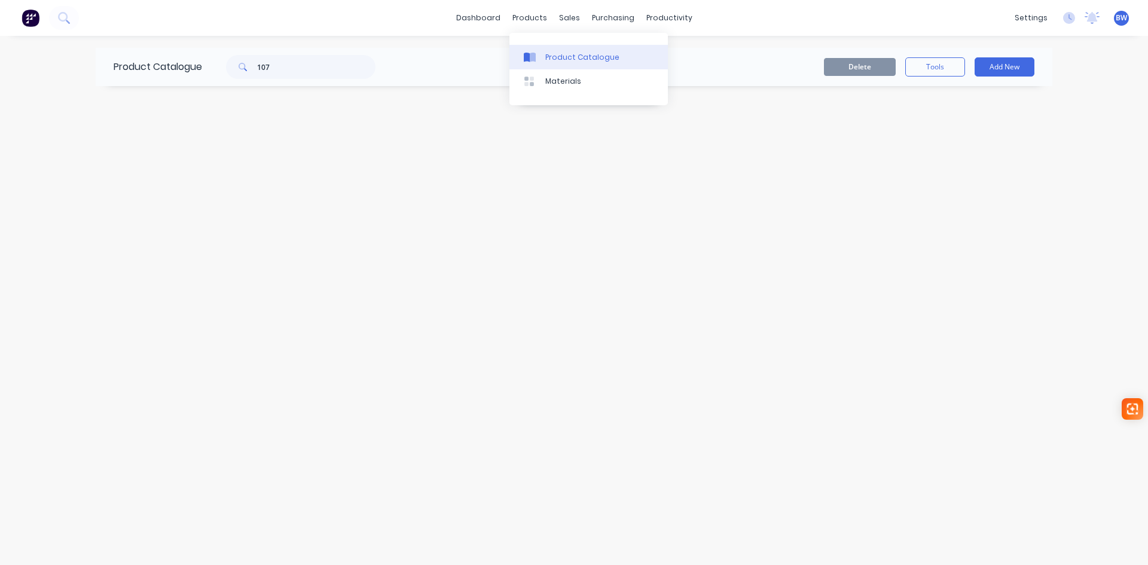
click at [548, 50] on link "Product Catalogue" at bounding box center [588, 57] width 158 height 24
click at [582, 57] on div "Product Catalogue" at bounding box center [582, 57] width 74 height 11
drag, startPoint x: 276, startPoint y: 63, endPoint x: 229, endPoint y: 65, distance: 46.7
click at [230, 64] on div "107" at bounding box center [300, 67] width 149 height 24
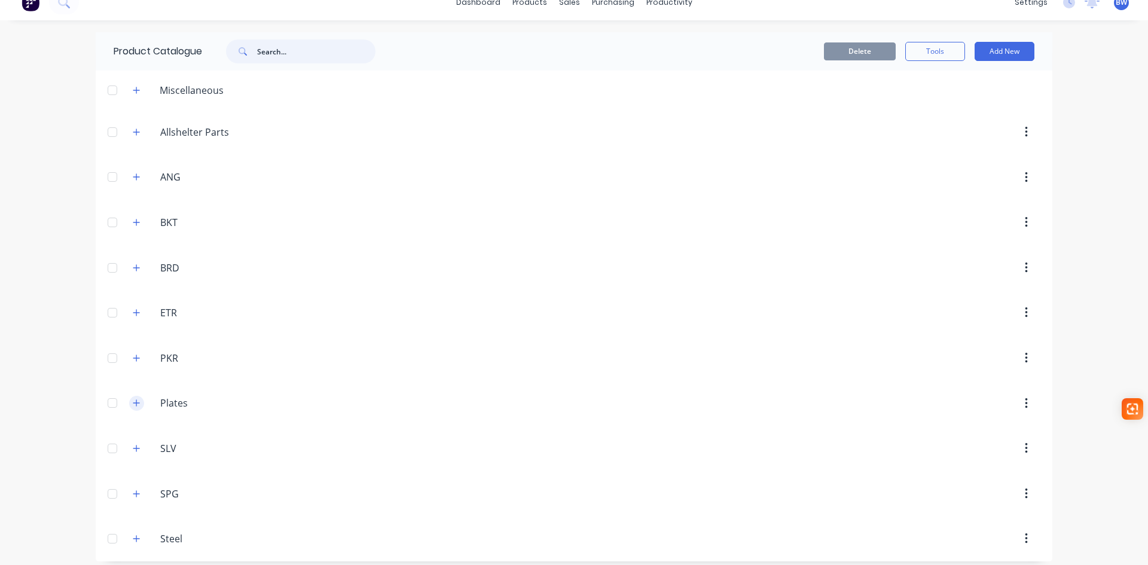
scroll to position [24, 0]
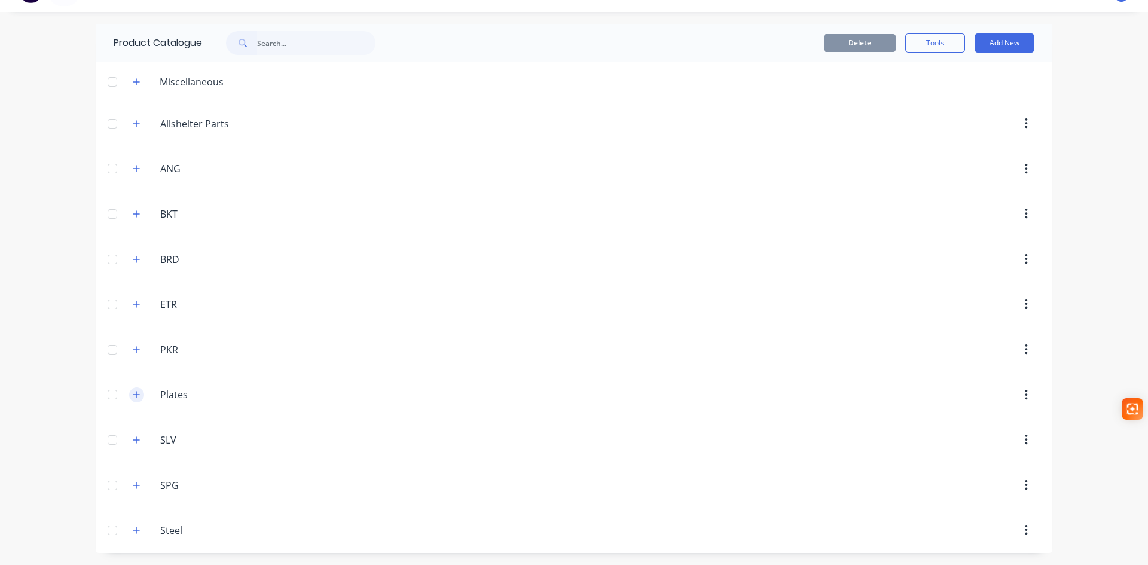
click at [133, 396] on icon "button" at bounding box center [136, 394] width 7 height 8
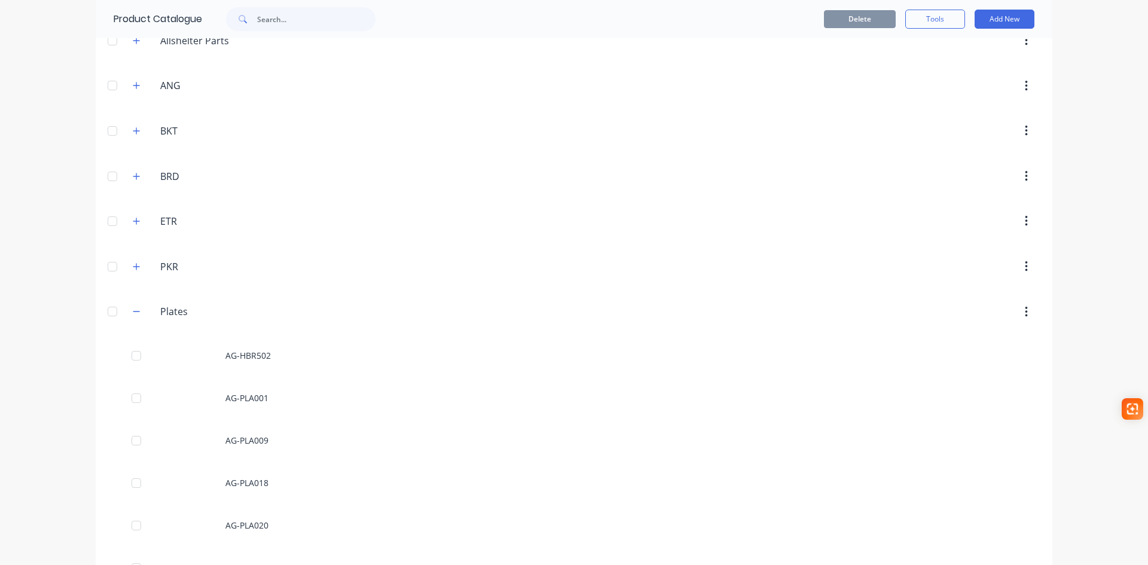
scroll to position [0, 0]
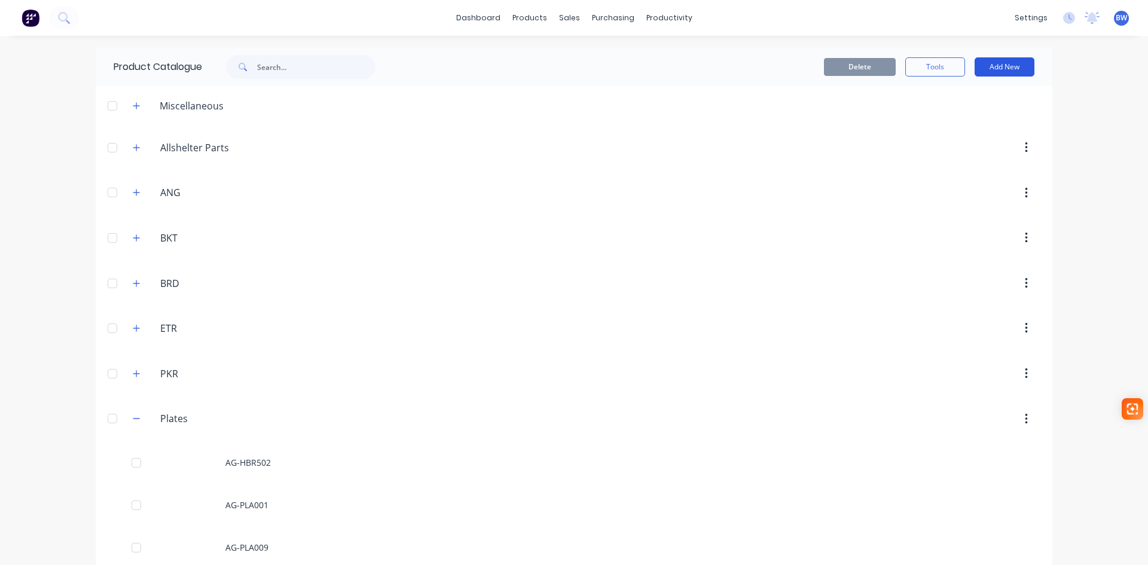
click at [1002, 72] on button "Add New" at bounding box center [1005, 66] width 60 height 19
click at [939, 126] on div "Product" at bounding box center [978, 121] width 92 height 17
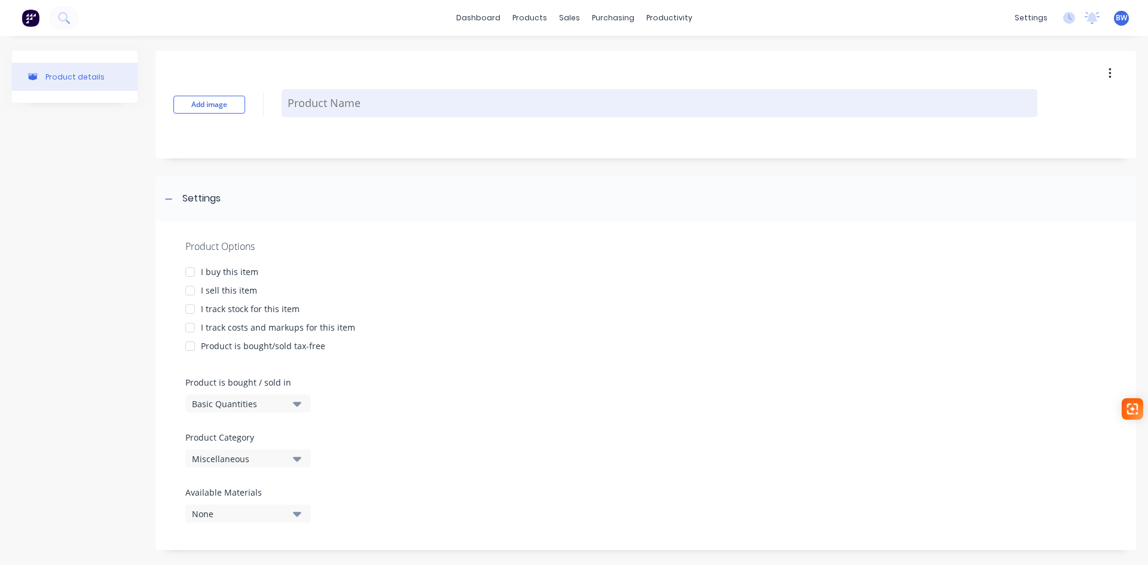
click at [322, 99] on textarea at bounding box center [660, 103] width 756 height 28
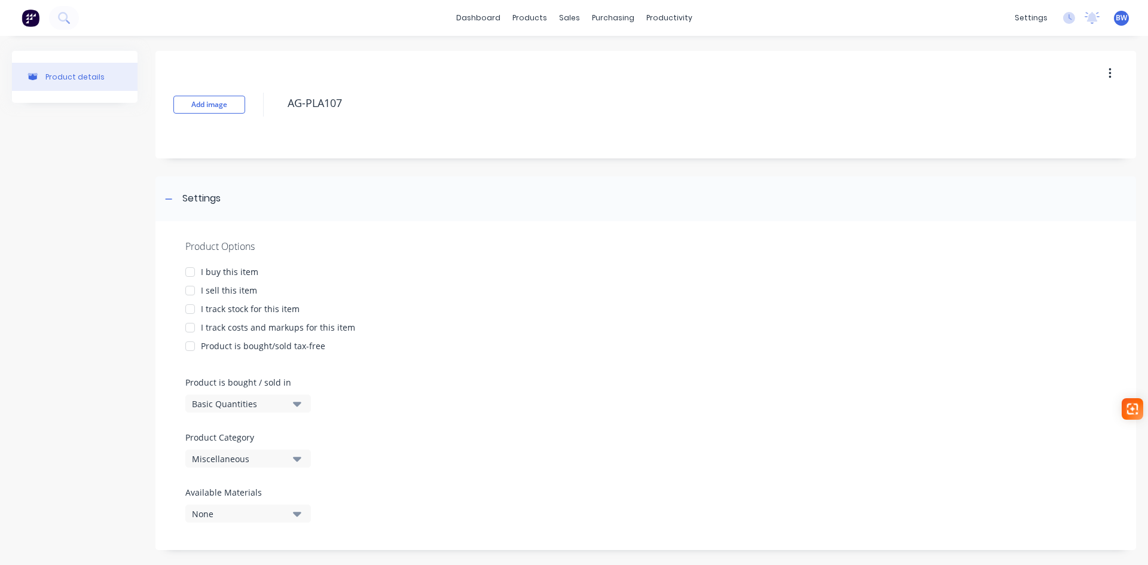
click at [188, 276] on div at bounding box center [190, 272] width 24 height 24
click at [190, 288] on div at bounding box center [190, 291] width 24 height 24
click at [189, 305] on div at bounding box center [190, 309] width 24 height 24
click at [192, 322] on div at bounding box center [190, 328] width 24 height 24
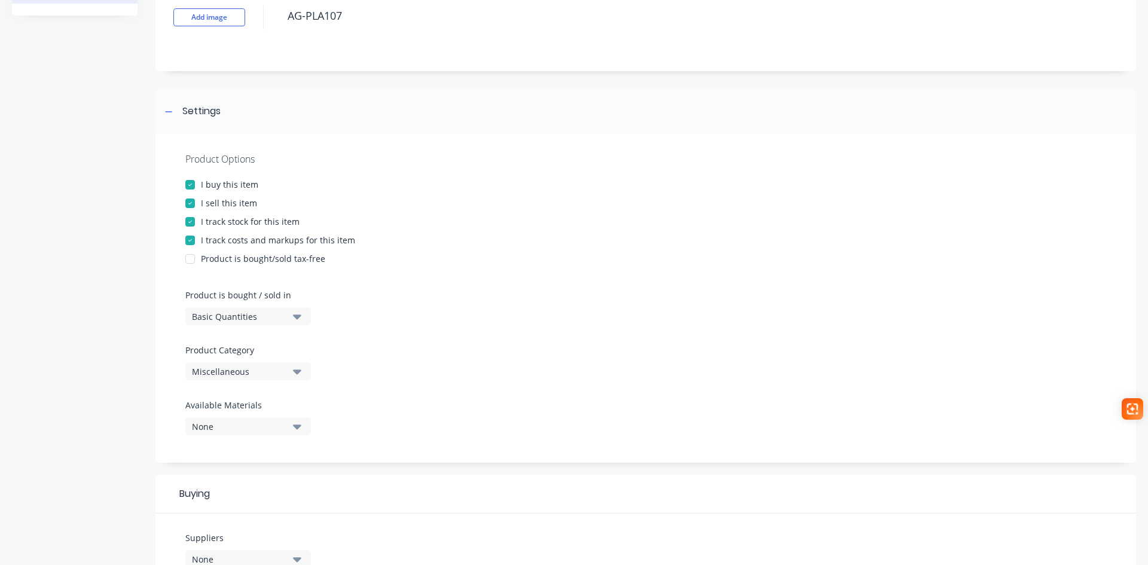
scroll to position [120, 0]
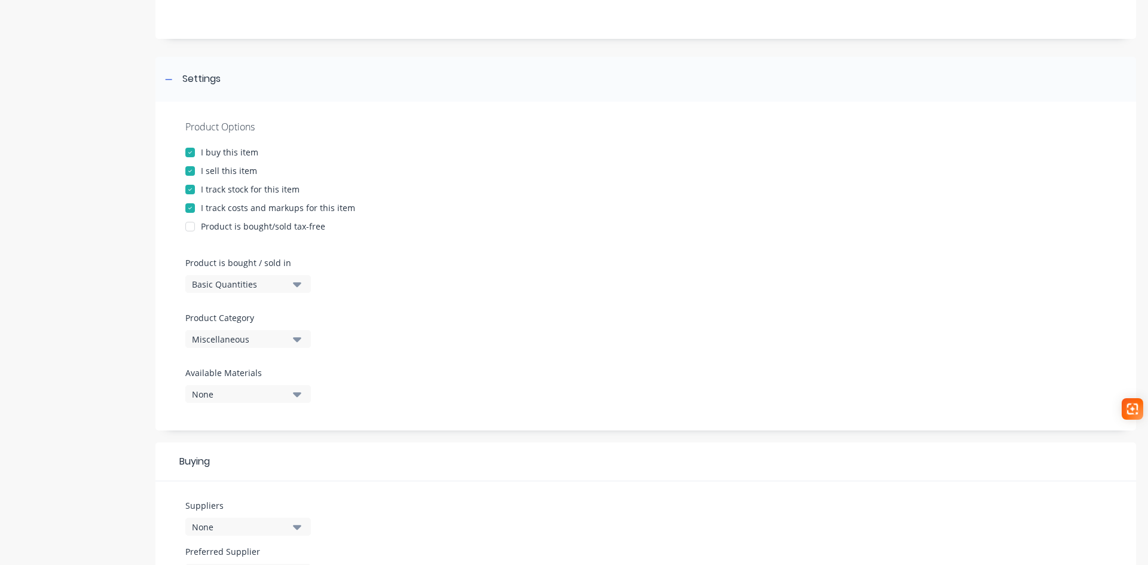
click at [241, 341] on div "Miscellaneous" at bounding box center [240, 339] width 96 height 13
click at [249, 450] on div "Plates" at bounding box center [274, 453] width 179 height 24
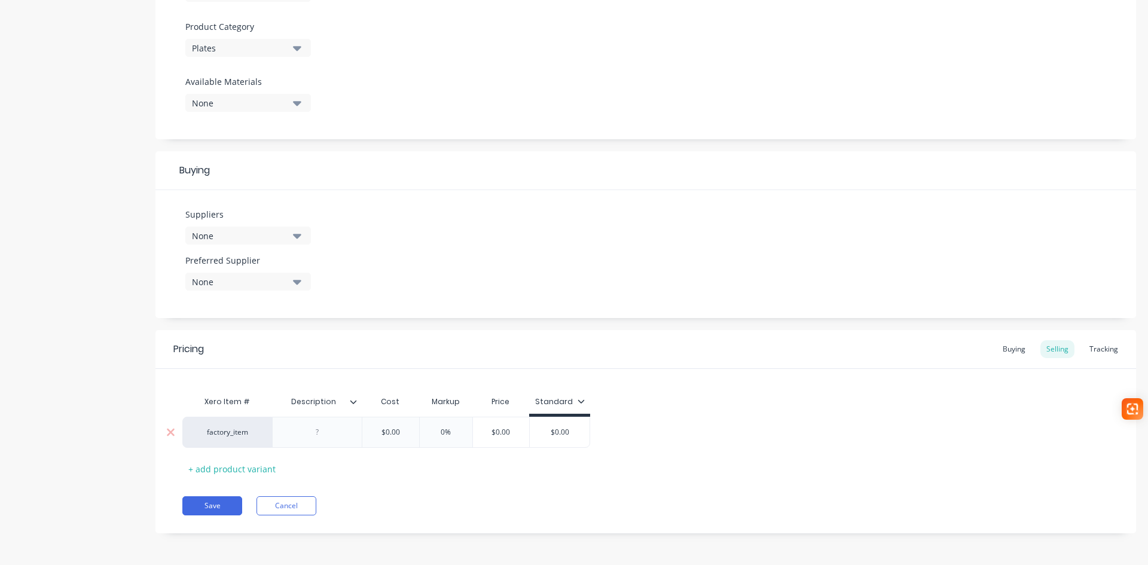
scroll to position [412, 0]
click at [317, 433] on div at bounding box center [318, 431] width 60 height 16
click at [217, 502] on button "Save" at bounding box center [212, 504] width 60 height 19
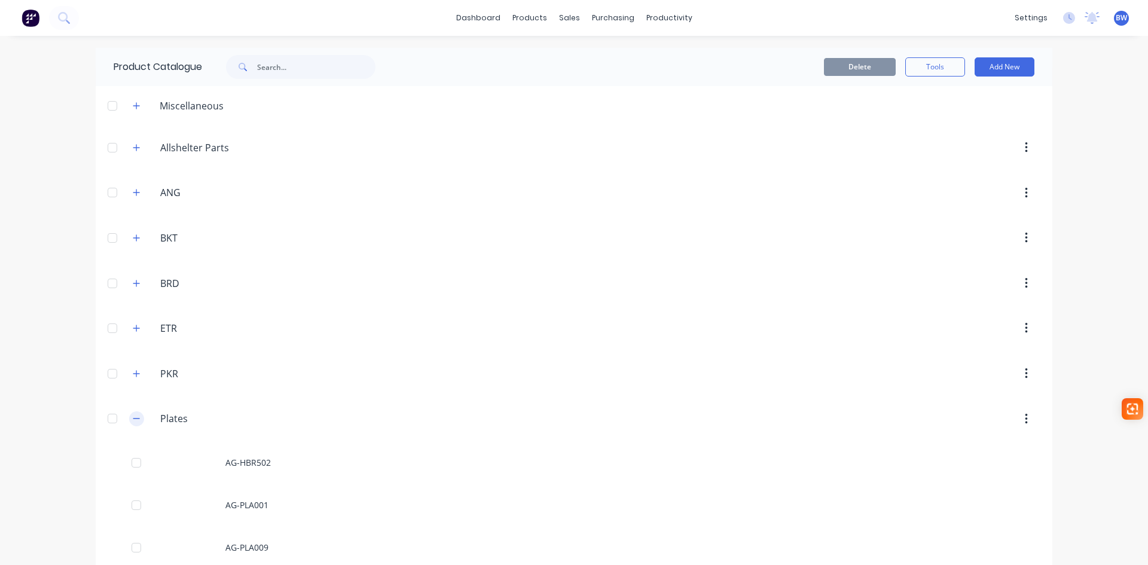
click at [133, 417] on icon "button" at bounding box center [136, 418] width 7 height 8
